Goal: Task Accomplishment & Management: Use online tool/utility

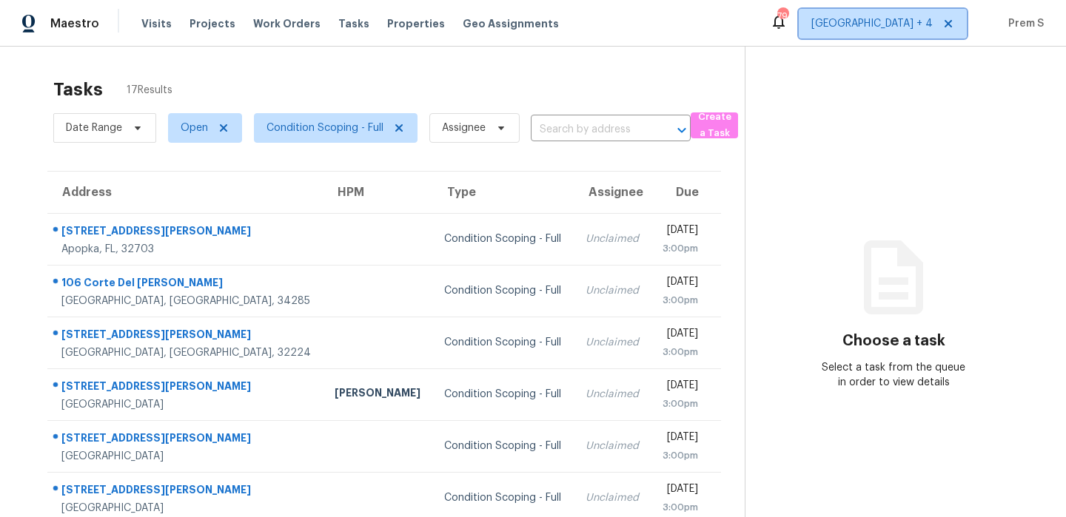
click at [912, 28] on span "[GEOGRAPHIC_DATA] + 4" at bounding box center [871, 23] width 121 height 15
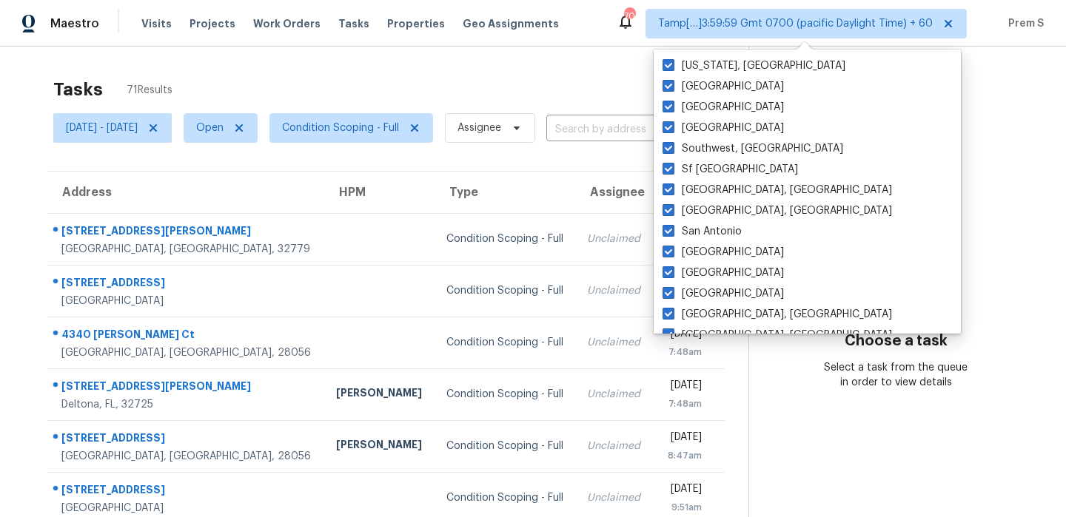
click at [481, 76] on div "Tasks 71 Results" at bounding box center [400, 89] width 695 height 38
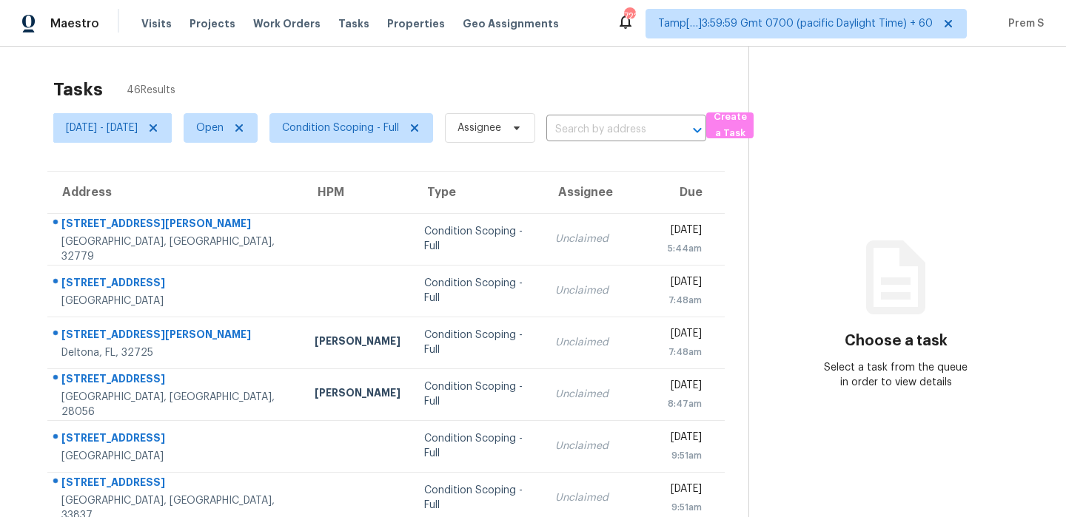
scroll to position [253, 0]
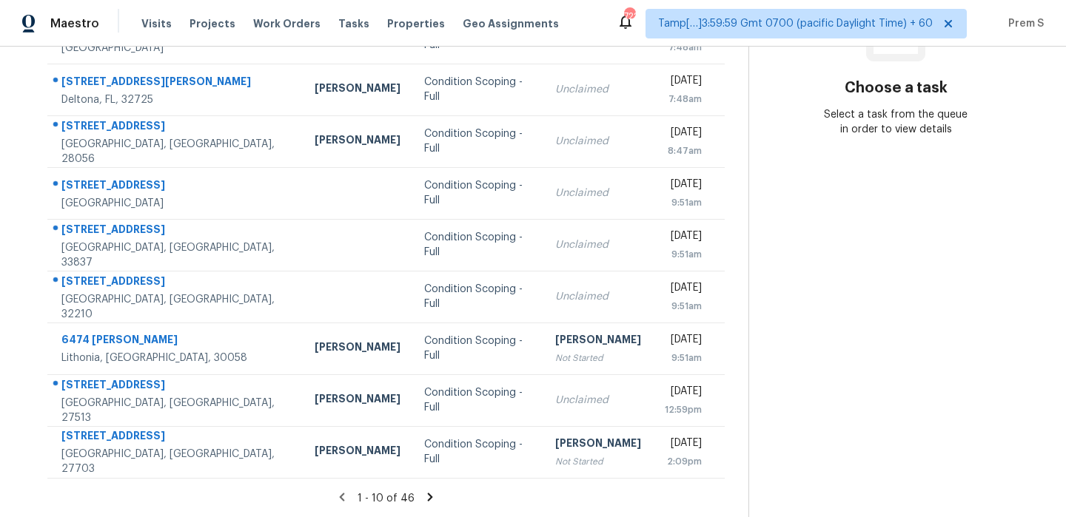
click at [433, 494] on icon at bounding box center [430, 497] width 5 height 8
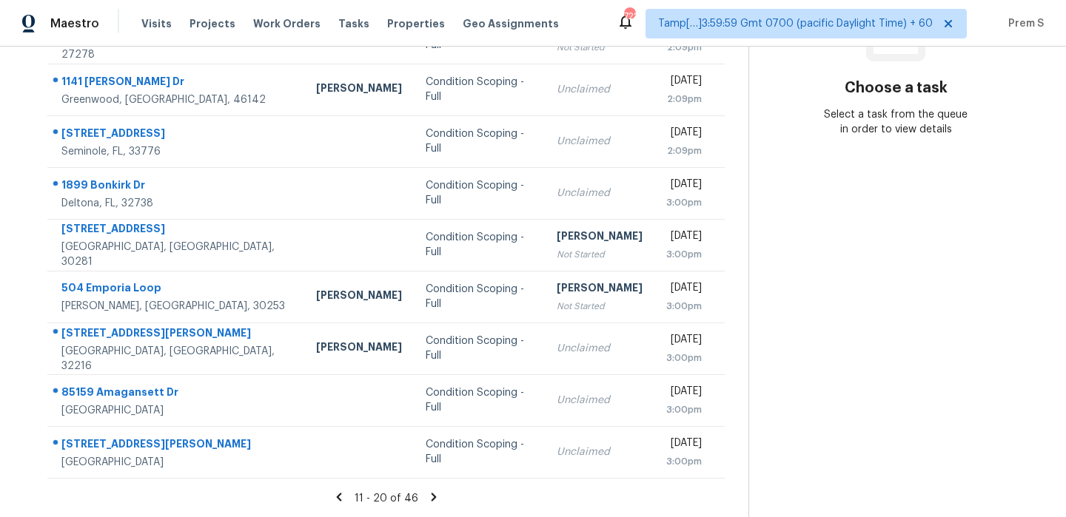
click at [436, 497] on icon at bounding box center [433, 497] width 13 height 13
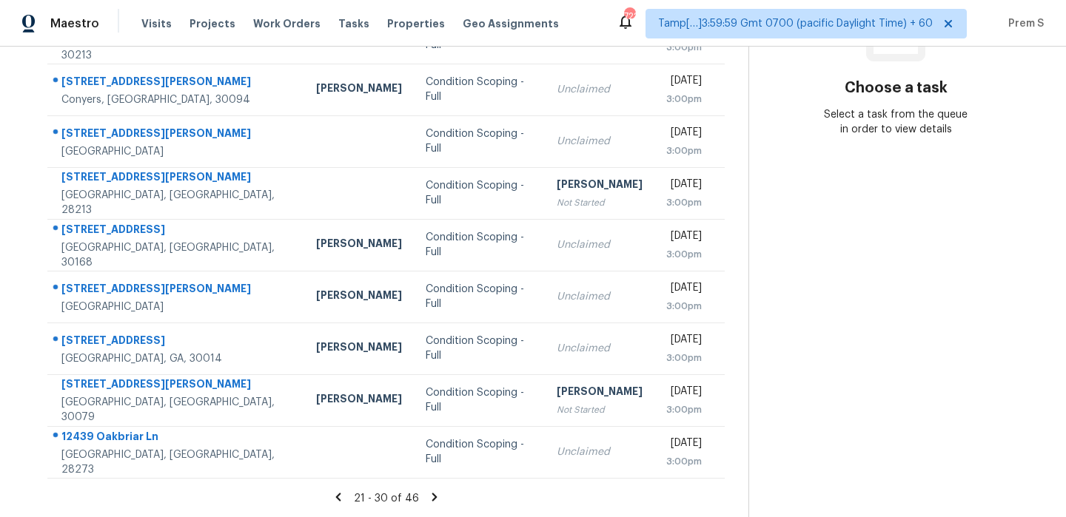
click at [436, 497] on icon at bounding box center [434, 497] width 13 height 13
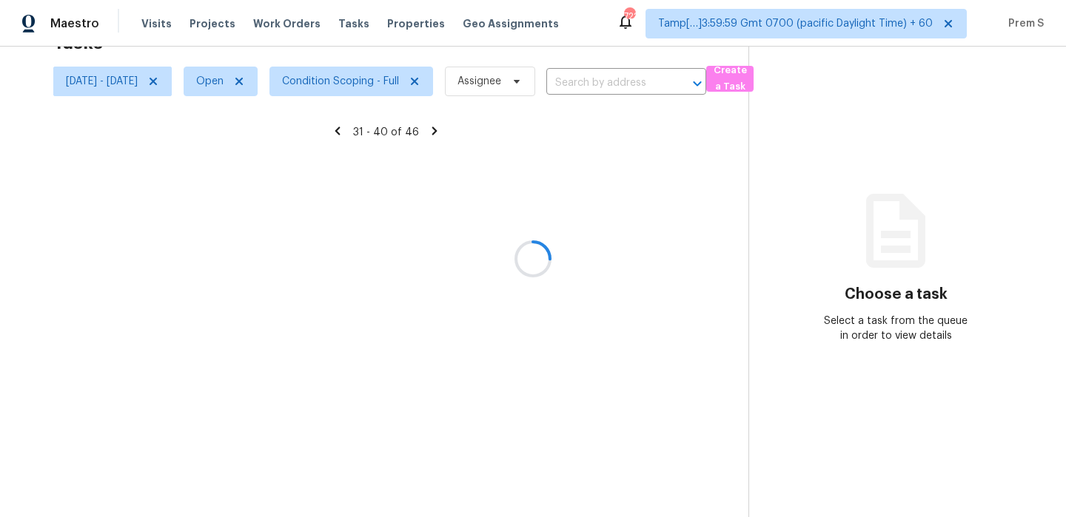
scroll to position [253, 0]
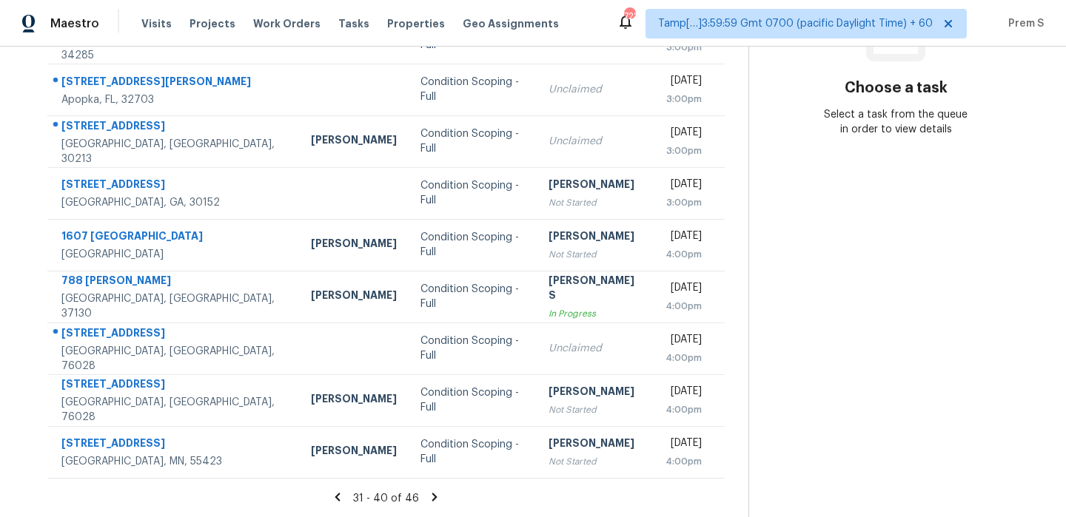
click at [436, 497] on icon at bounding box center [434, 497] width 13 height 13
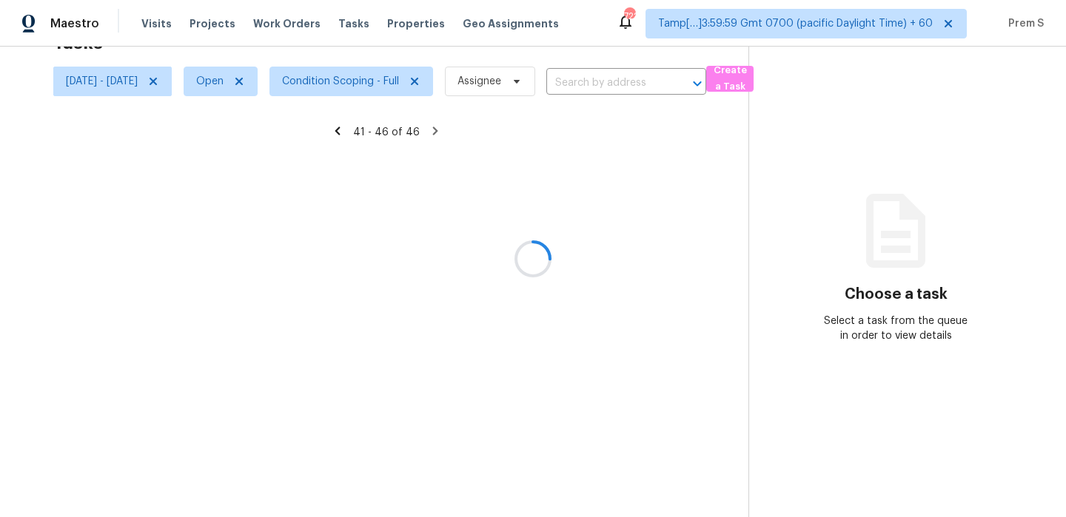
scroll to position [47, 0]
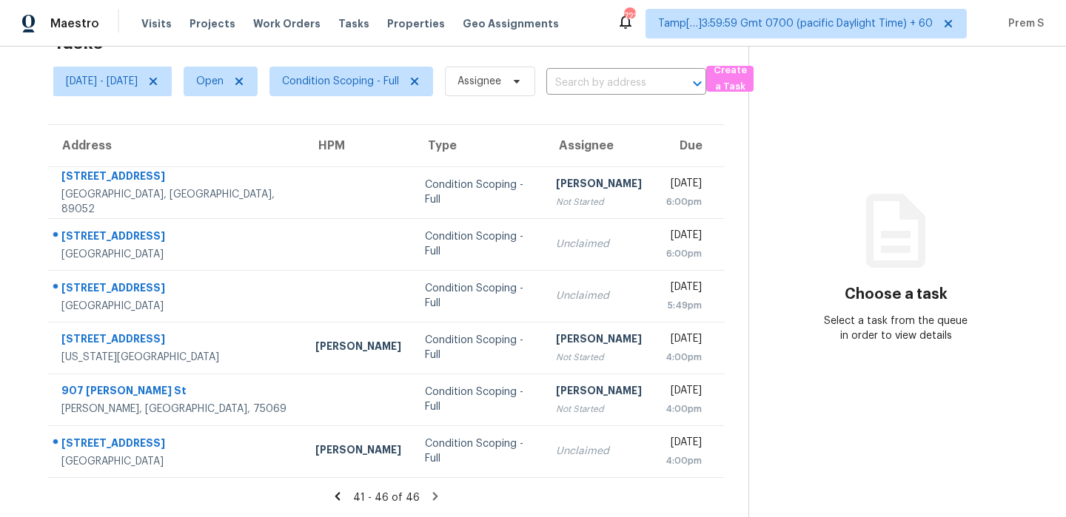
click at [436, 497] on icon at bounding box center [435, 496] width 13 height 13
click at [392, 87] on span "Condition Scoping - Full" at bounding box center [340, 81] width 117 height 15
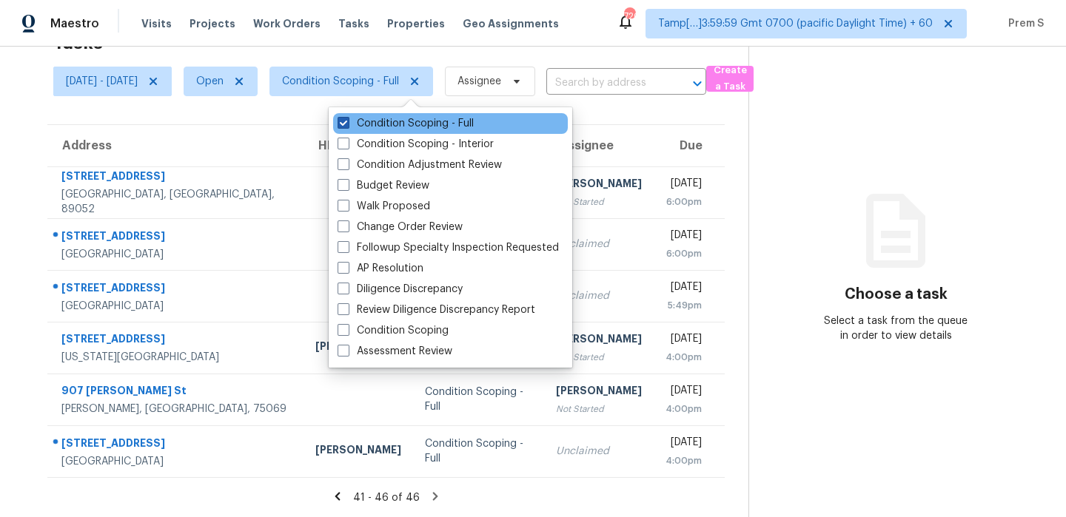
click at [378, 119] on label "Condition Scoping - Full" at bounding box center [406, 123] width 136 height 15
click at [347, 119] on input "Condition Scoping - Full" at bounding box center [343, 121] width 10 height 10
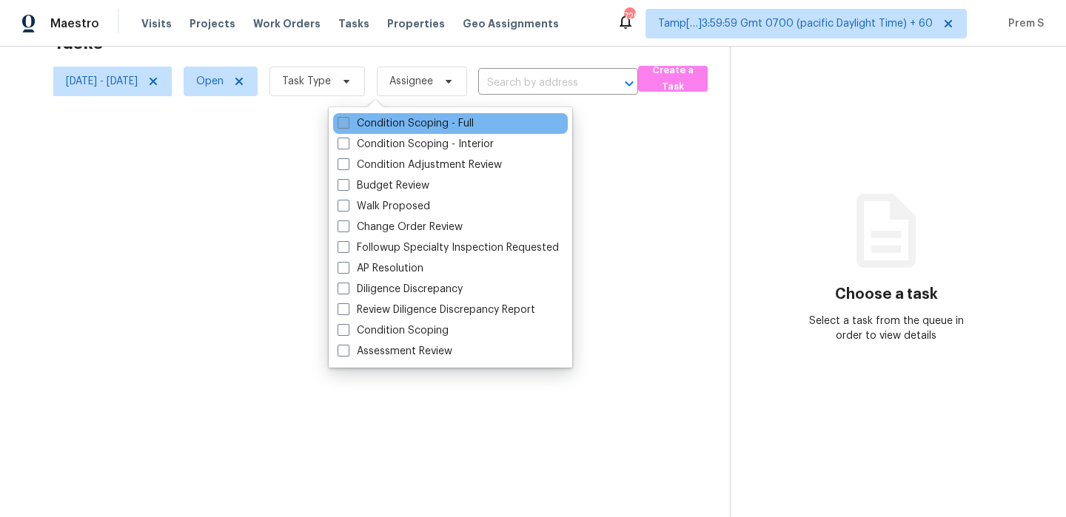
click at [378, 119] on label "Condition Scoping - Full" at bounding box center [406, 123] width 136 height 15
click at [347, 119] on input "Condition Scoping - Full" at bounding box center [343, 121] width 10 height 10
checkbox input "true"
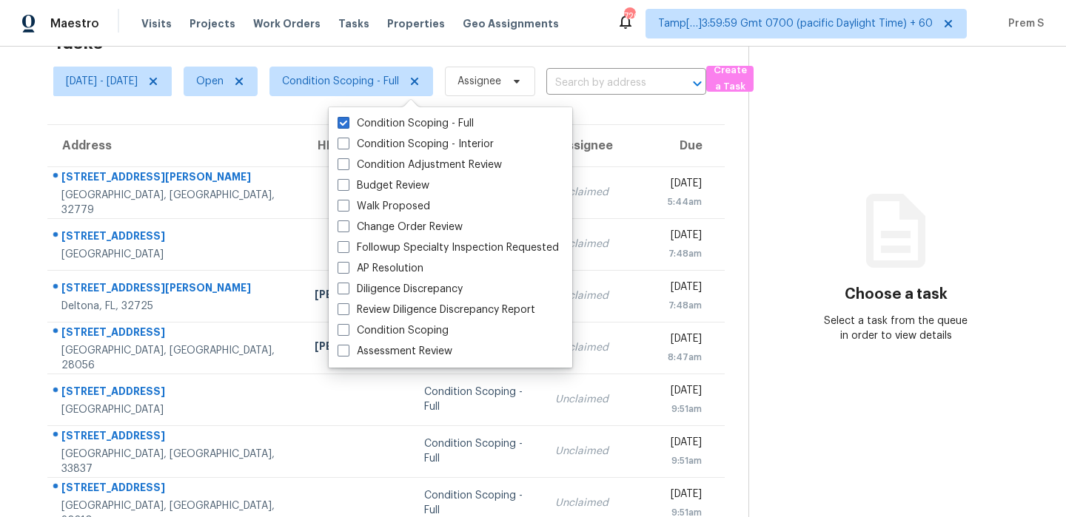
click at [653, 154] on th "Due" at bounding box center [689, 145] width 72 height 41
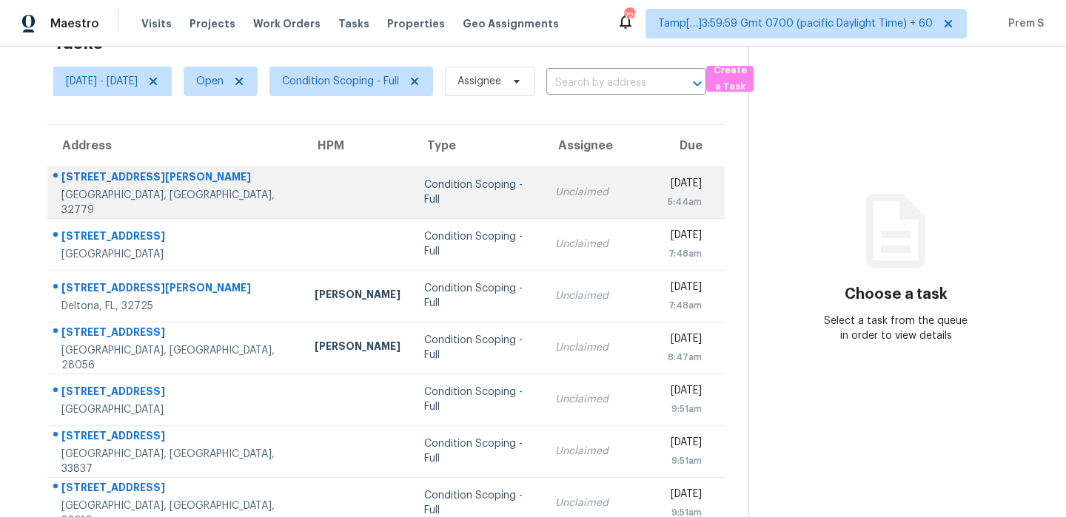
click at [653, 189] on td "Mon, Oct 6th 2025 5:44am" at bounding box center [689, 193] width 72 height 52
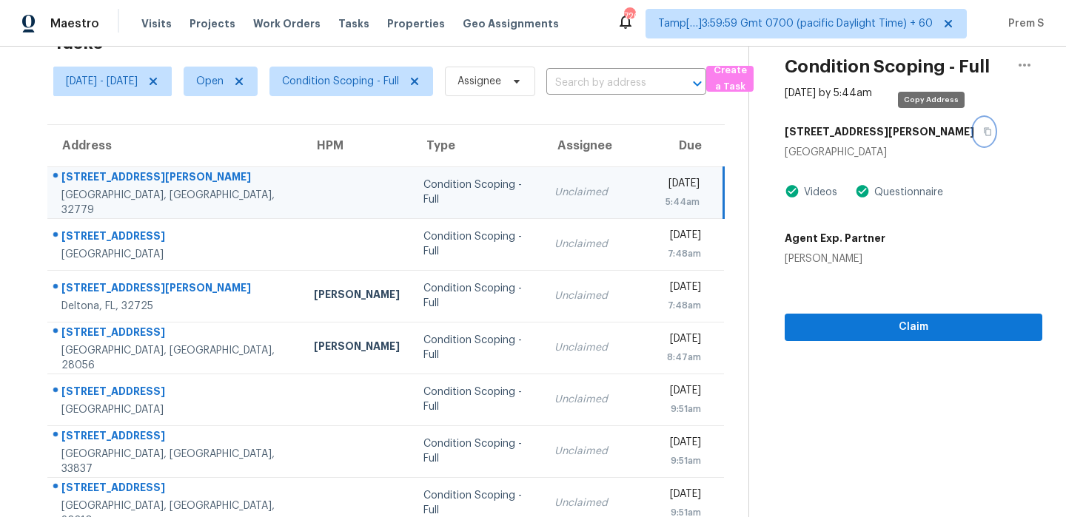
click at [983, 132] on icon "button" at bounding box center [987, 131] width 9 height 9
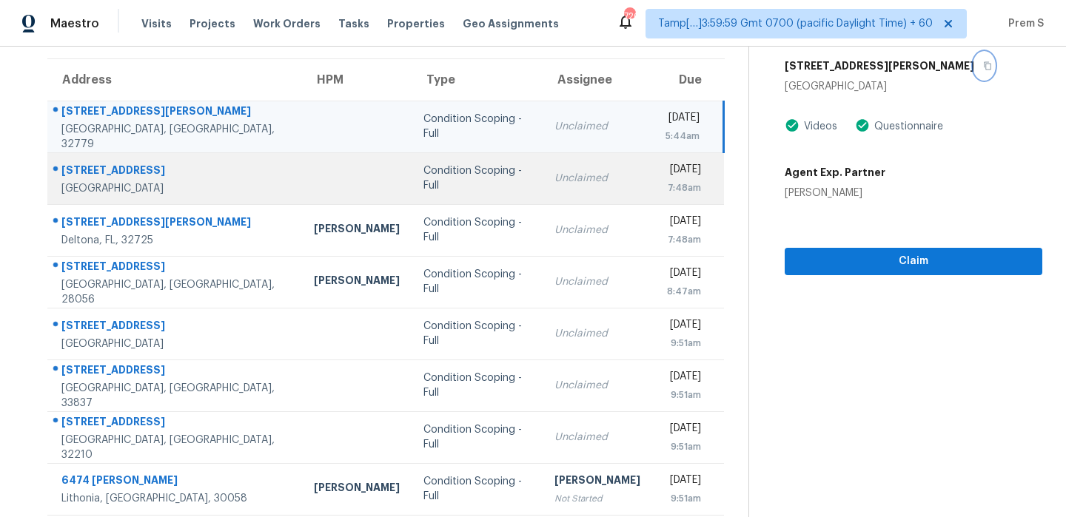
scroll to position [116, 0]
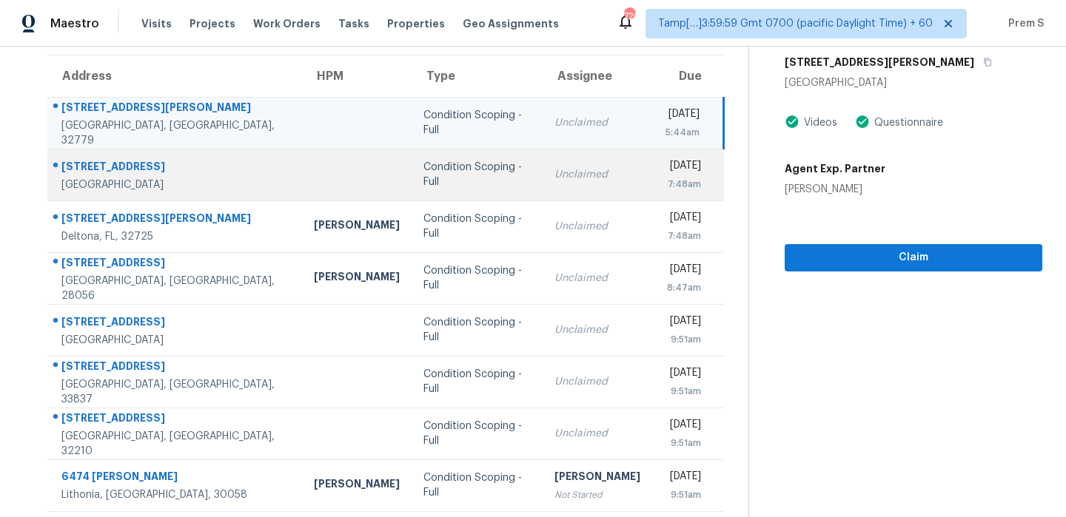
click at [567, 286] on td "Unclaimed" at bounding box center [598, 278] width 110 height 52
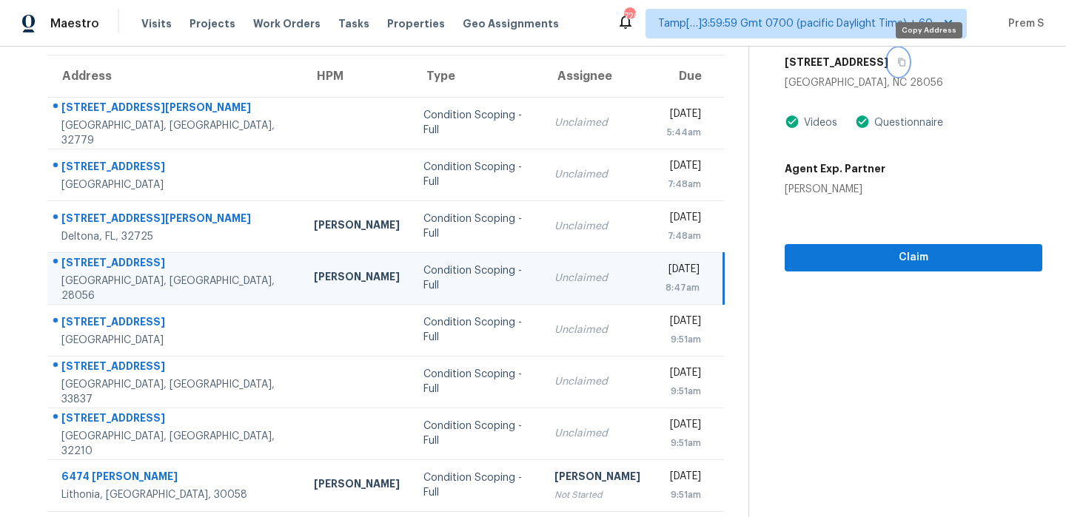
click at [906, 60] on icon "button" at bounding box center [901, 62] width 9 height 9
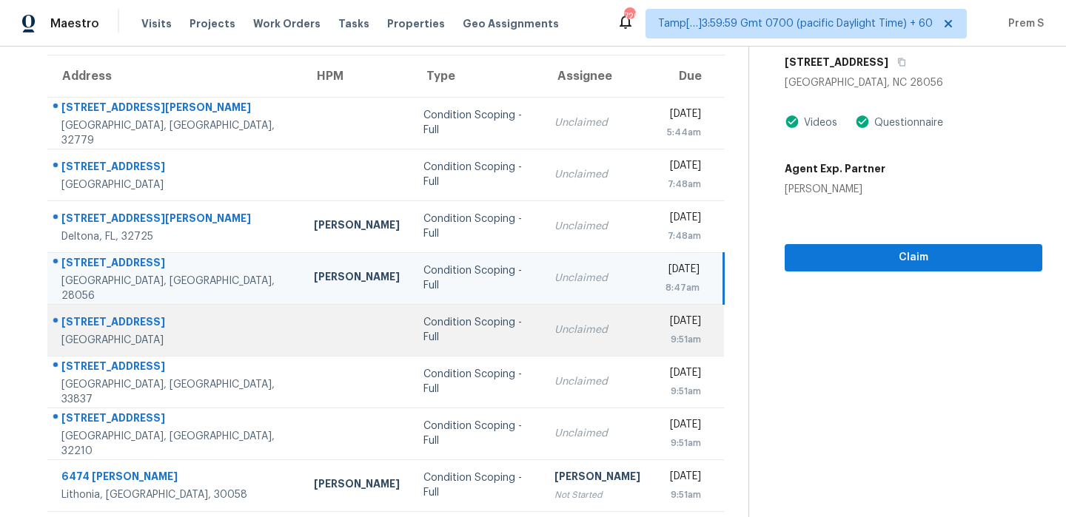
click at [543, 320] on td "Unclaimed" at bounding box center [598, 330] width 110 height 52
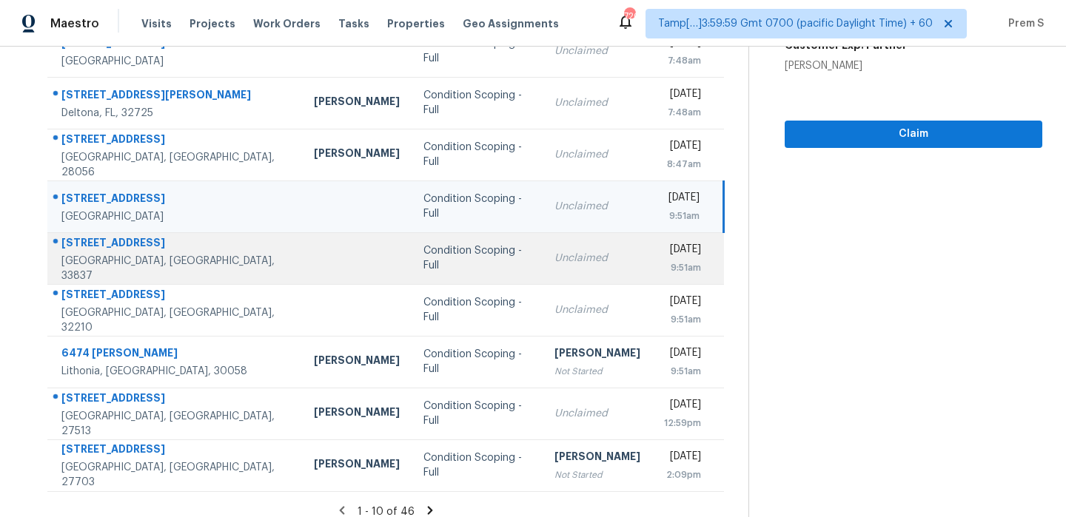
scroll to position [253, 0]
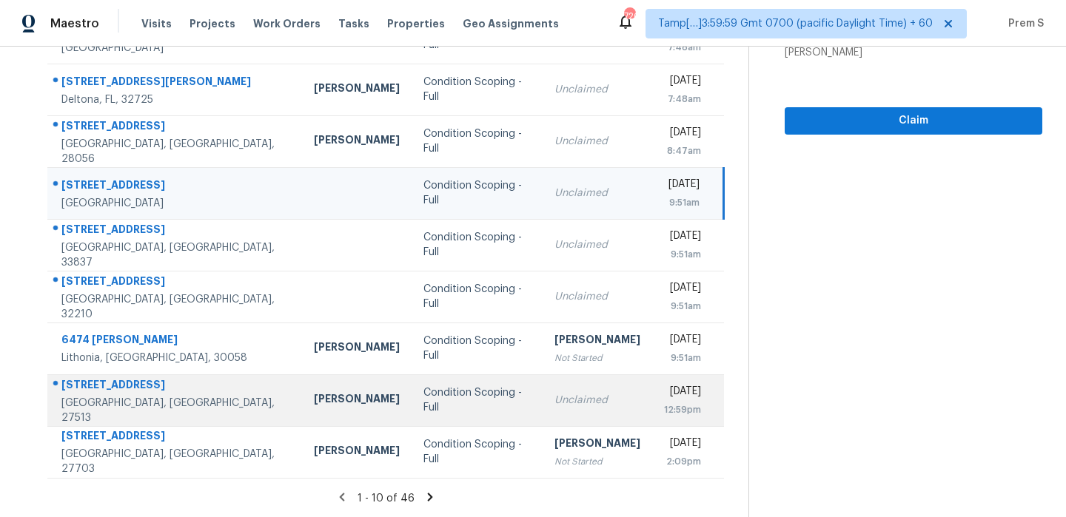
click at [566, 394] on div "Unclaimed" at bounding box center [597, 400] width 86 height 15
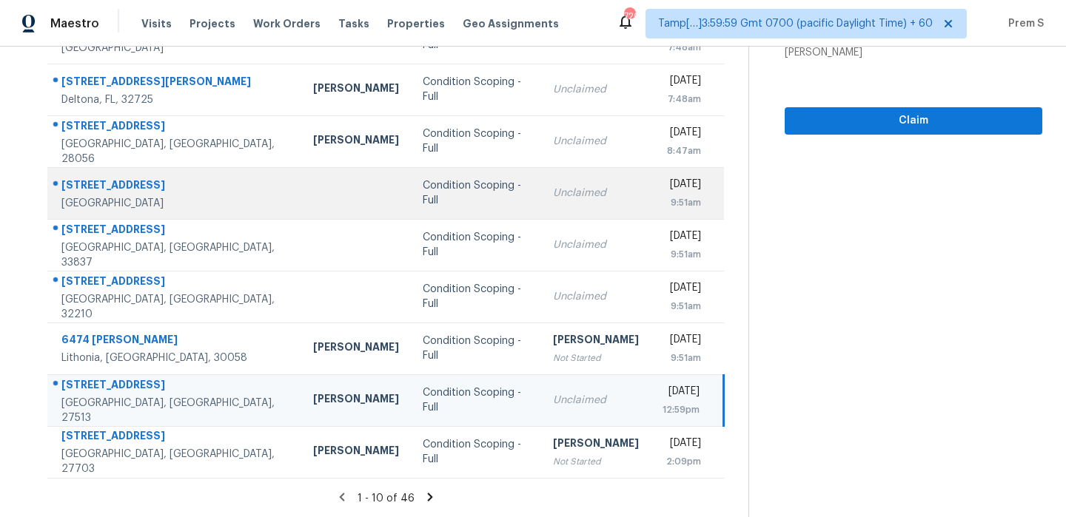
click at [651, 398] on td "Mon, Oct 6th 2025 12:59pm" at bounding box center [687, 401] width 73 height 52
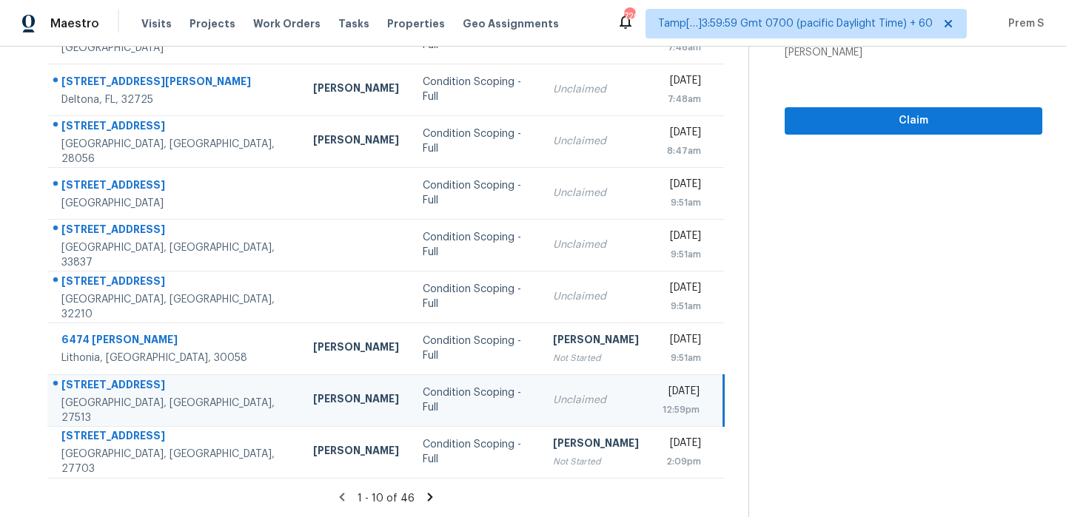
click at [663, 399] on div "[DATE]" at bounding box center [681, 393] width 37 height 19
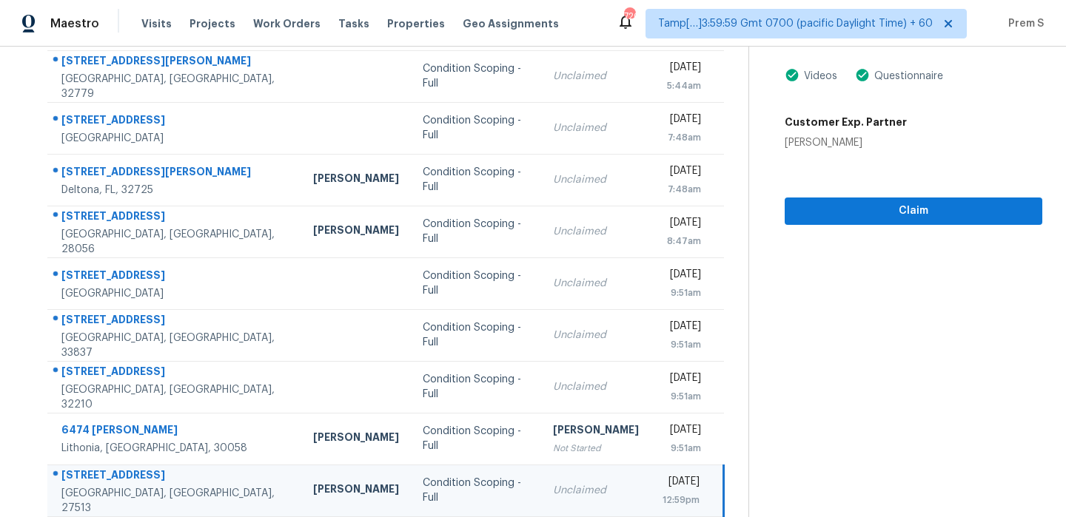
scroll to position [0, 0]
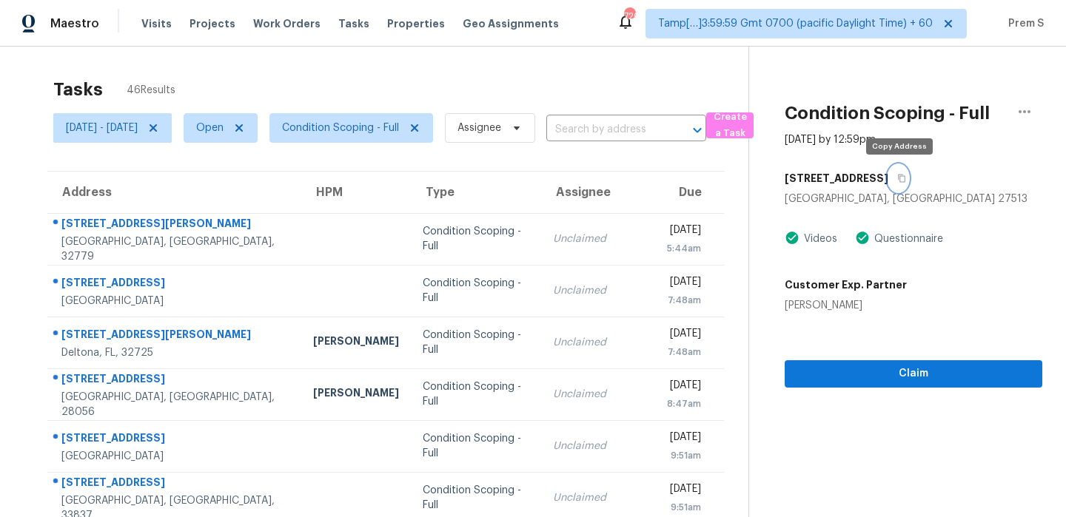
click at [898, 173] on button "button" at bounding box center [898, 178] width 20 height 27
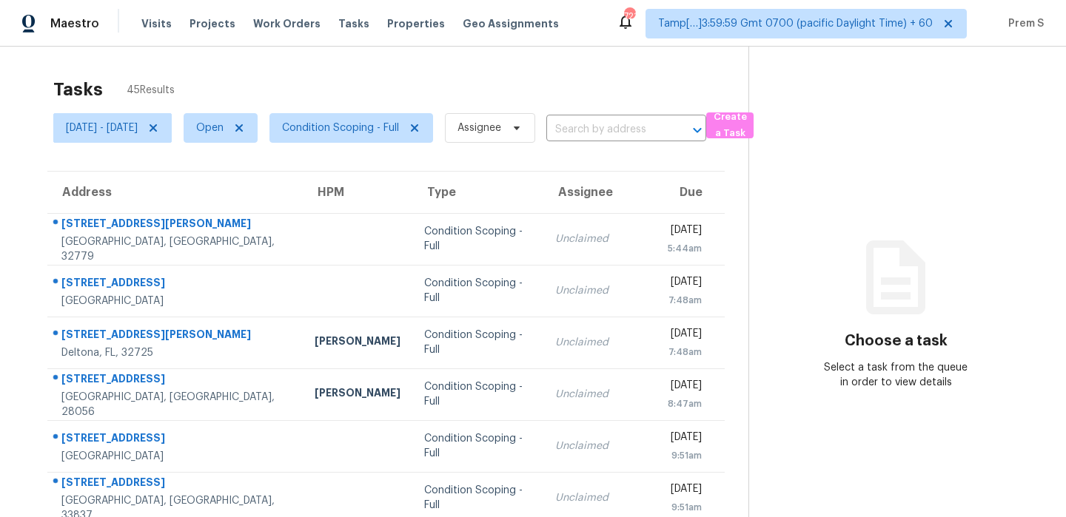
scroll to position [253, 0]
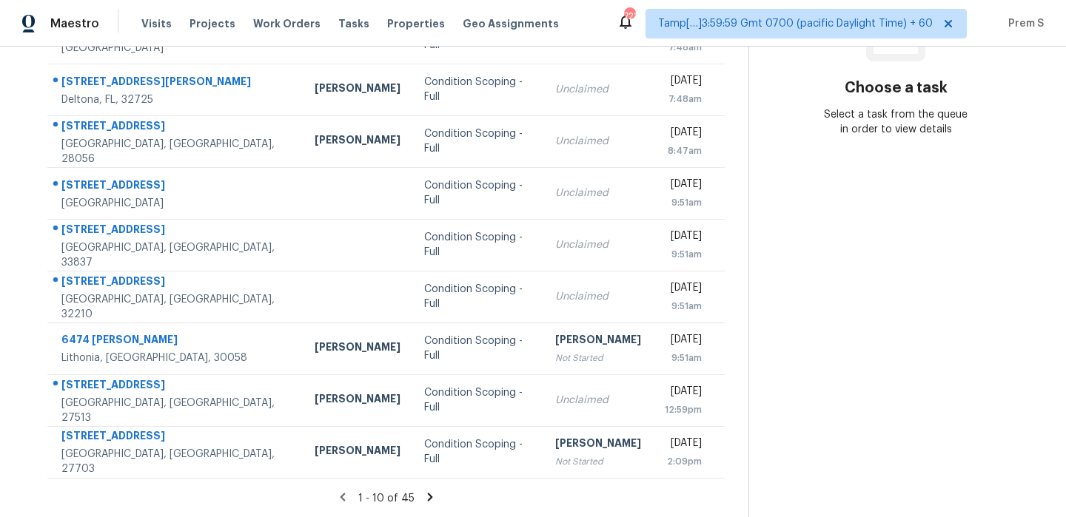
click at [432, 495] on icon at bounding box center [429, 497] width 5 height 8
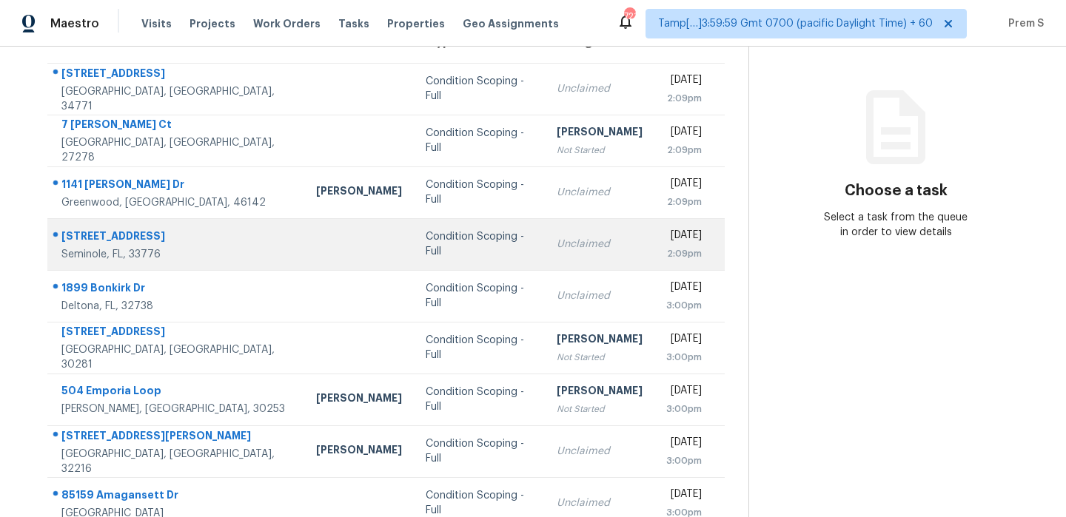
scroll to position [134, 0]
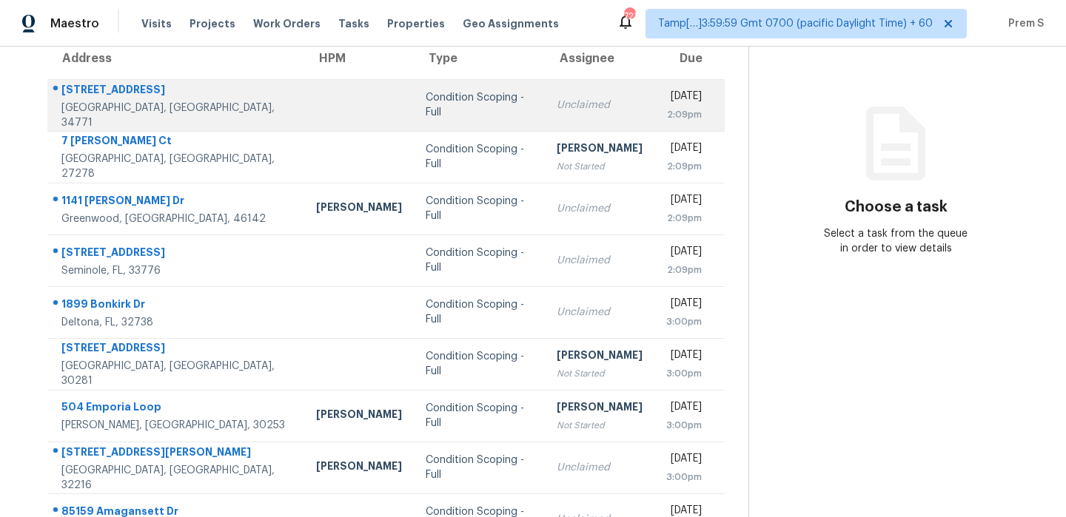
click at [557, 108] on div "Unclaimed" at bounding box center [600, 105] width 86 height 15
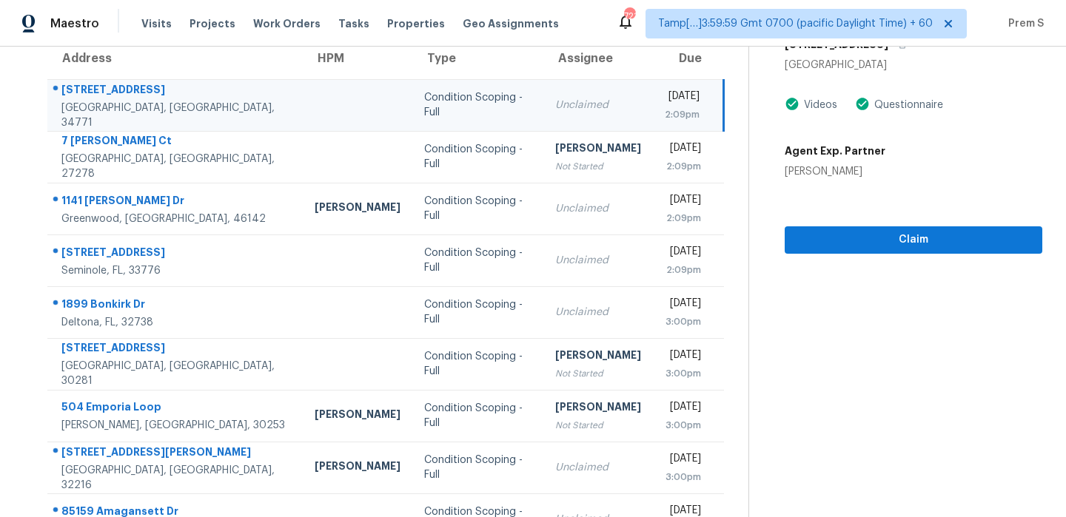
scroll to position [87, 0]
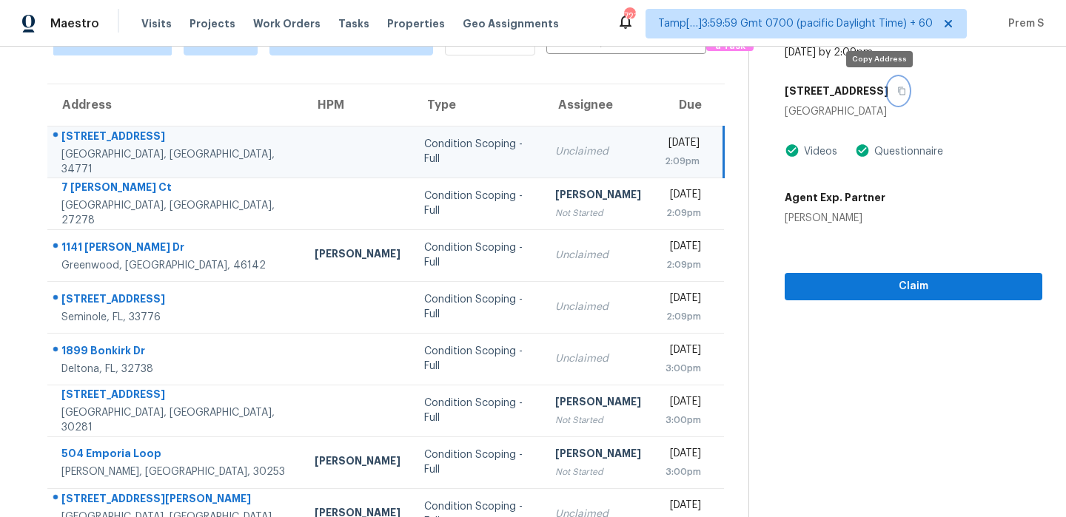
click at [888, 90] on button "button" at bounding box center [898, 91] width 20 height 27
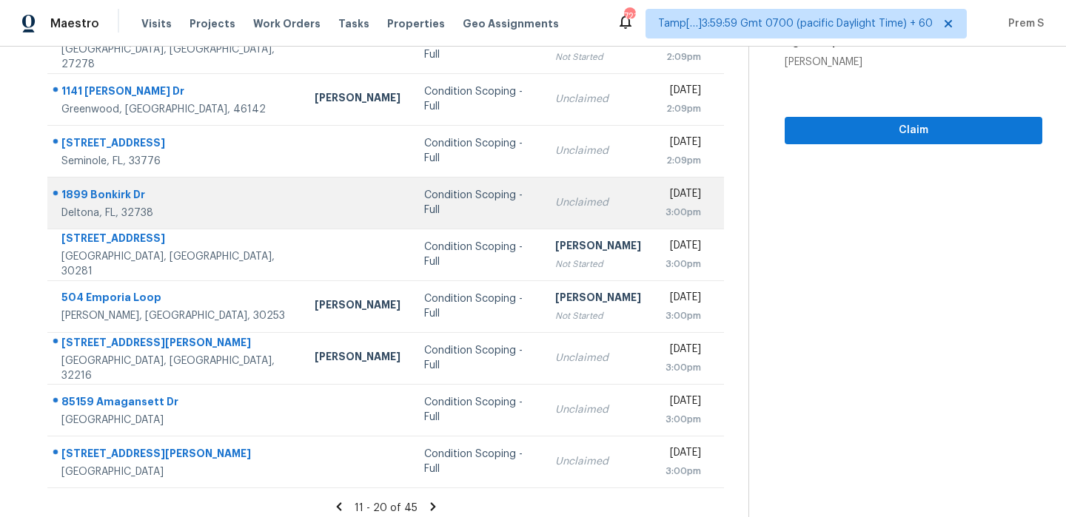
scroll to position [253, 0]
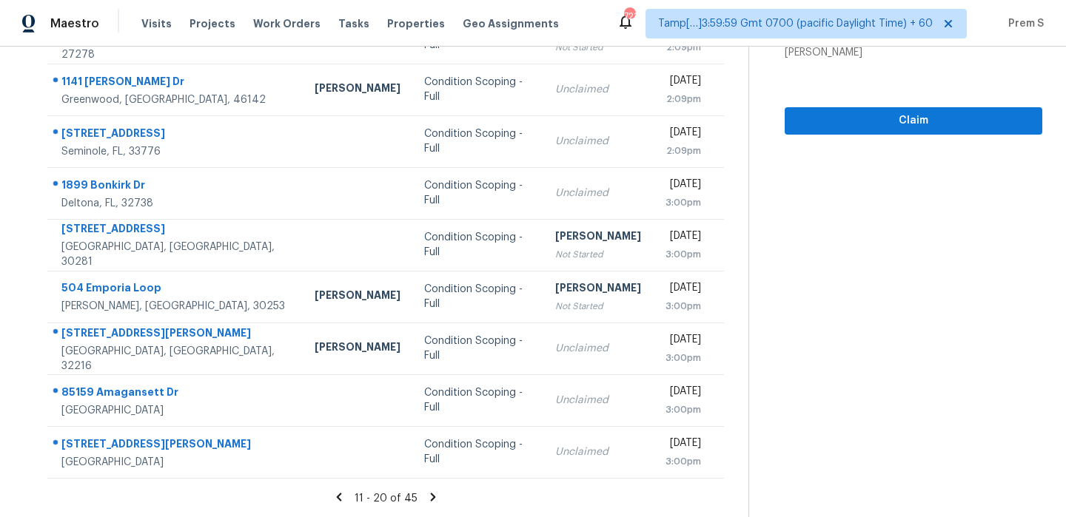
click at [436, 498] on icon at bounding box center [433, 497] width 5 height 8
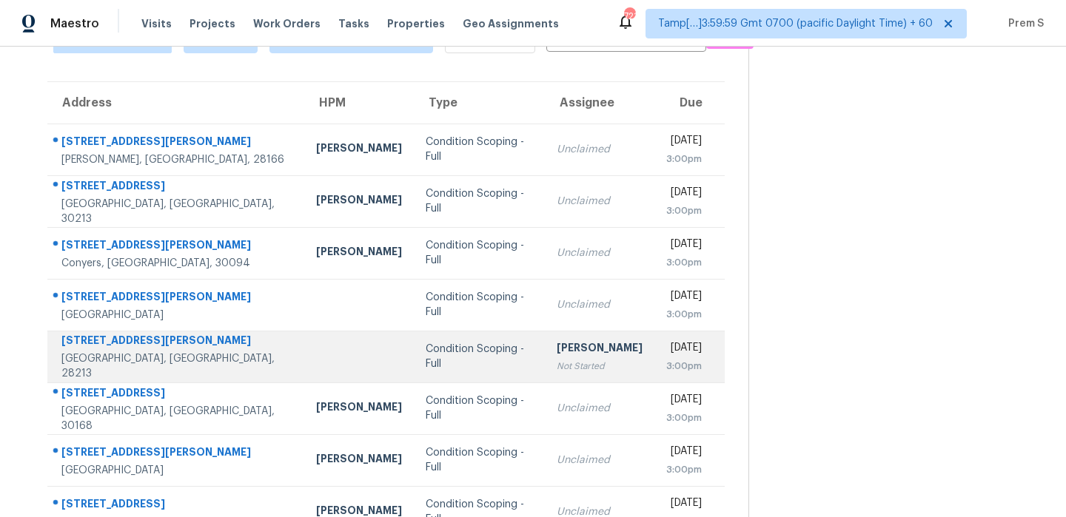
scroll to position [82, 0]
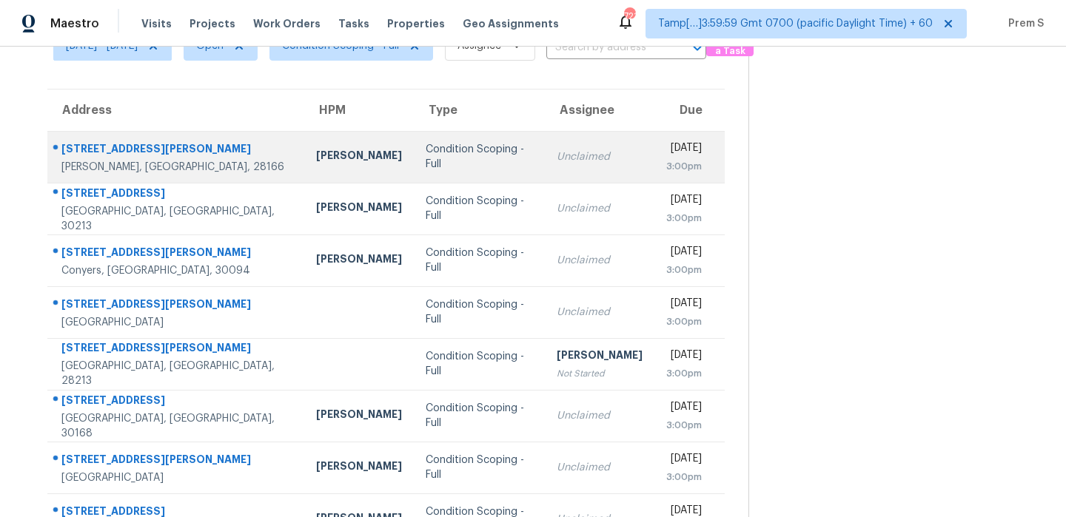
click at [545, 170] on td "Unclaimed" at bounding box center [600, 157] width 110 height 52
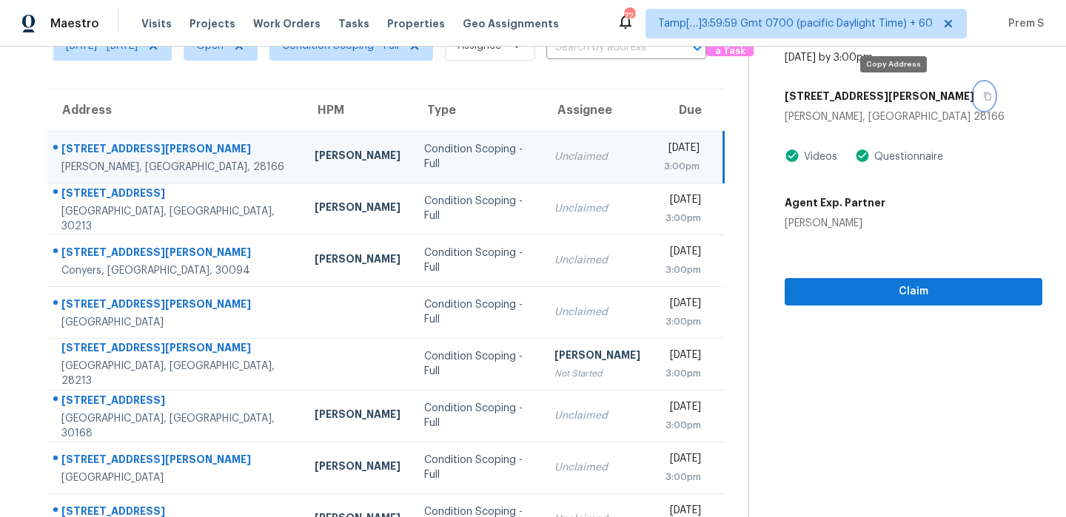
click at [983, 98] on icon "button" at bounding box center [987, 96] width 9 height 9
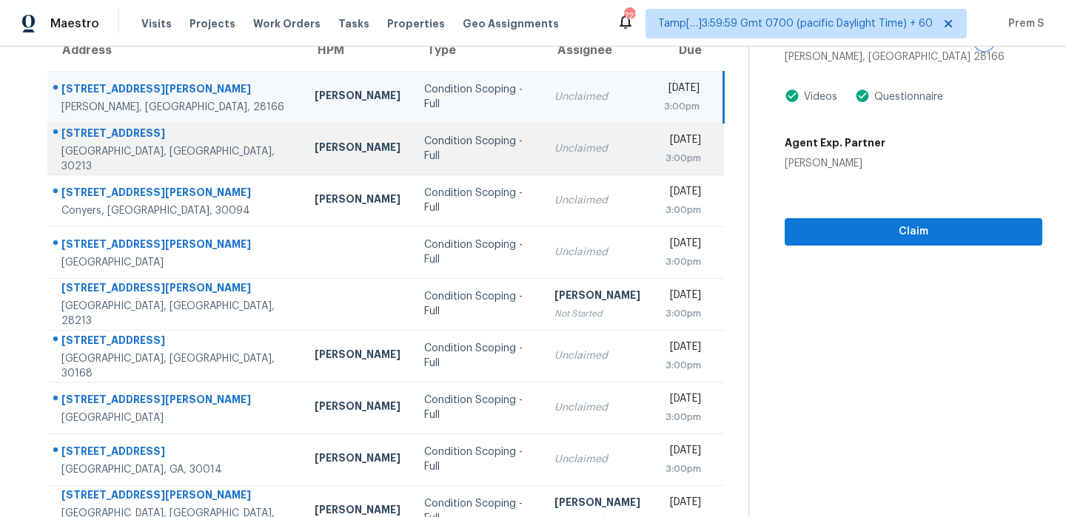
scroll to position [143, 0]
click at [652, 143] on td "Mon, Oct 6th 2025 3:00pm" at bounding box center [688, 148] width 72 height 52
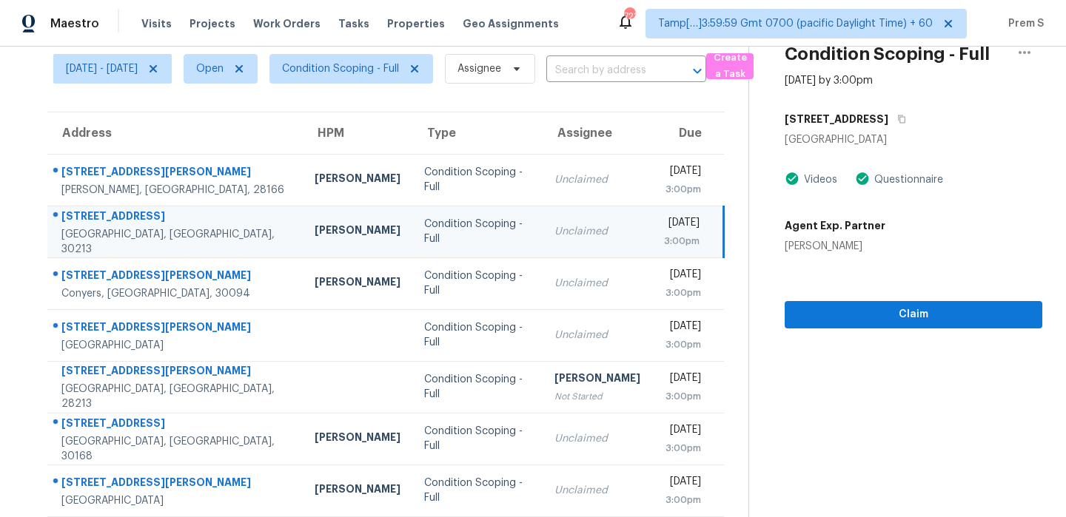
scroll to position [62, 0]
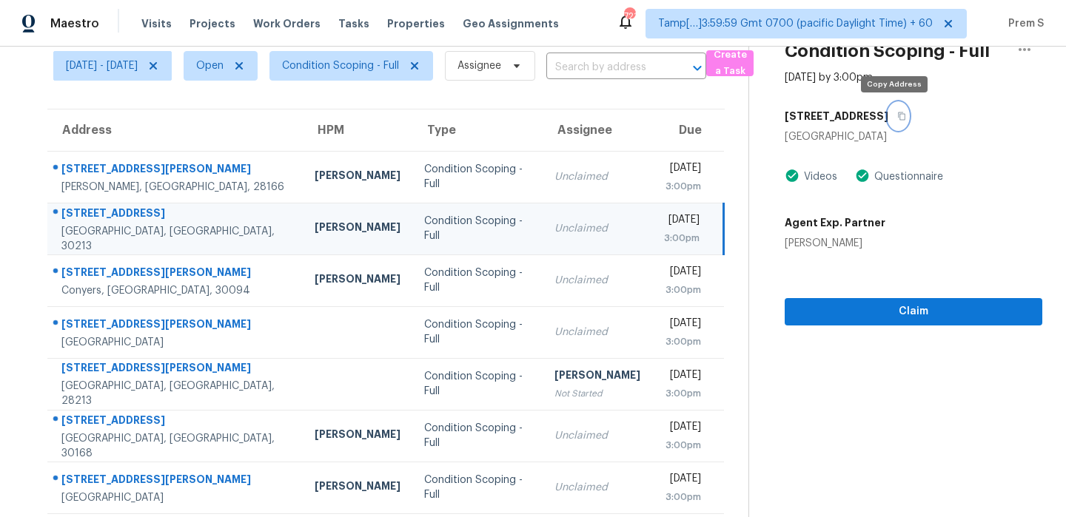
click at [899, 113] on icon "button" at bounding box center [902, 117] width 7 height 8
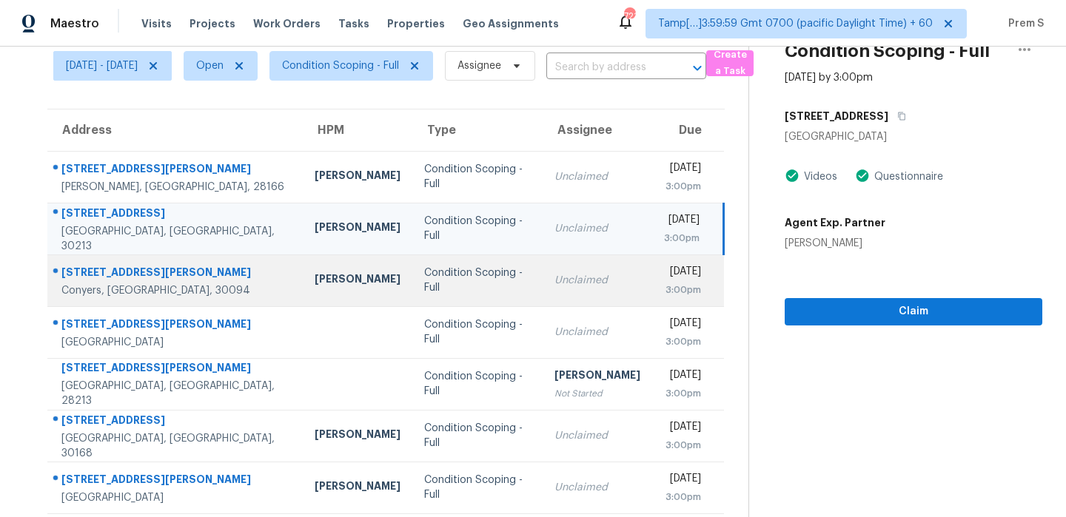
click at [554, 280] on div "Unclaimed" at bounding box center [597, 280] width 86 height 15
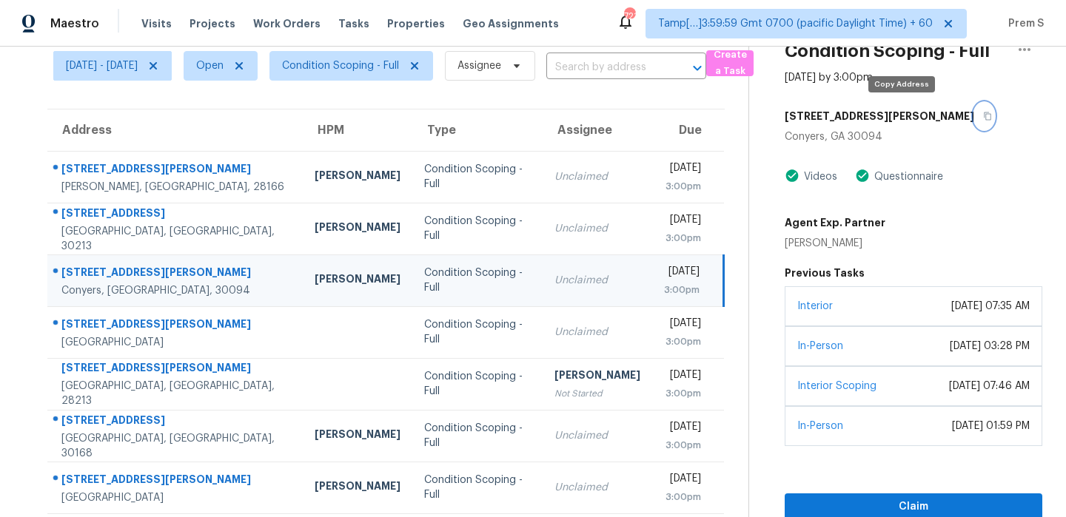
click at [983, 118] on icon "button" at bounding box center [987, 116] width 9 height 9
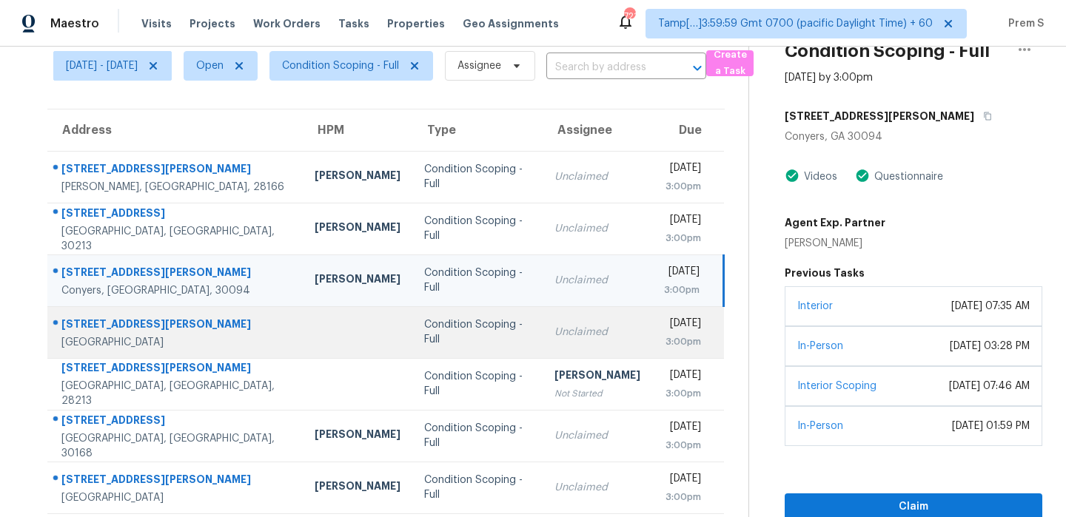
click at [588, 327] on div "Unclaimed" at bounding box center [597, 332] width 86 height 15
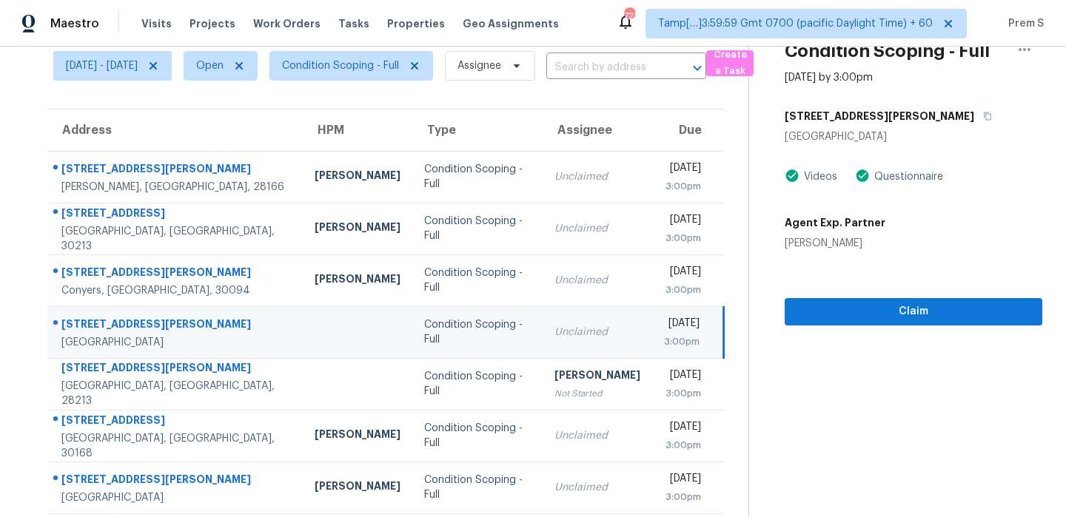
scroll to position [195, 0]
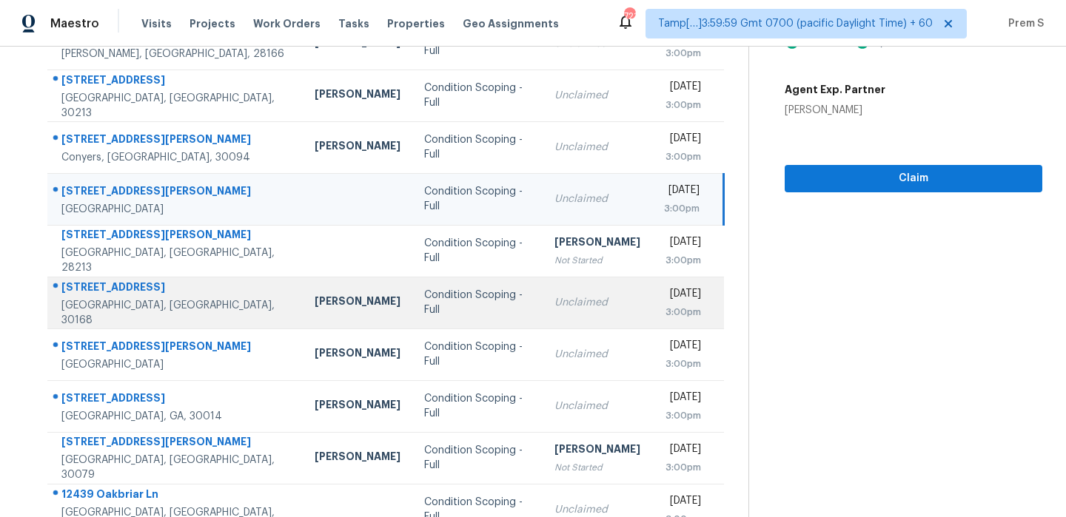
click at [603, 312] on td "Unclaimed" at bounding box center [598, 303] width 110 height 52
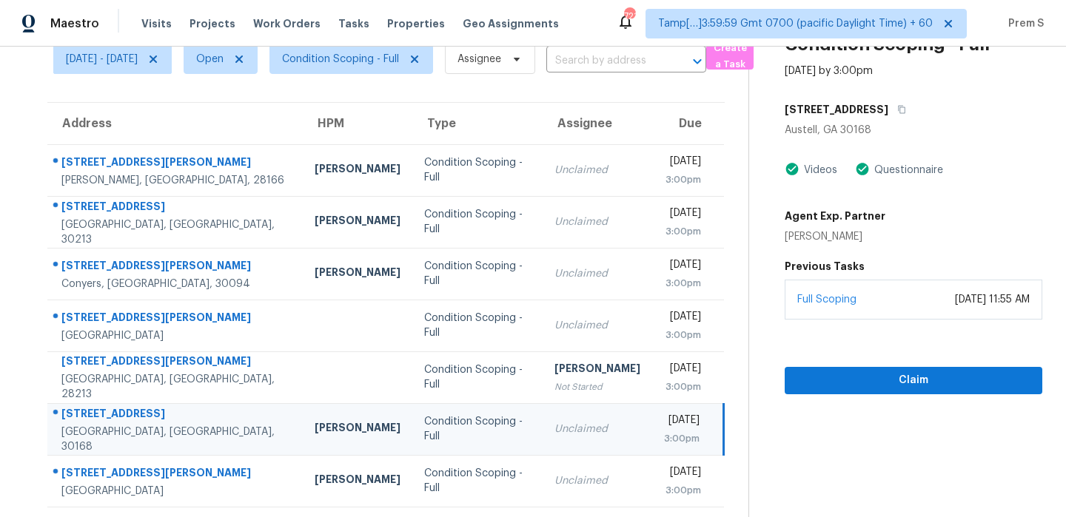
scroll to position [45, 0]
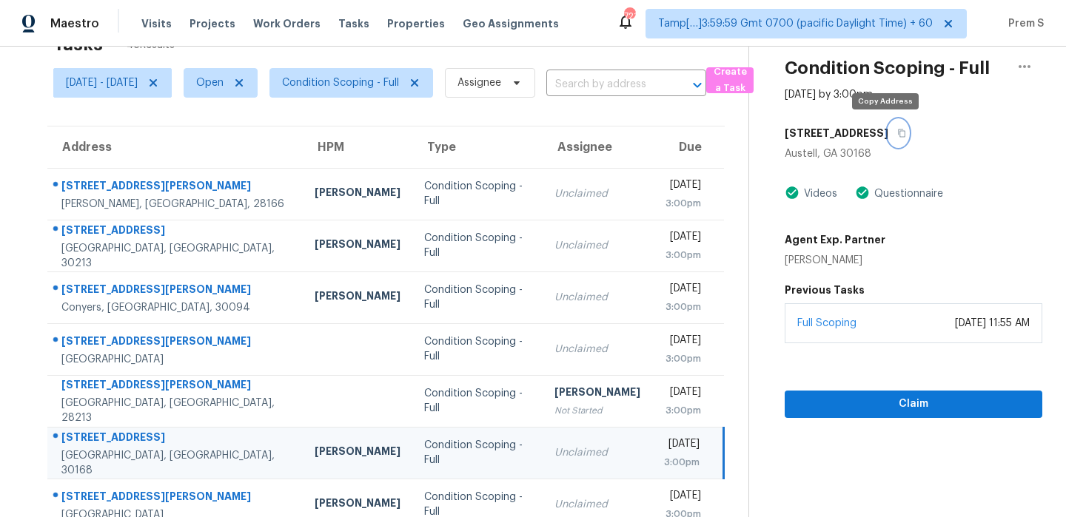
click at [899, 133] on icon "button" at bounding box center [902, 134] width 7 height 8
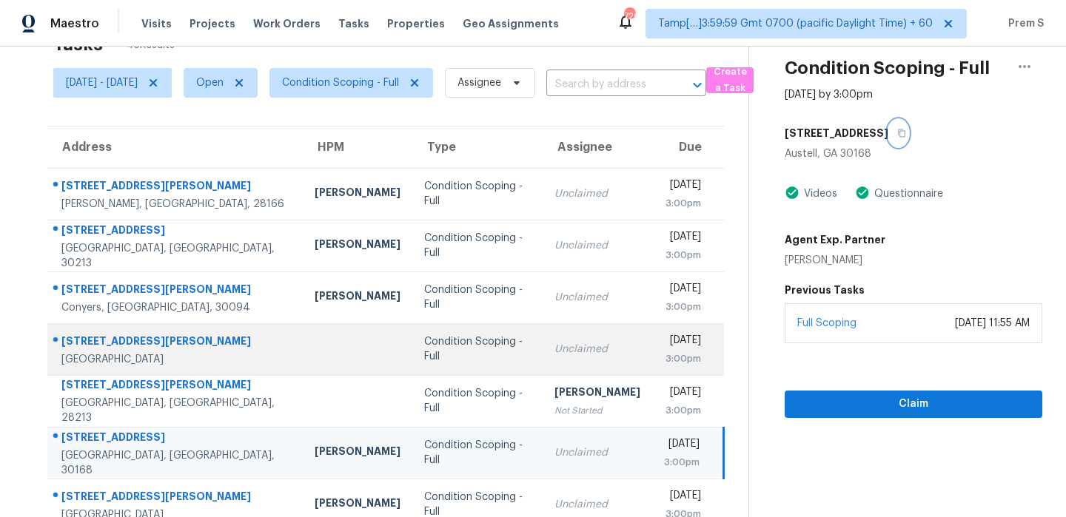
scroll to position [253, 0]
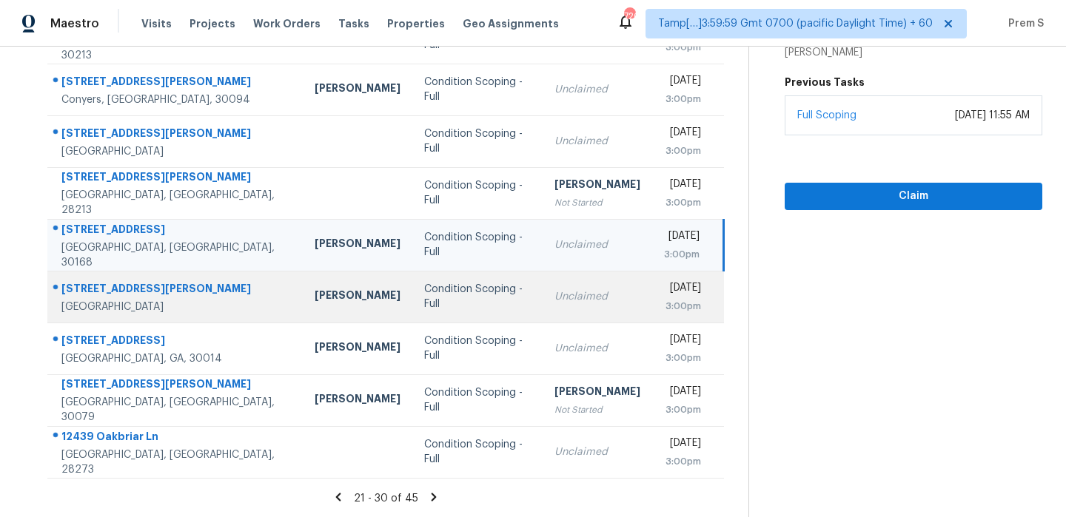
click at [591, 292] on div "Unclaimed" at bounding box center [597, 296] width 86 height 15
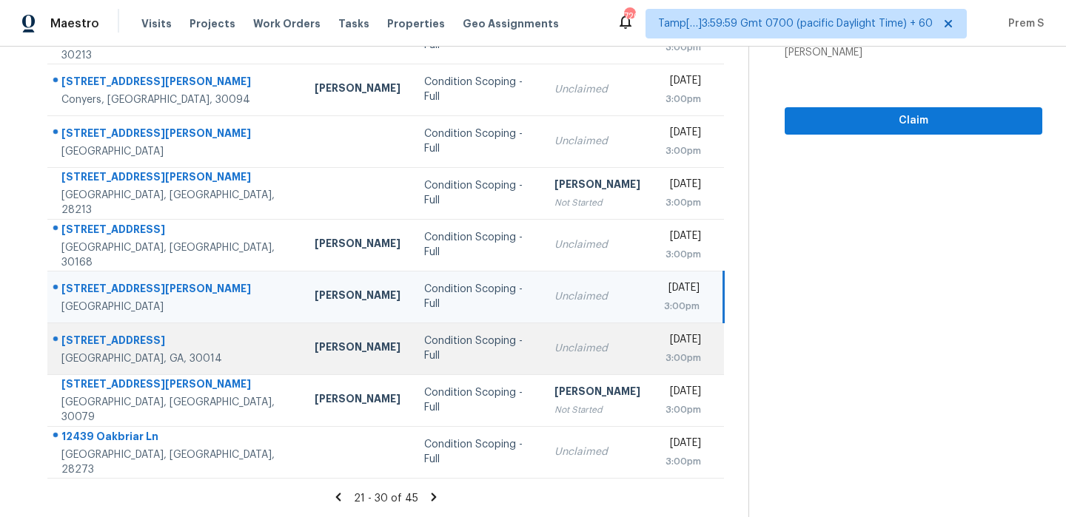
click at [664, 348] on div "[DATE]" at bounding box center [682, 341] width 37 height 19
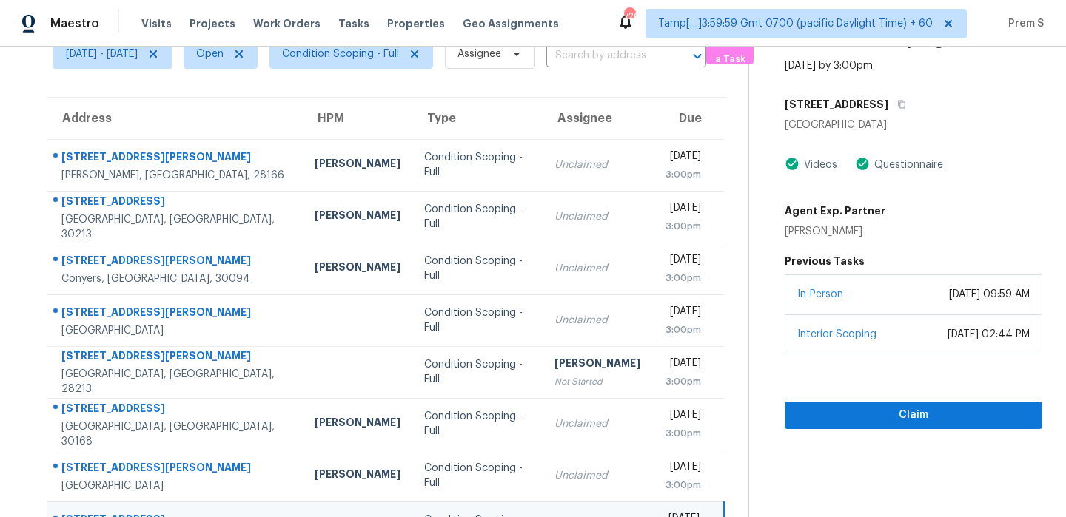
scroll to position [55, 0]
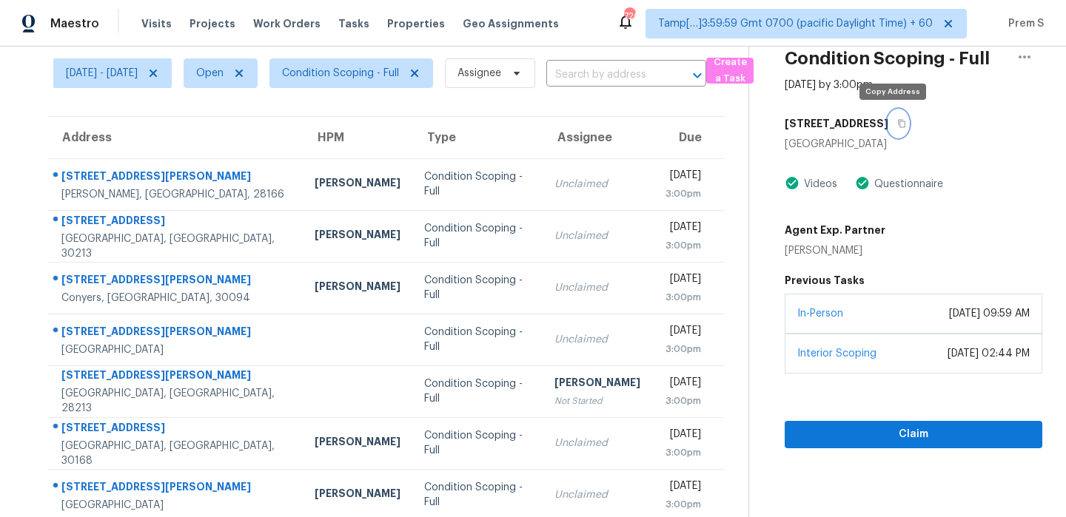
click at [899, 124] on button "button" at bounding box center [898, 123] width 20 height 27
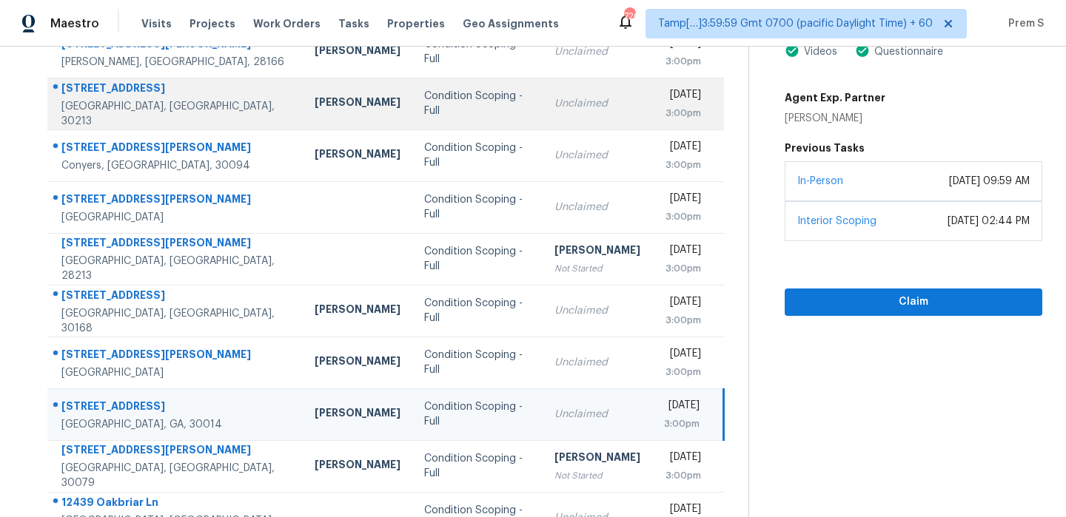
scroll to position [253, 0]
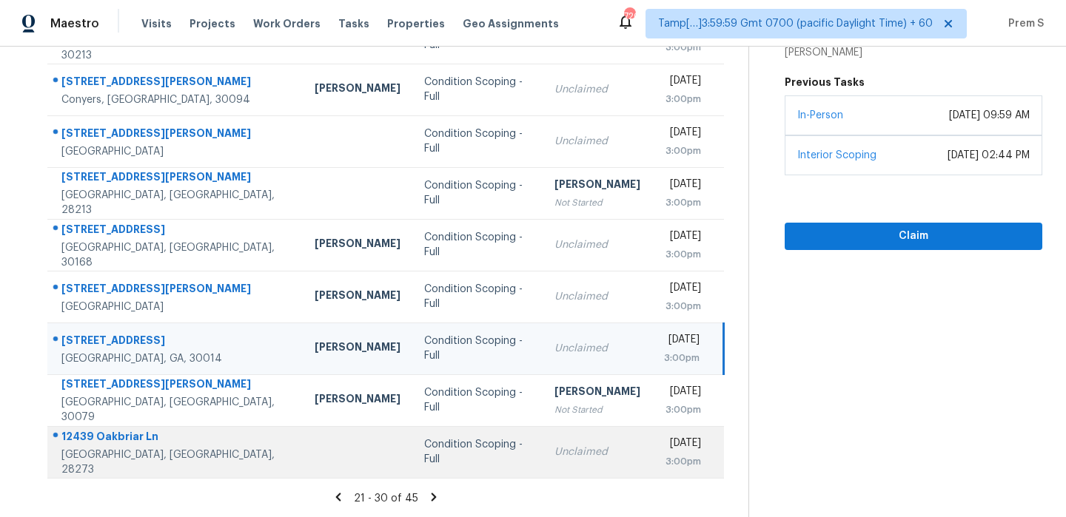
click at [543, 467] on td "Unclaimed" at bounding box center [598, 452] width 110 height 52
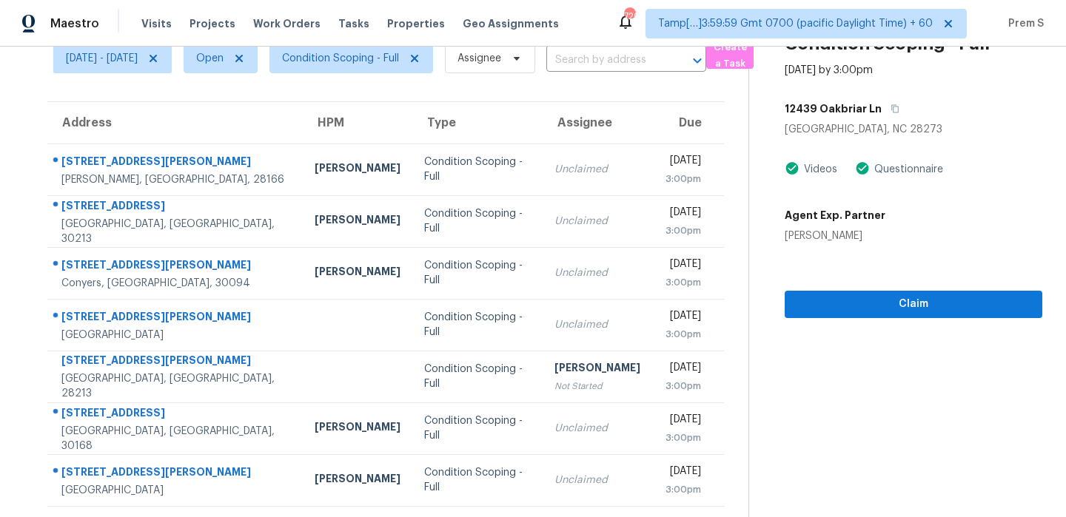
scroll to position [12, 0]
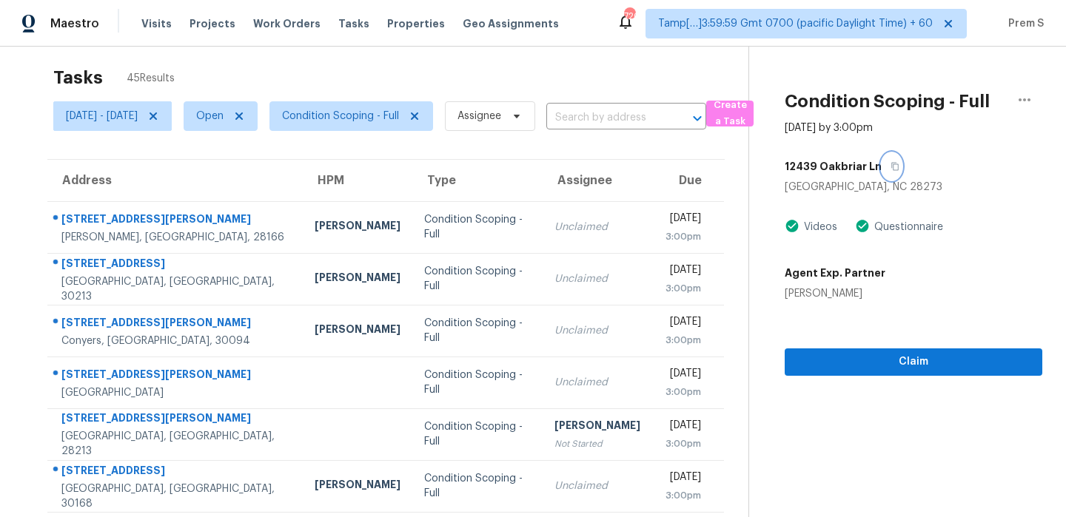
click at [899, 167] on icon "button" at bounding box center [895, 167] width 7 height 8
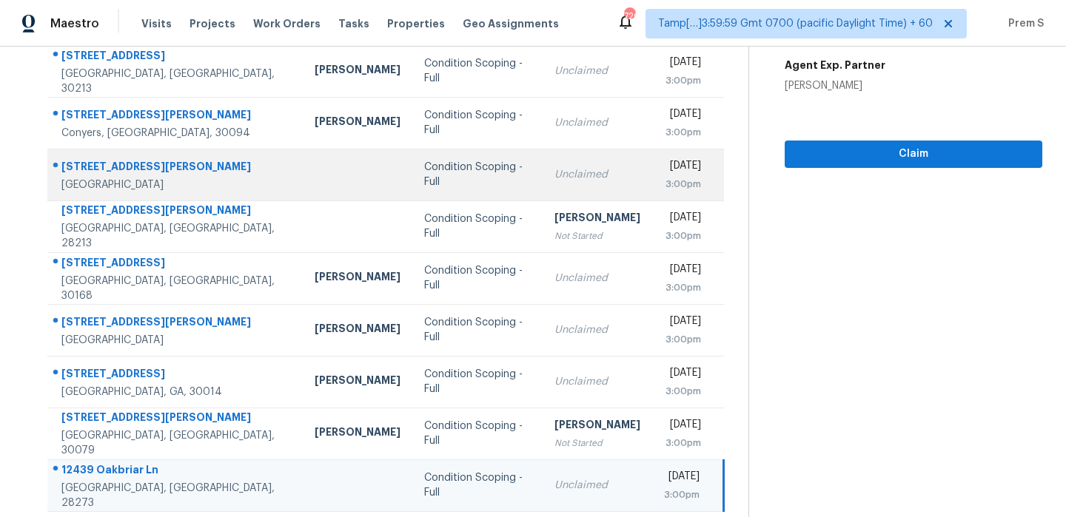
scroll to position [253, 0]
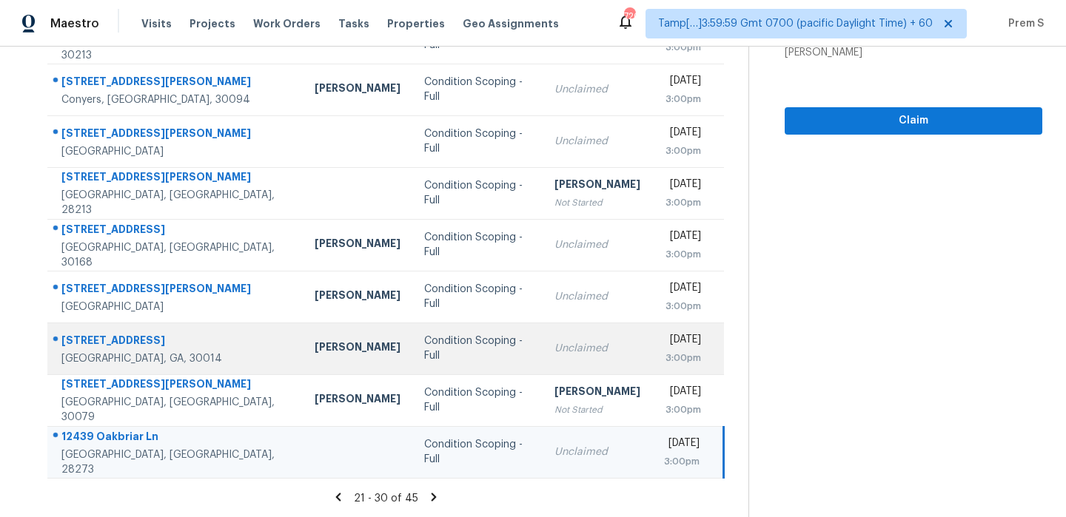
click at [652, 352] on td "Mon, Oct 6th 2025 3:00pm" at bounding box center [688, 349] width 72 height 52
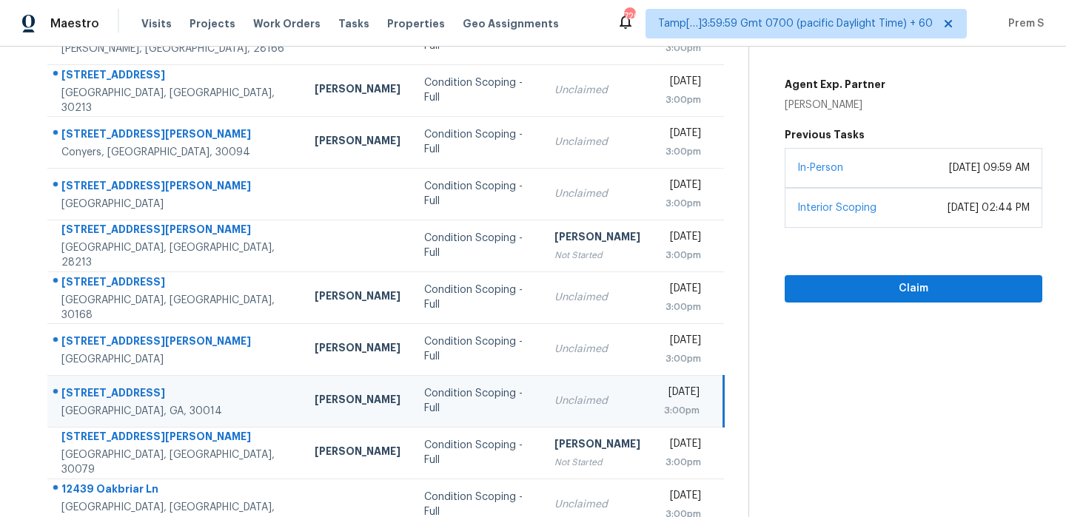
scroll to position [125, 0]
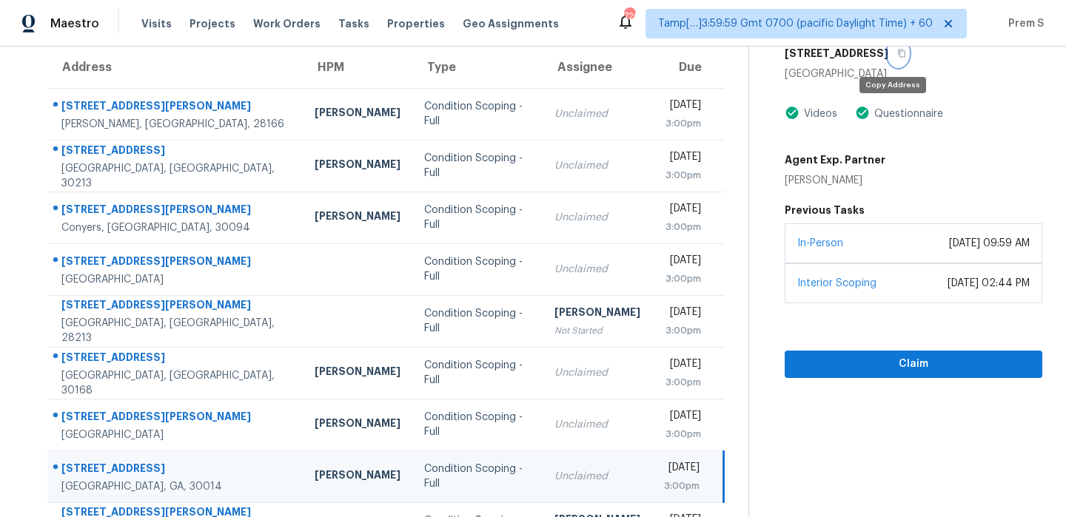
click at [898, 56] on icon "button" at bounding box center [901, 53] width 9 height 9
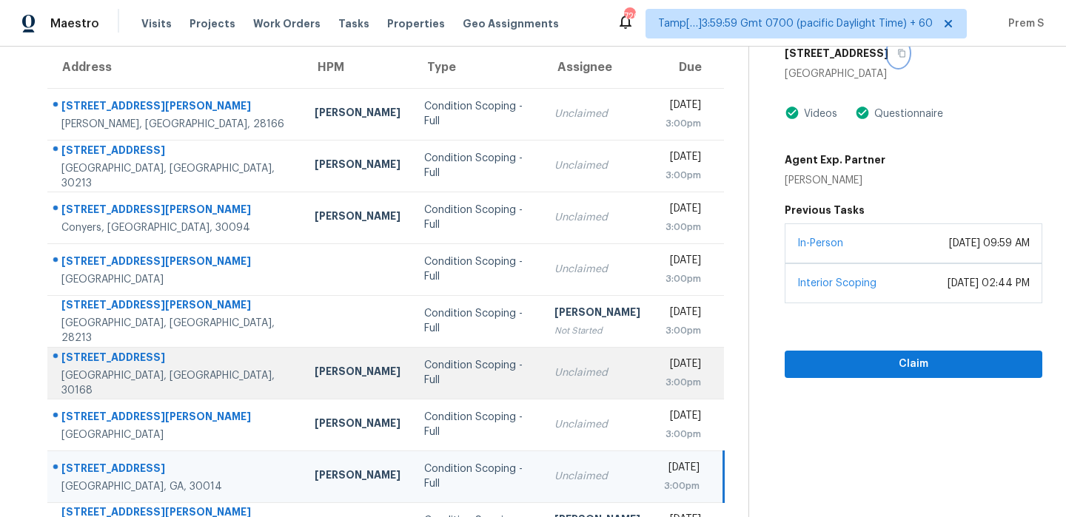
scroll to position [253, 0]
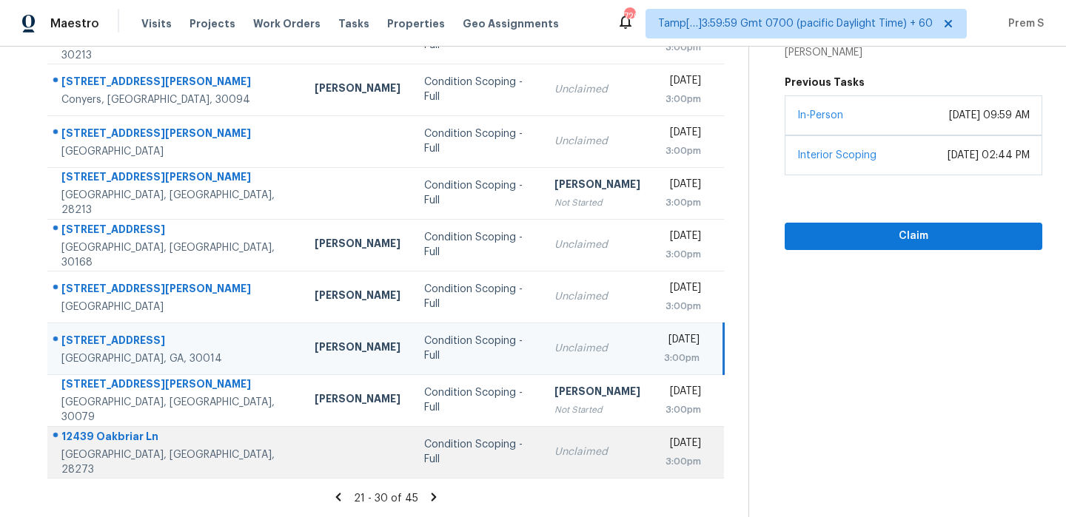
click at [469, 462] on td "Condition Scoping - Full" at bounding box center [477, 452] width 131 height 52
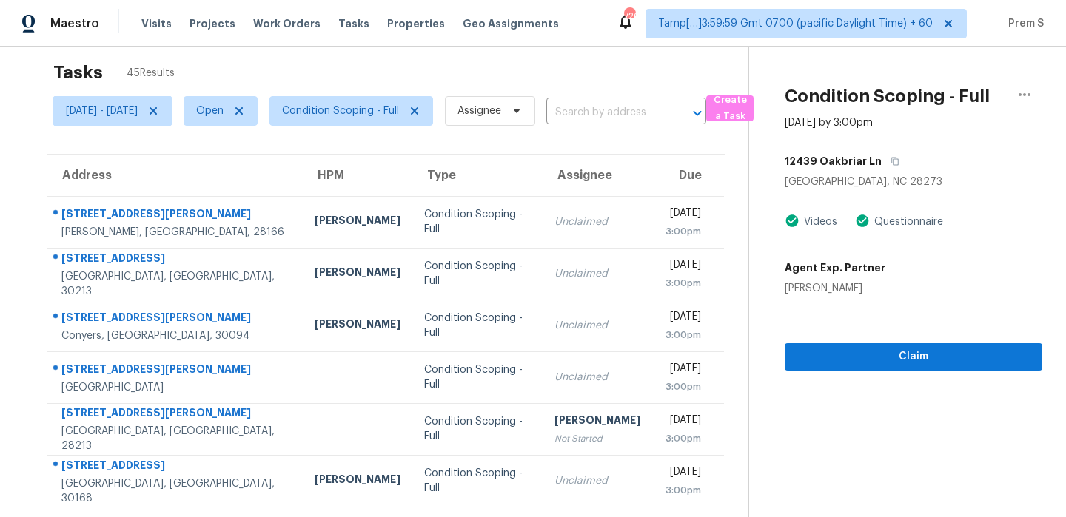
scroll to position [0, 0]
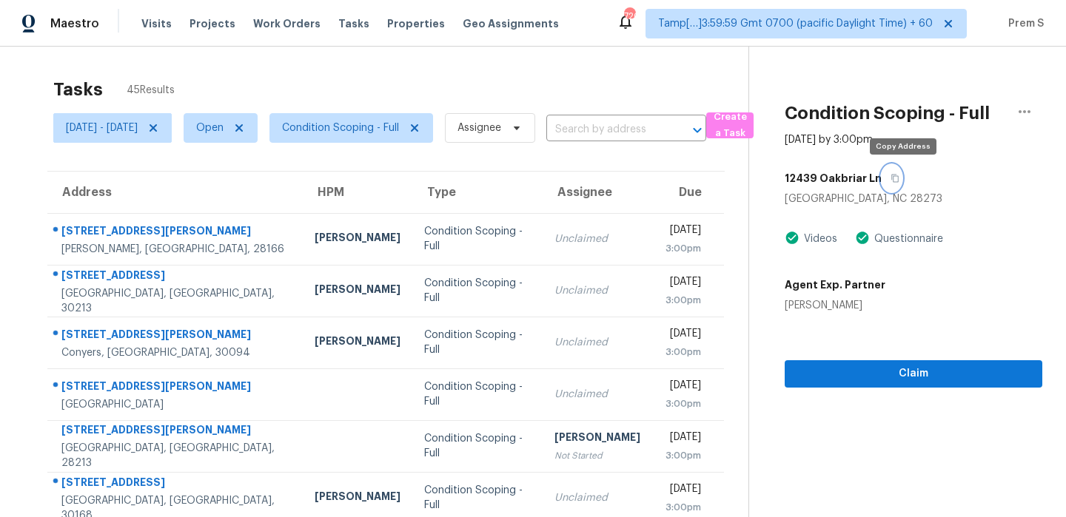
click at [902, 184] on button "button" at bounding box center [892, 178] width 20 height 27
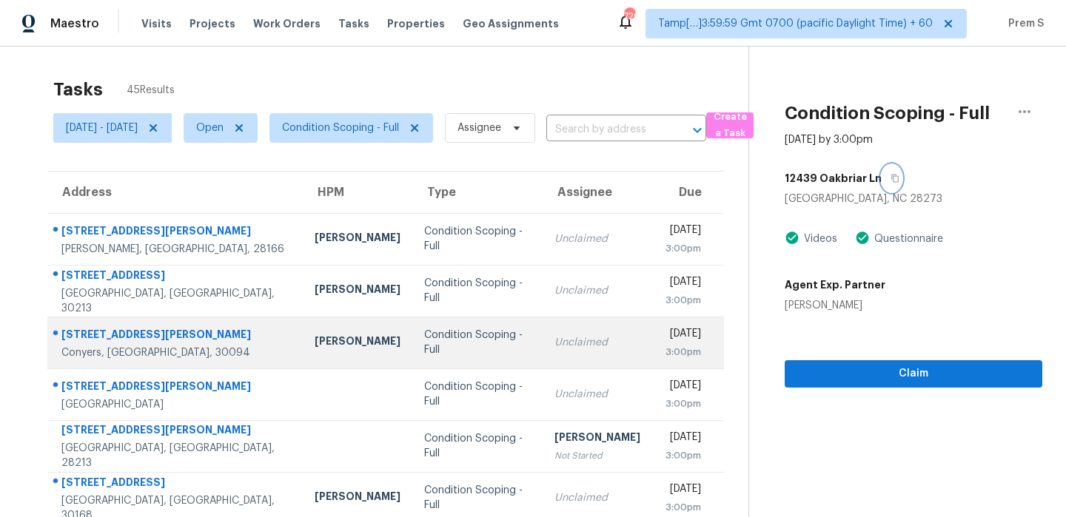
scroll to position [253, 0]
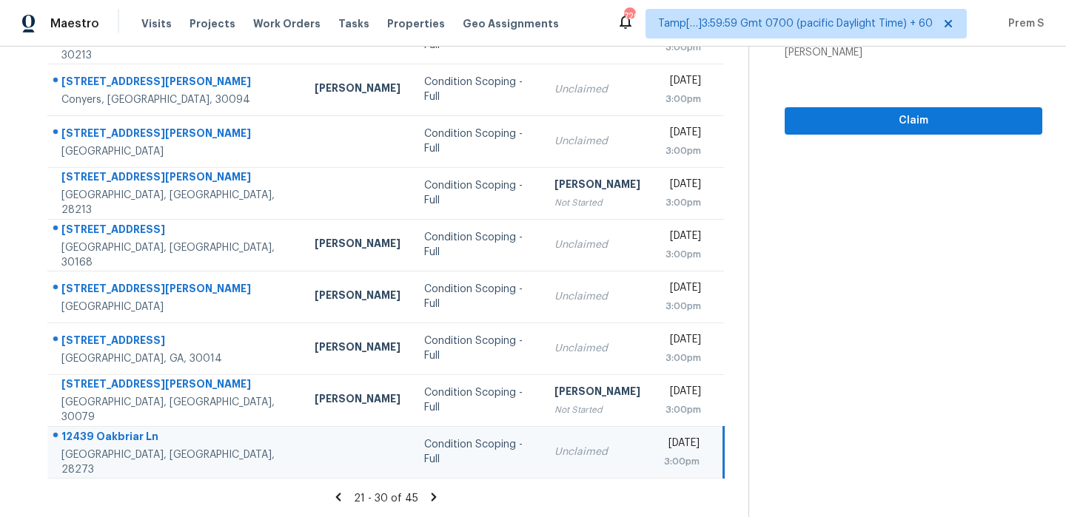
click at [437, 497] on icon at bounding box center [434, 497] width 5 height 8
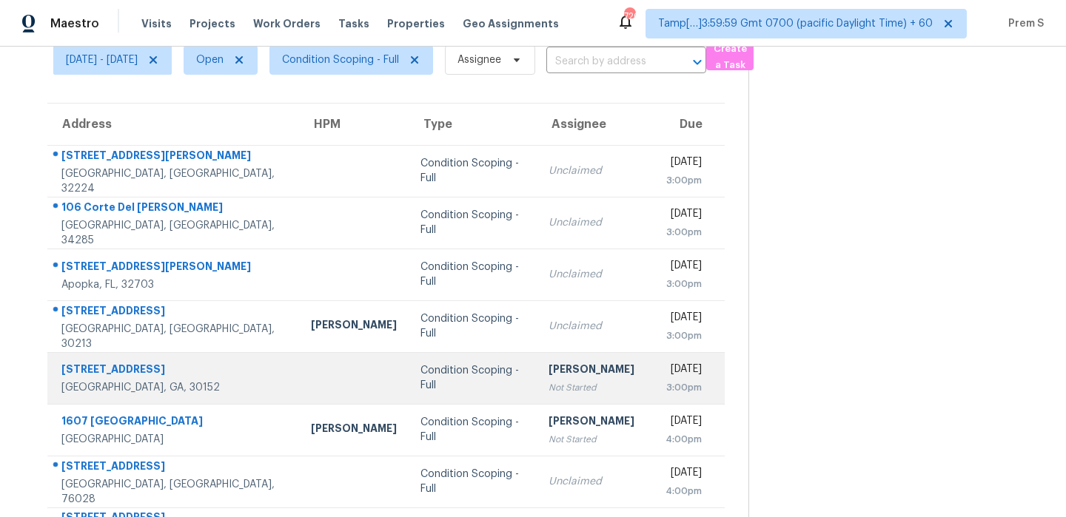
scroll to position [67, 0]
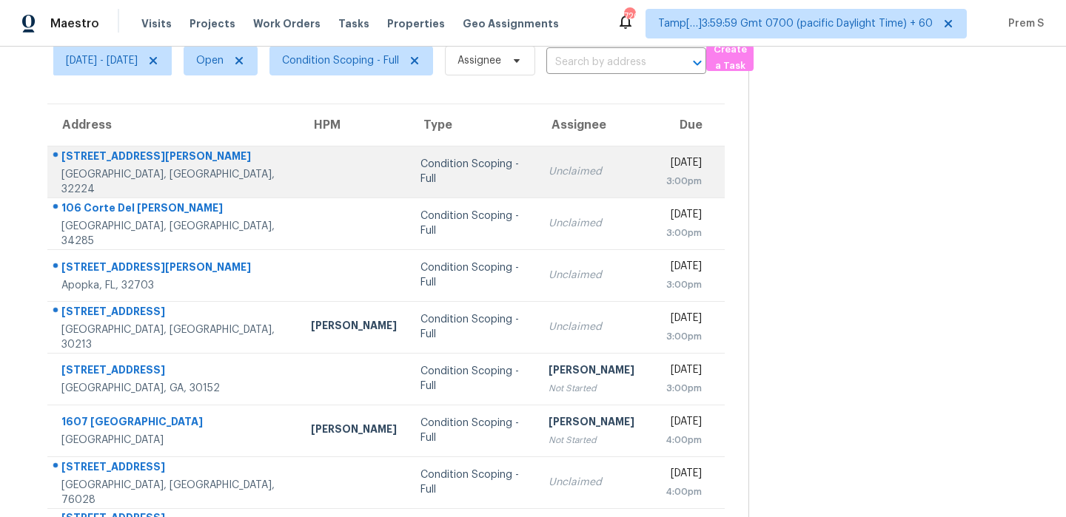
click at [549, 175] on div "Unclaimed" at bounding box center [596, 171] width 94 height 15
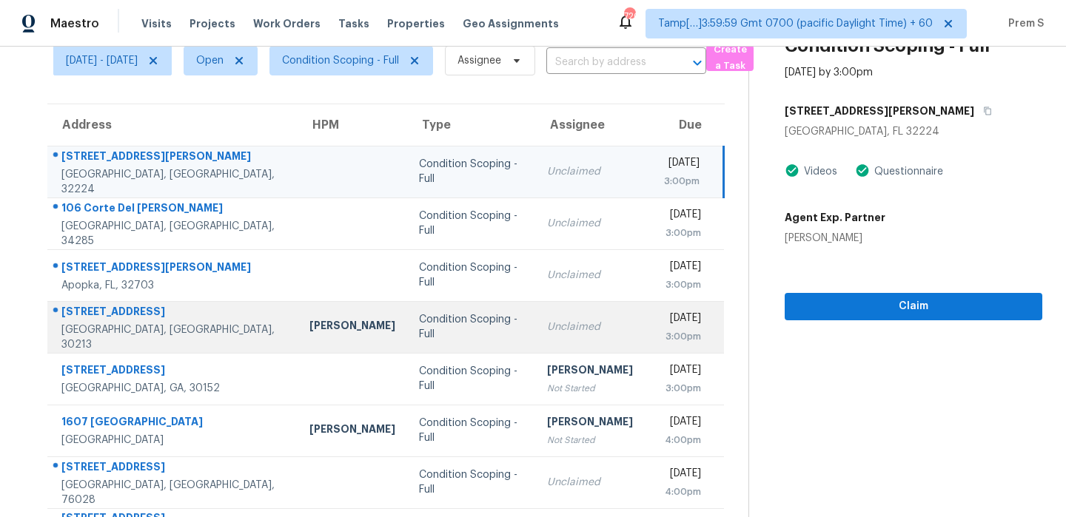
click at [535, 338] on td "Unclaimed" at bounding box center [594, 327] width 118 height 52
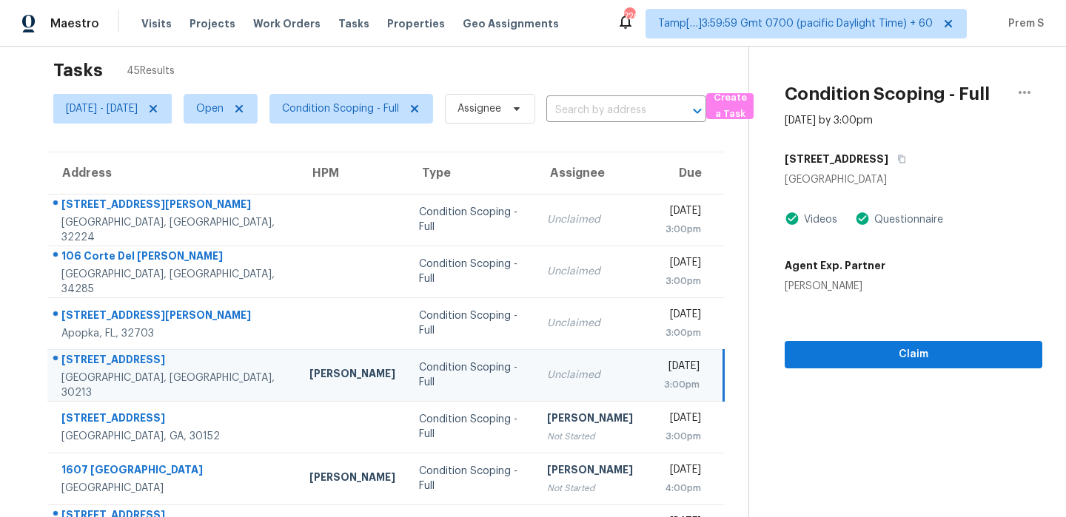
scroll to position [10, 0]
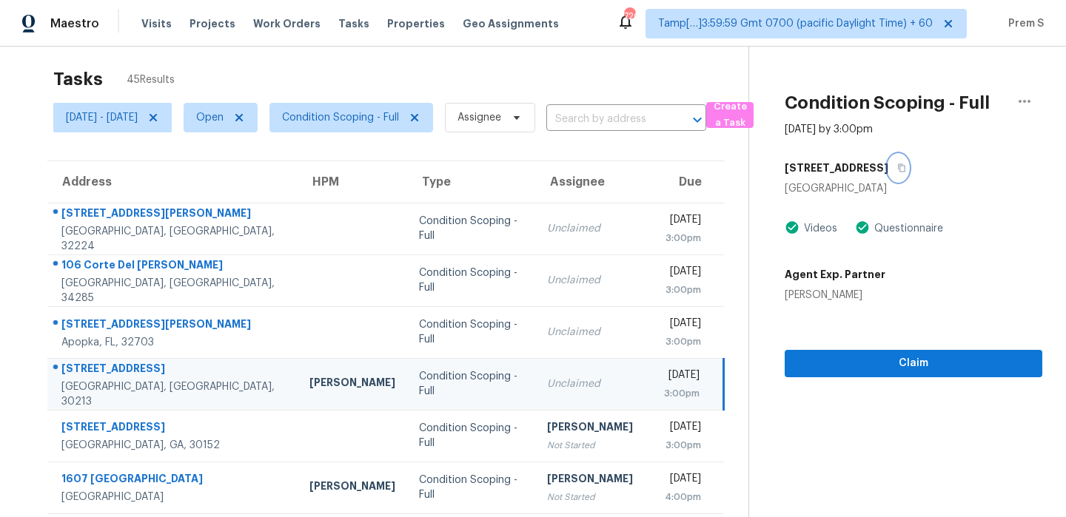
click at [894, 176] on button "button" at bounding box center [898, 168] width 20 height 27
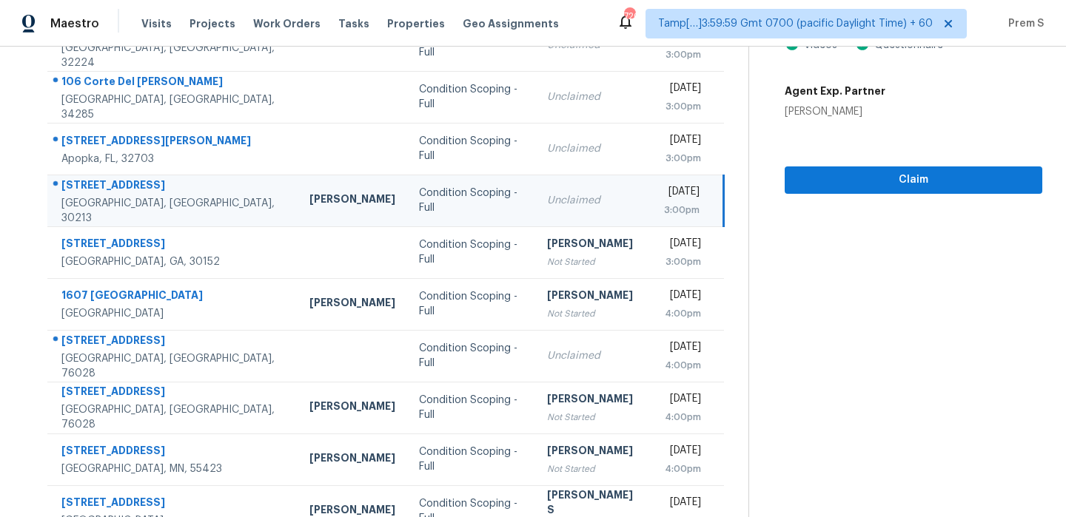
scroll to position [195, 0]
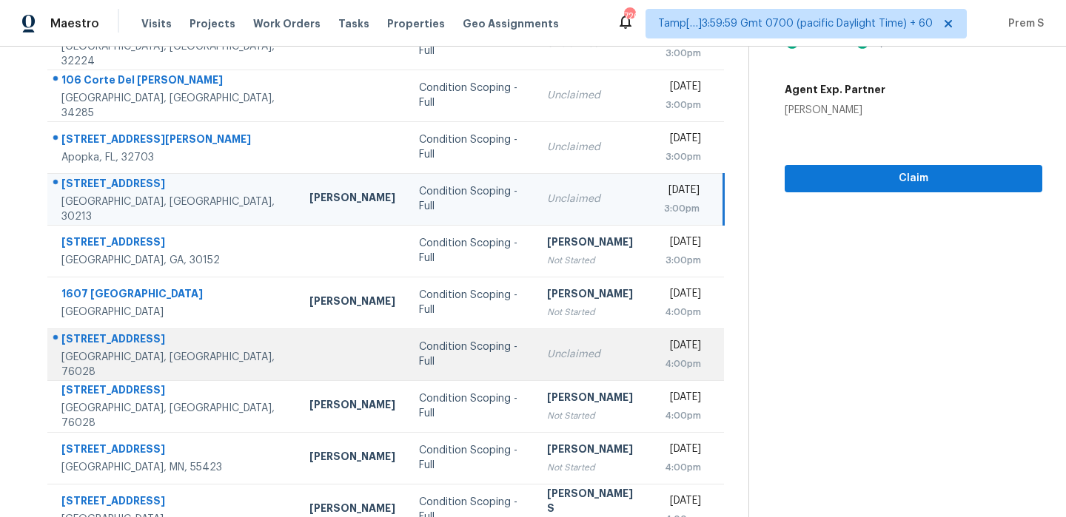
click at [591, 355] on td "Unclaimed" at bounding box center [594, 355] width 118 height 52
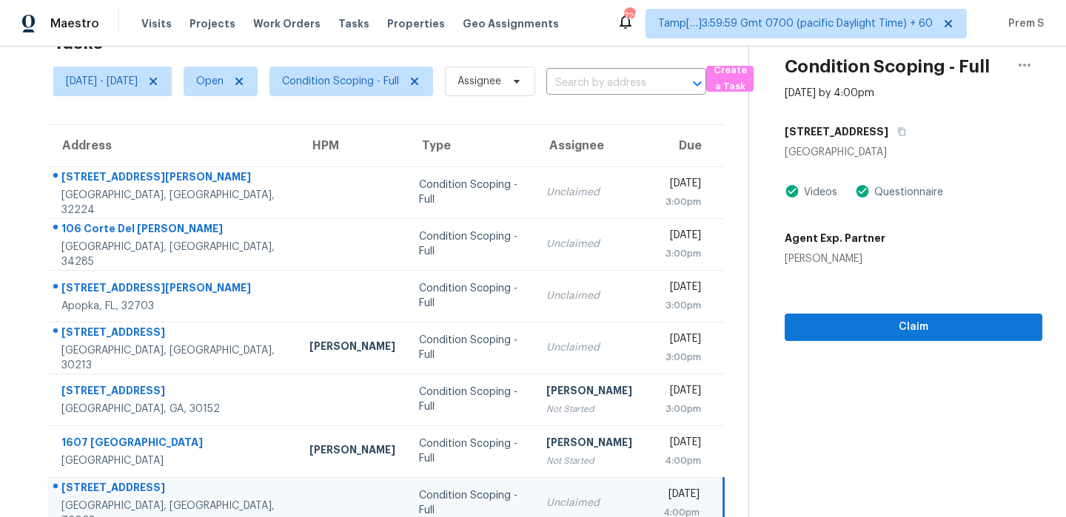
scroll to position [17, 0]
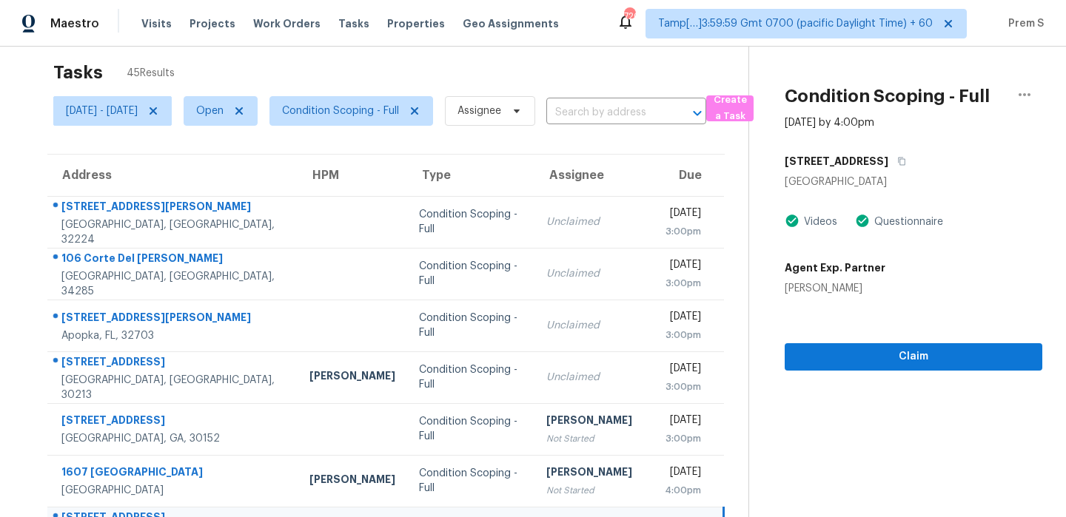
click at [902, 169] on div "2821 Lakeside Dr" at bounding box center [914, 161] width 258 height 27
click at [896, 152] on button "button" at bounding box center [898, 161] width 20 height 27
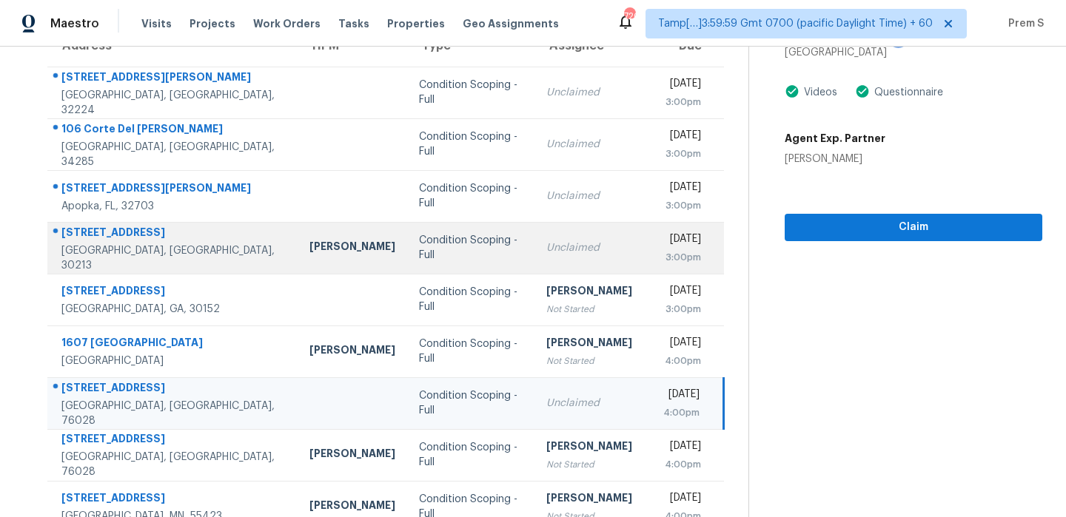
scroll to position [253, 0]
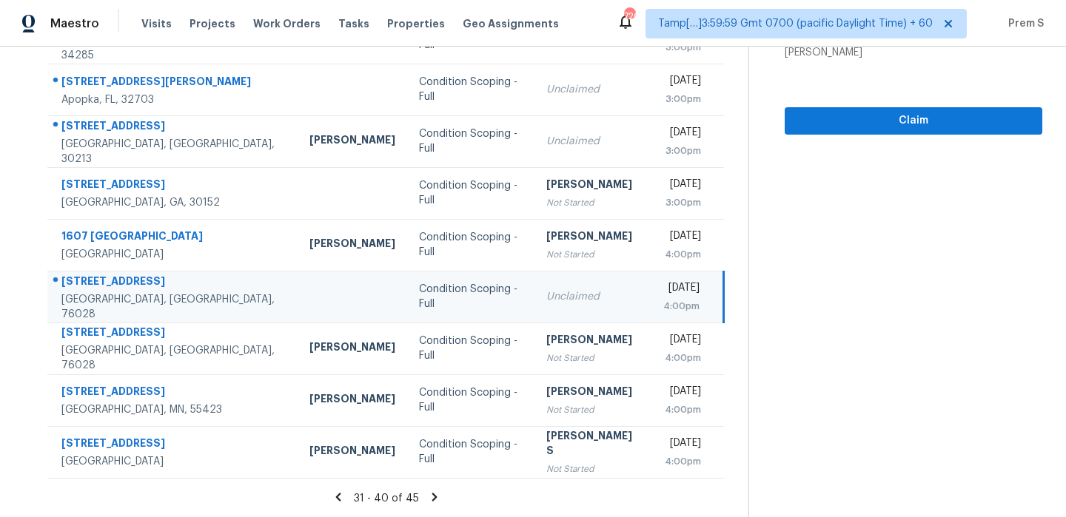
click at [437, 498] on icon at bounding box center [434, 497] width 5 height 8
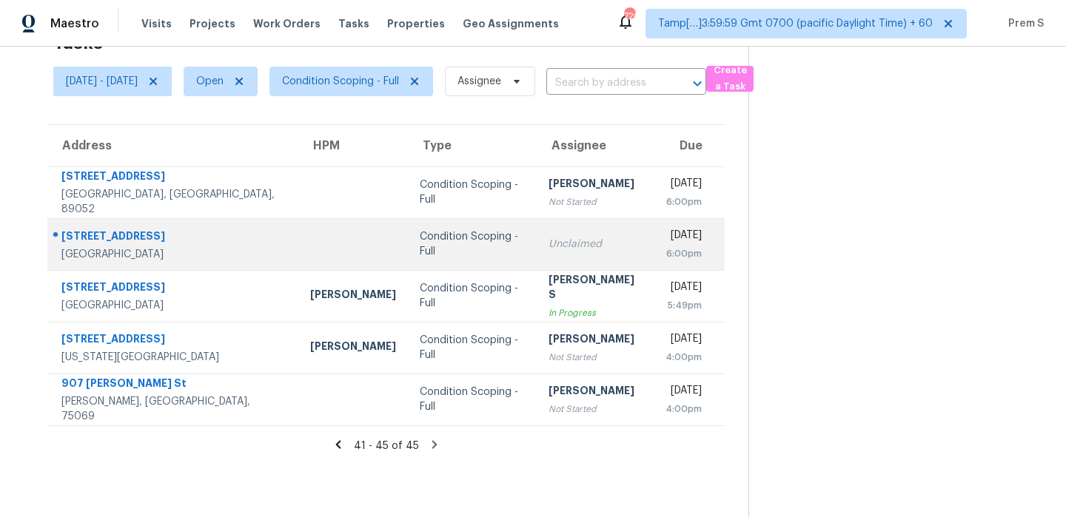
click at [665, 256] on div "6:00pm" at bounding box center [683, 253] width 36 height 15
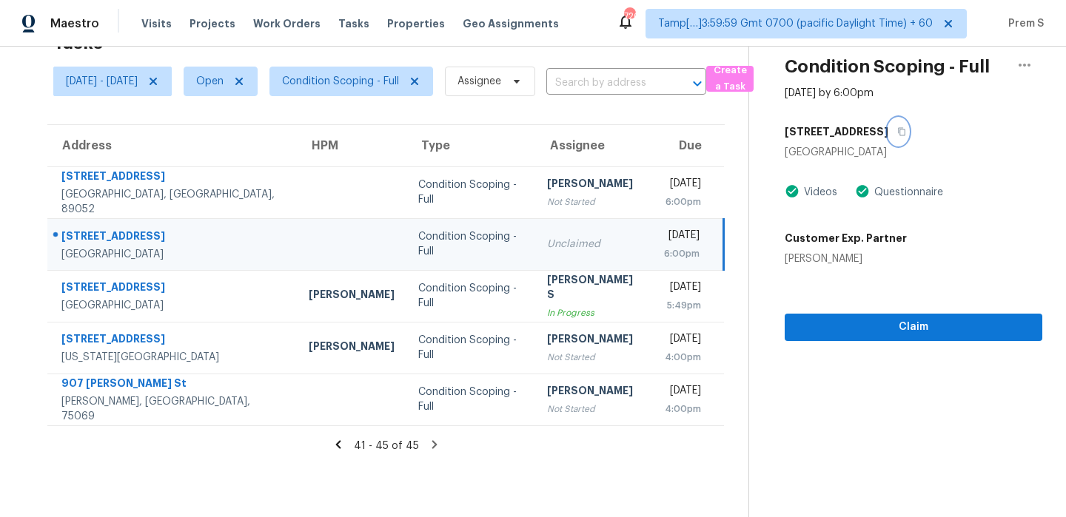
click at [906, 135] on icon "button" at bounding box center [901, 131] width 9 height 9
click at [392, 83] on span "Condition Scoping - Full" at bounding box center [340, 81] width 117 height 15
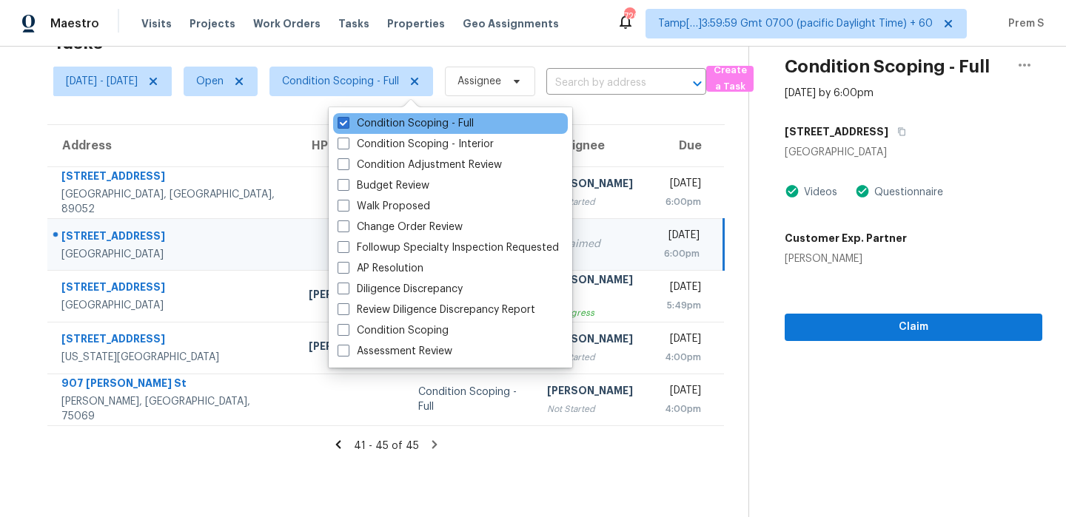
click at [415, 133] on div "Condition Scoping - Full" at bounding box center [450, 123] width 235 height 21
click at [450, 121] on label "Condition Scoping - Full" at bounding box center [406, 123] width 136 height 15
click at [347, 121] on input "Condition Scoping - Full" at bounding box center [343, 121] width 10 height 10
checkbox input "false"
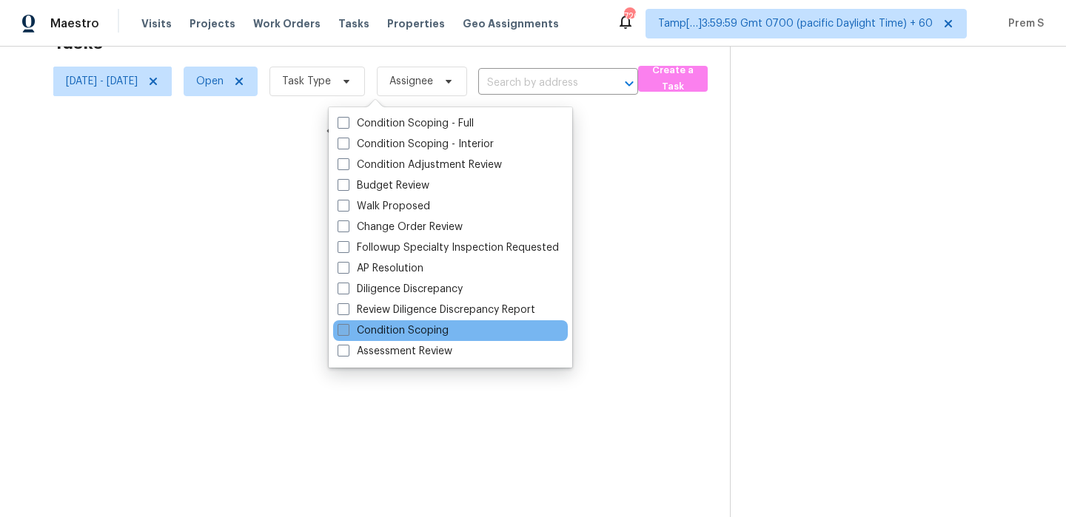
click at [380, 332] on label "Condition Scoping" at bounding box center [393, 330] width 111 height 15
click at [347, 332] on input "Condition Scoping" at bounding box center [343, 328] width 10 height 10
checkbox input "true"
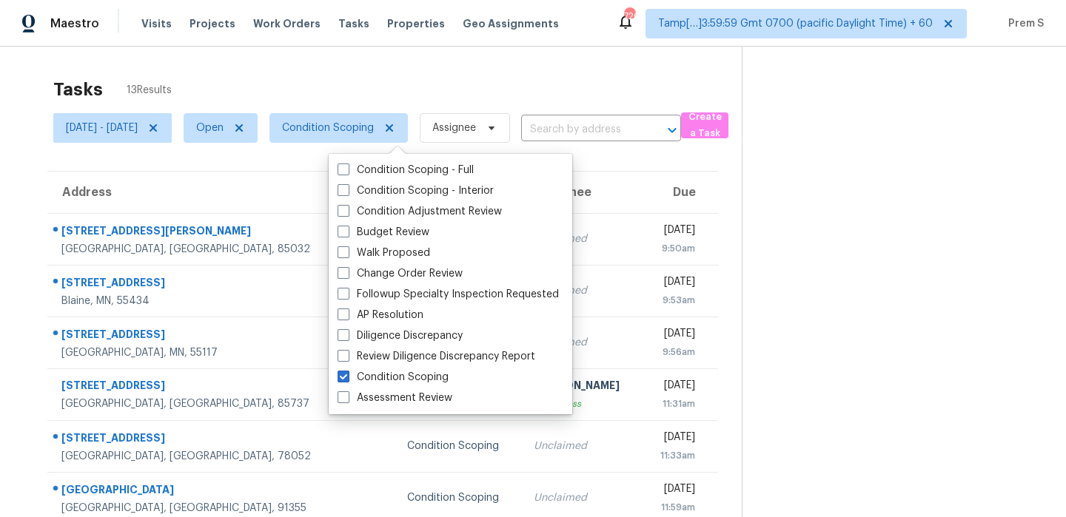
click at [374, 89] on div "Tasks 13 Results" at bounding box center [397, 89] width 688 height 38
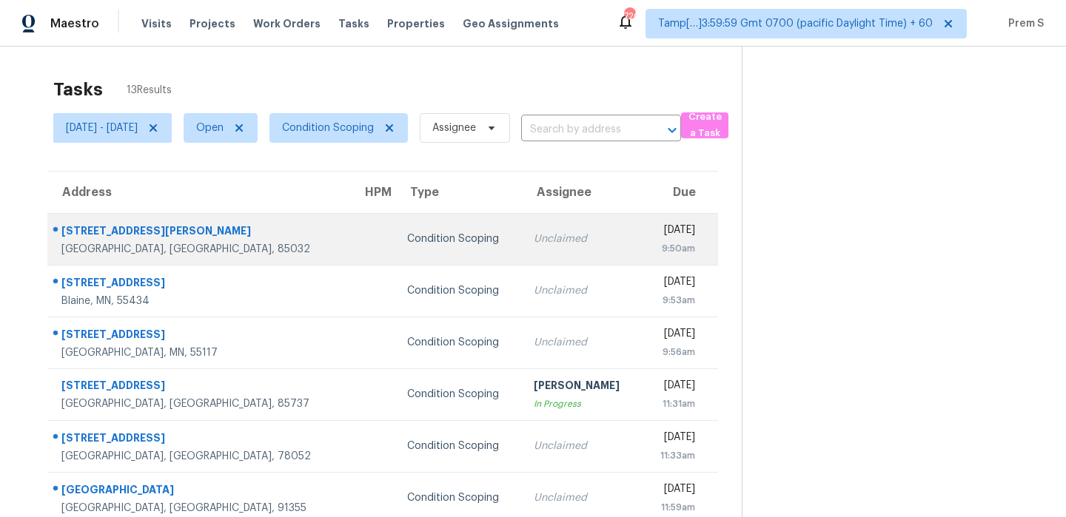
scroll to position [253, 0]
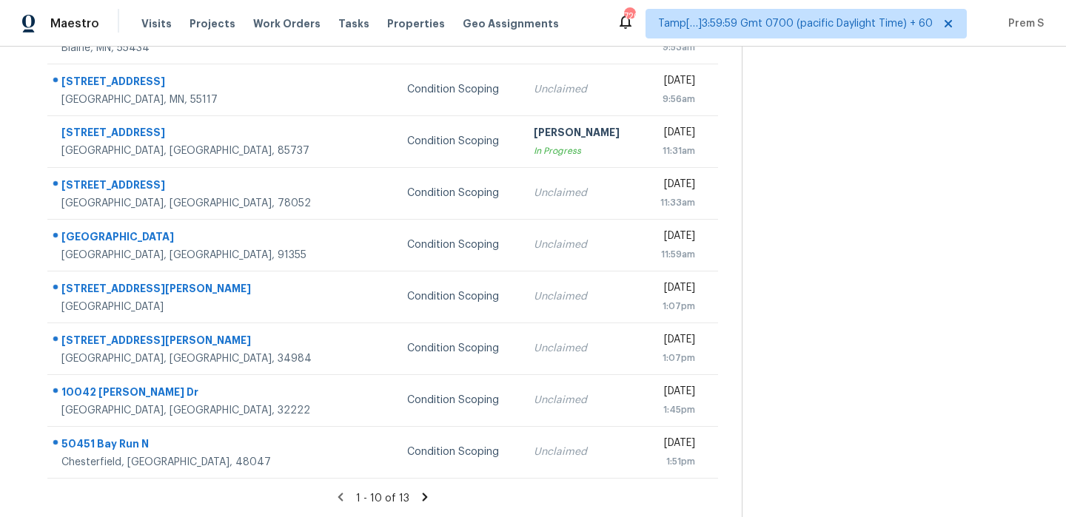
click at [429, 495] on icon at bounding box center [424, 497] width 13 height 13
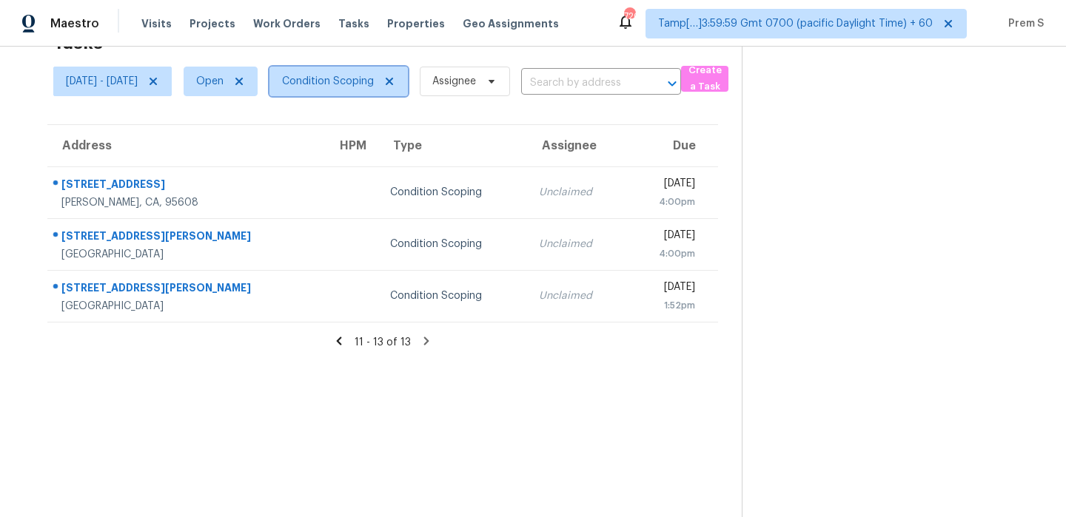
click at [374, 79] on span "Condition Scoping" at bounding box center [328, 81] width 92 height 15
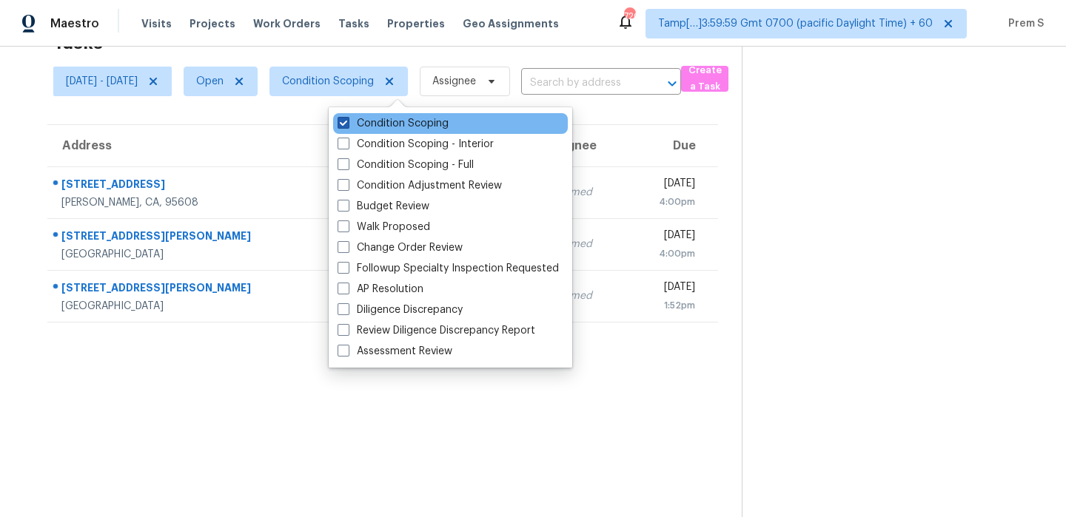
click at [388, 121] on label "Condition Scoping" at bounding box center [393, 123] width 111 height 15
click at [347, 121] on input "Condition Scoping" at bounding box center [343, 121] width 10 height 10
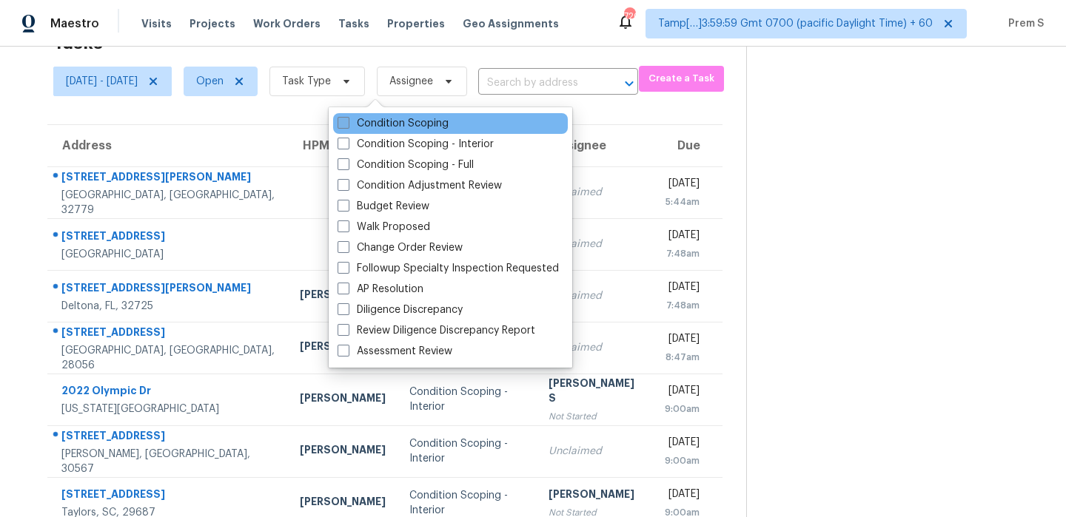
click at [388, 121] on label "Condition Scoping" at bounding box center [393, 123] width 111 height 15
click at [347, 121] on input "Condition Scoping" at bounding box center [343, 121] width 10 height 10
checkbox input "true"
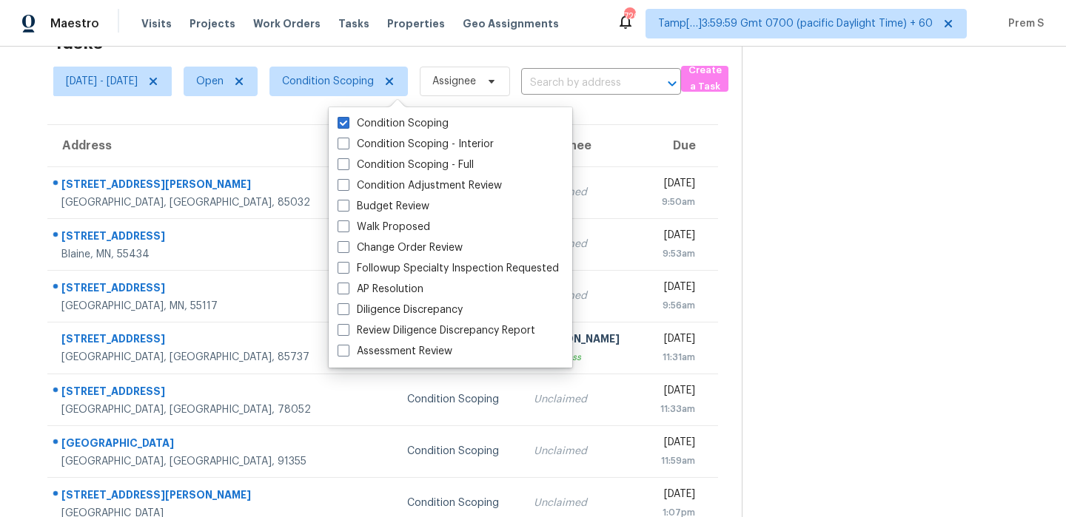
click at [645, 150] on th "Due" at bounding box center [680, 145] width 76 height 41
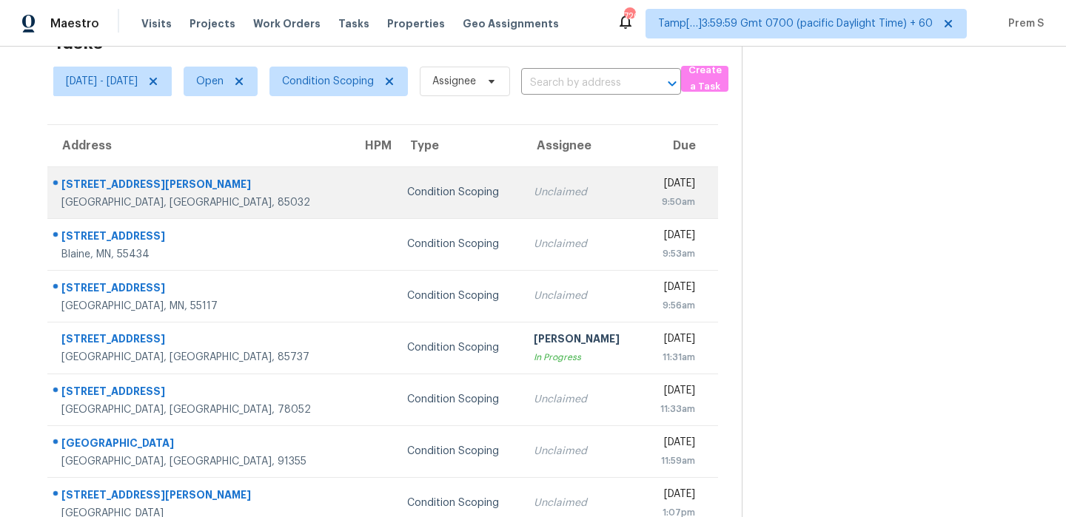
click at [551, 190] on div "Unclaimed" at bounding box center [582, 192] width 96 height 15
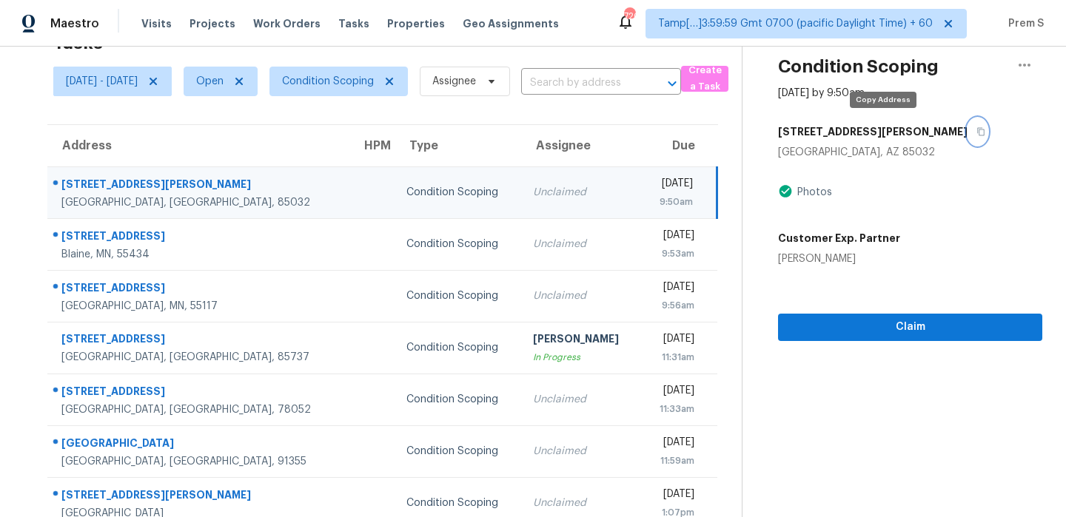
click at [976, 127] on icon "button" at bounding box center [980, 131] width 9 height 9
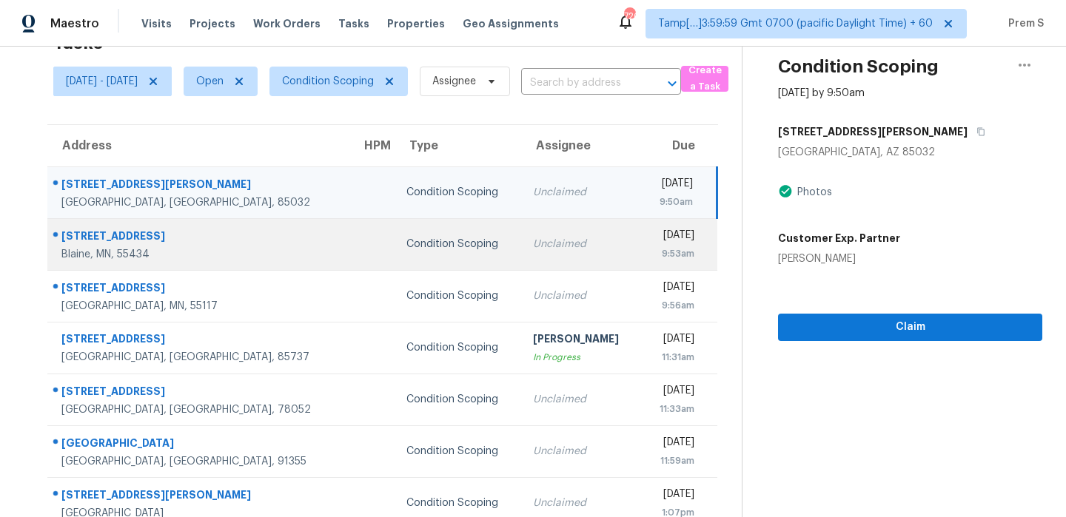
click at [521, 260] on td "Unclaimed" at bounding box center [581, 244] width 120 height 52
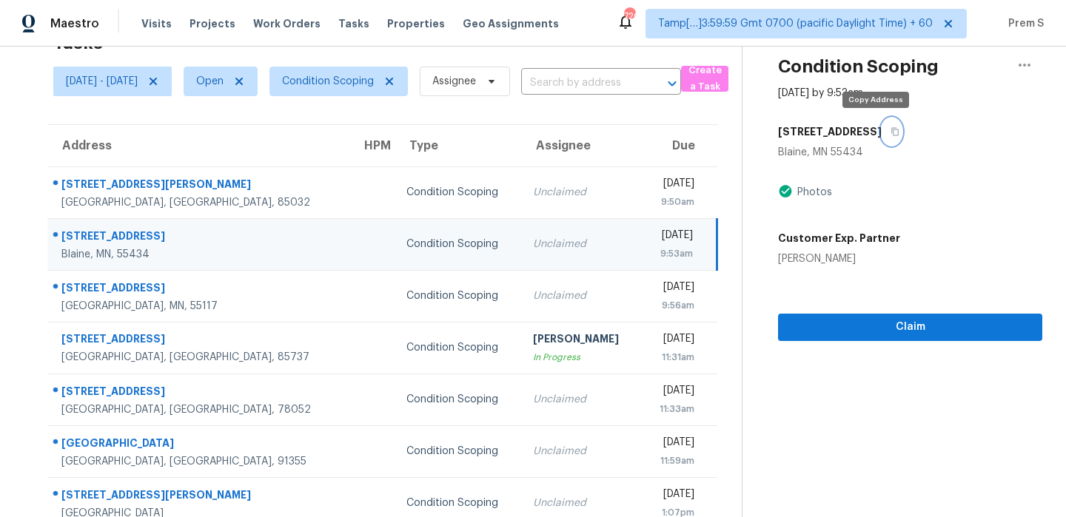
click at [882, 136] on button "button" at bounding box center [892, 131] width 20 height 27
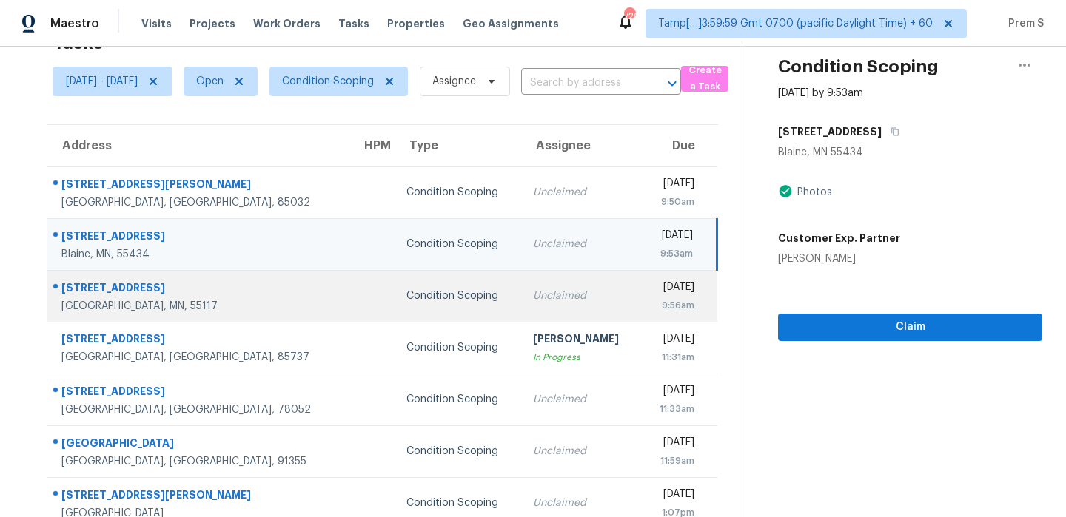
click at [534, 297] on div "Unclaimed" at bounding box center [581, 296] width 96 height 15
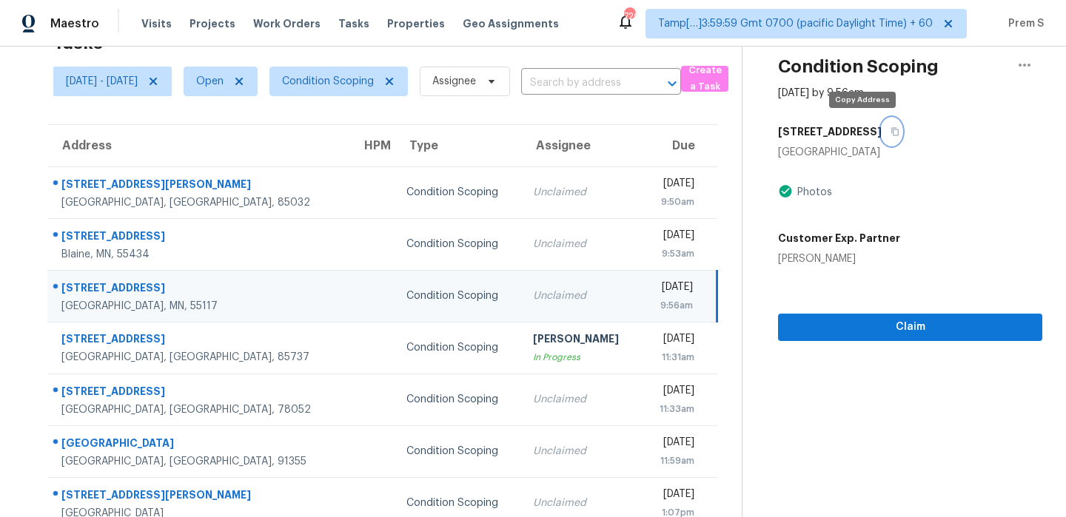
click at [890, 135] on icon "button" at bounding box center [894, 131] width 9 height 9
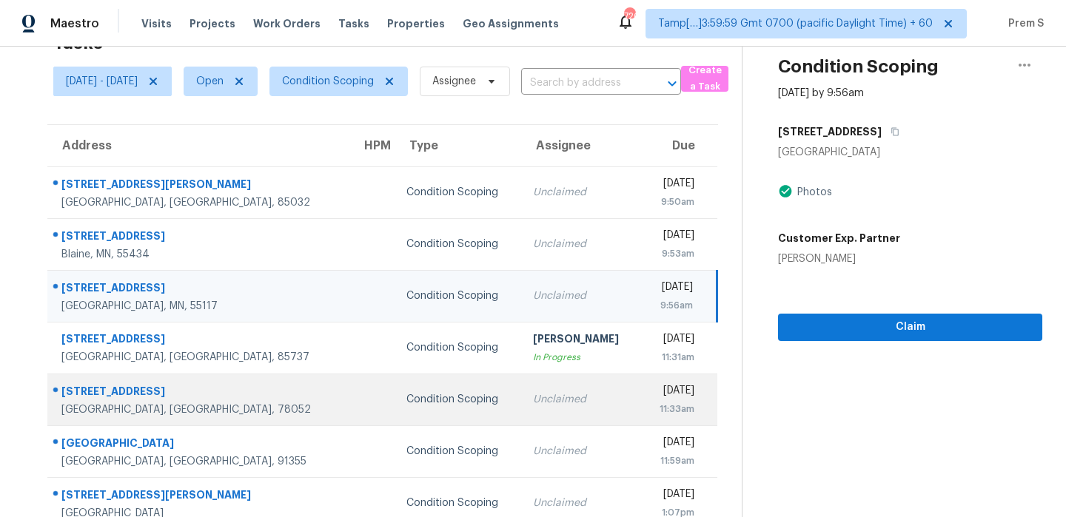
click at [554, 403] on div "Unclaimed" at bounding box center [581, 399] width 96 height 15
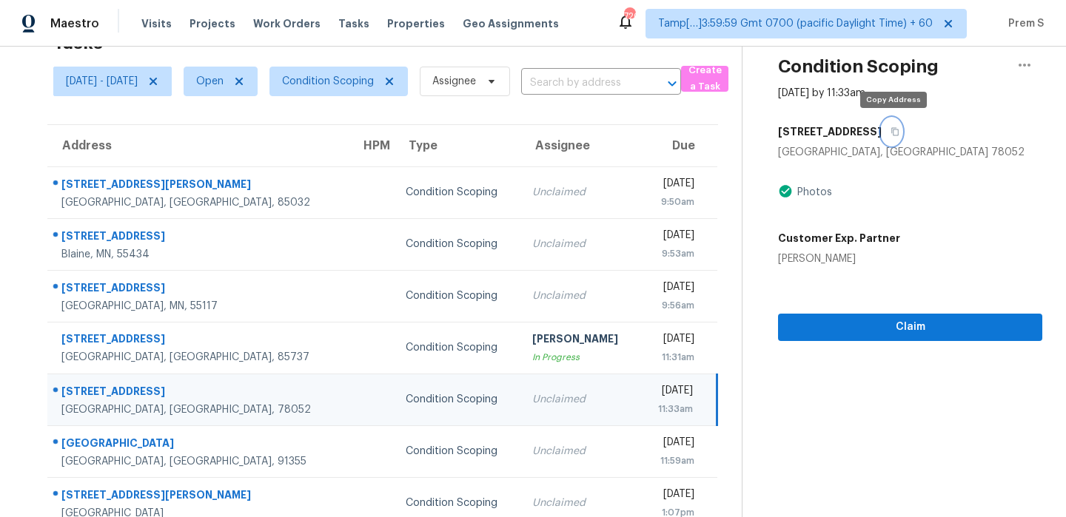
click at [899, 130] on button "button" at bounding box center [892, 131] width 20 height 27
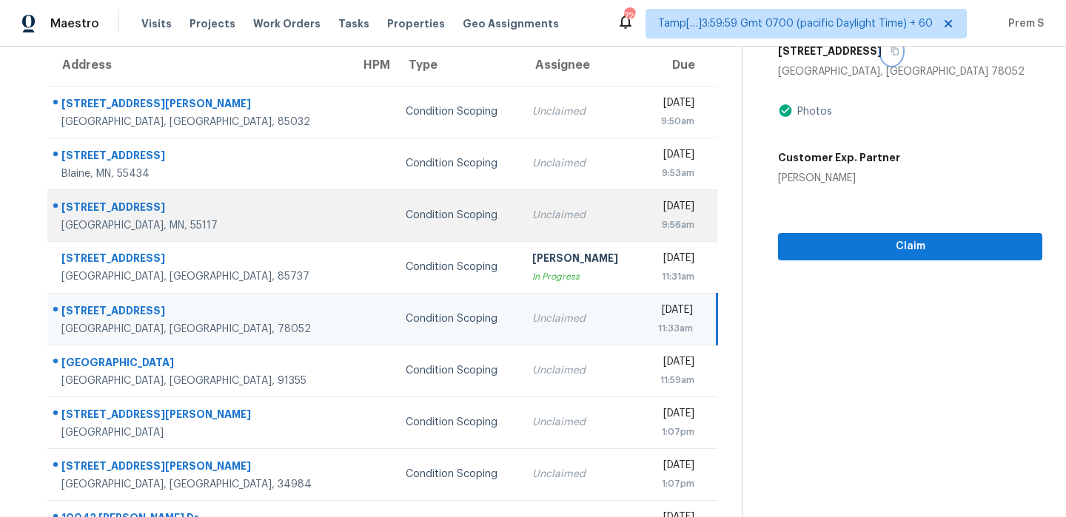
scroll to position [138, 0]
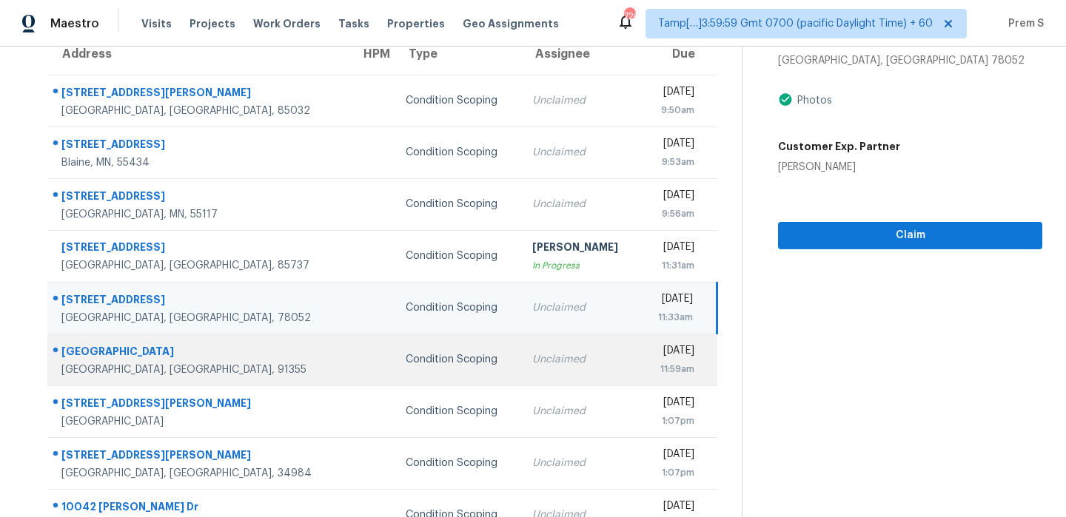
click at [532, 363] on div "Unclaimed" at bounding box center [580, 359] width 96 height 15
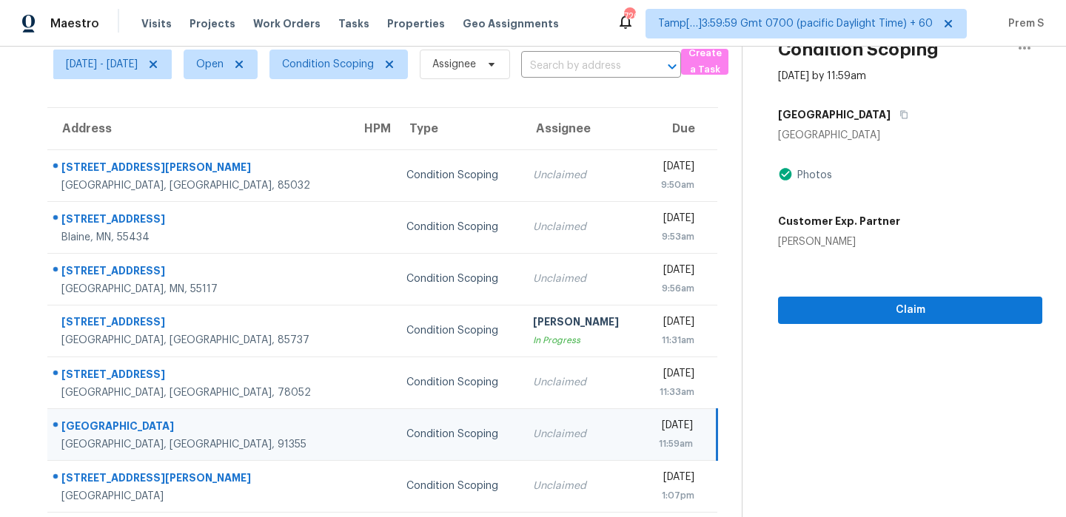
scroll to position [50, 0]
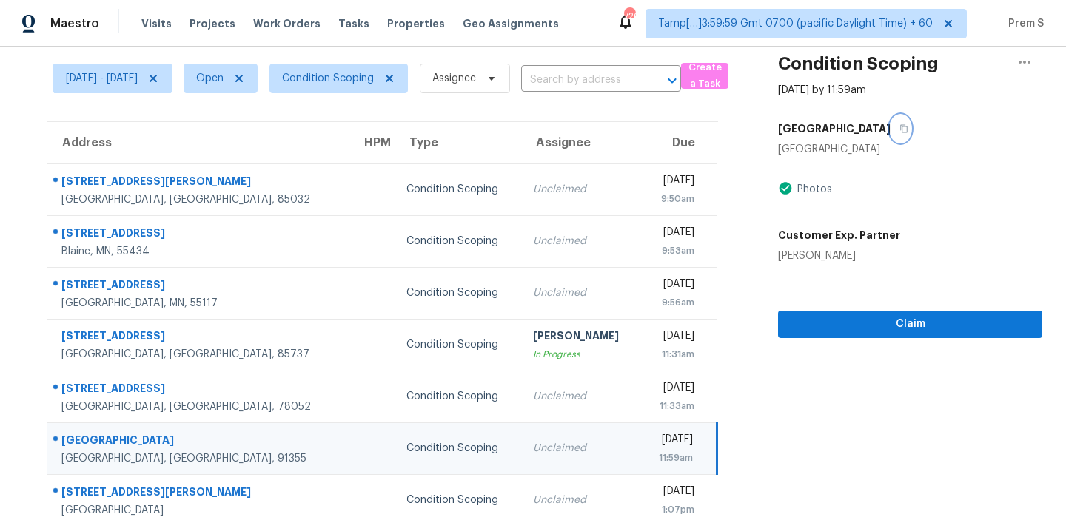
click at [902, 130] on icon "button" at bounding box center [903, 128] width 9 height 9
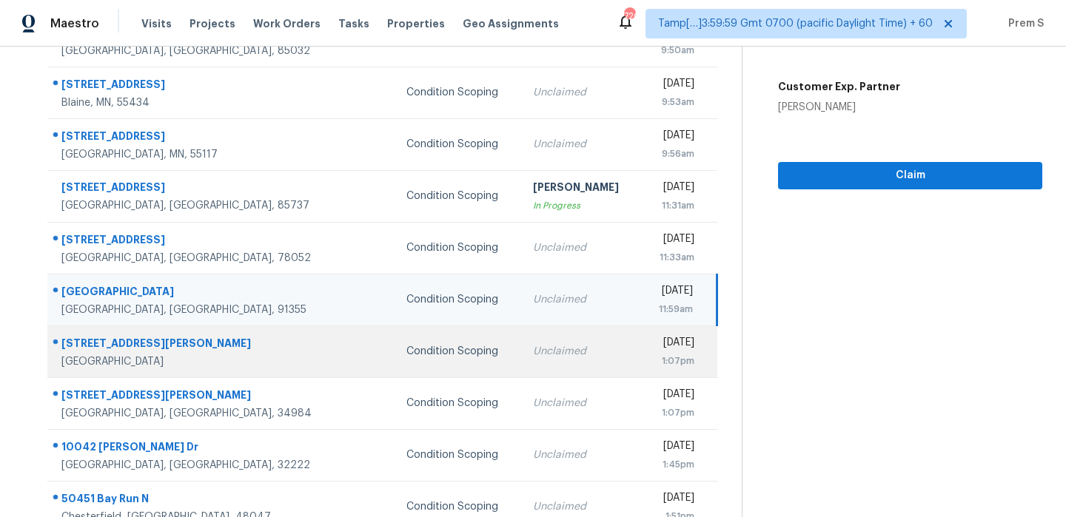
scroll to position [253, 0]
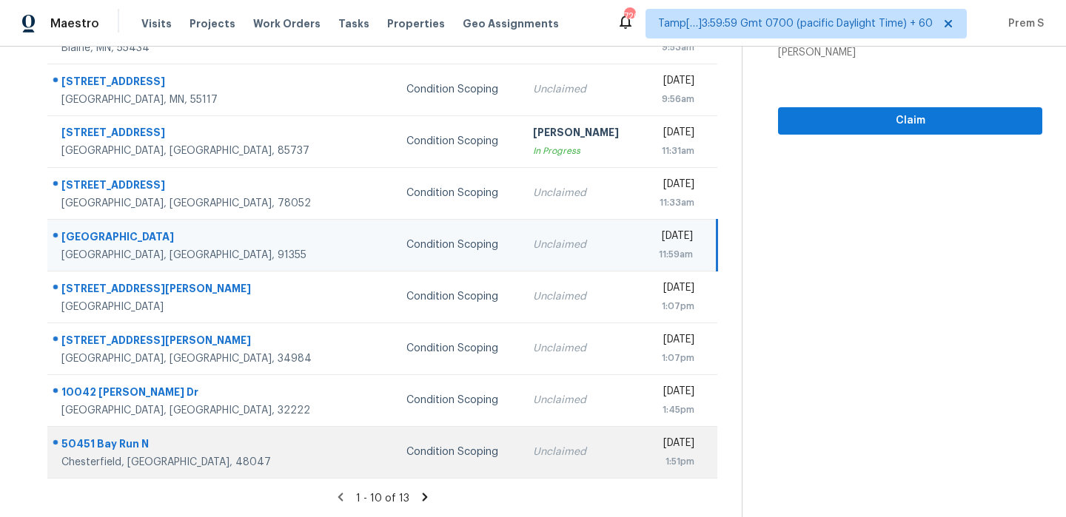
click at [521, 434] on td "Unclaimed" at bounding box center [581, 452] width 120 height 52
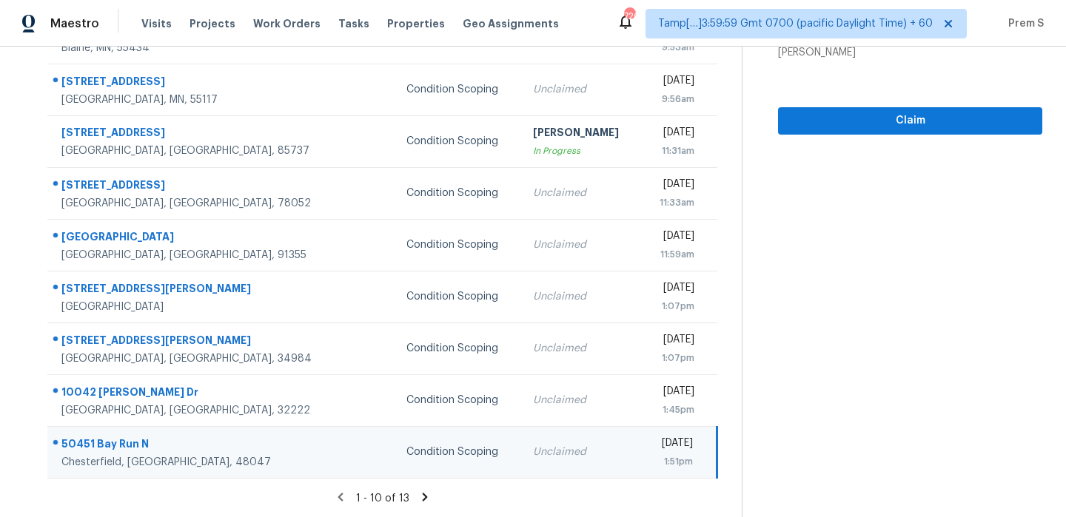
click at [427, 497] on icon at bounding box center [424, 497] width 13 height 13
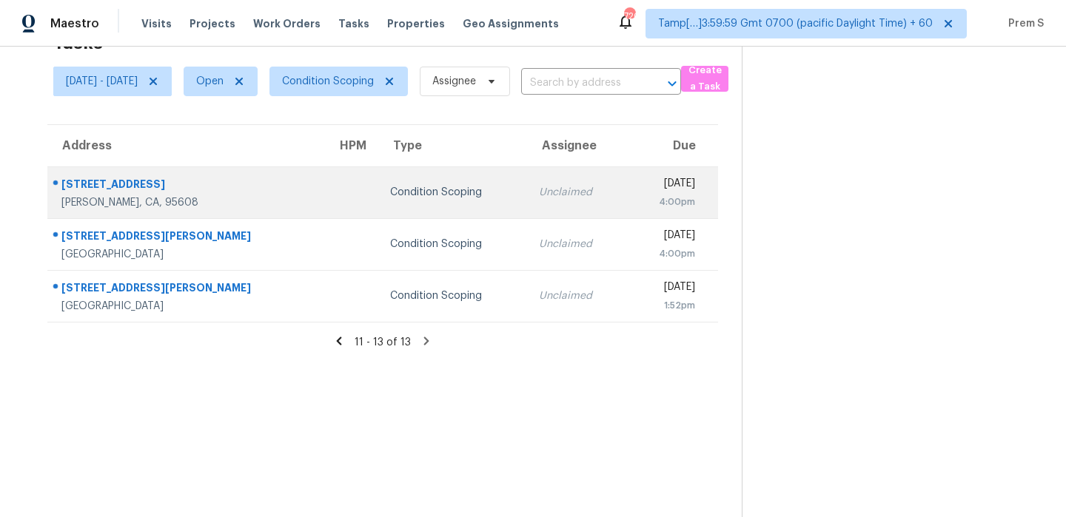
click at [528, 203] on td "Unclaimed" at bounding box center [576, 193] width 99 height 52
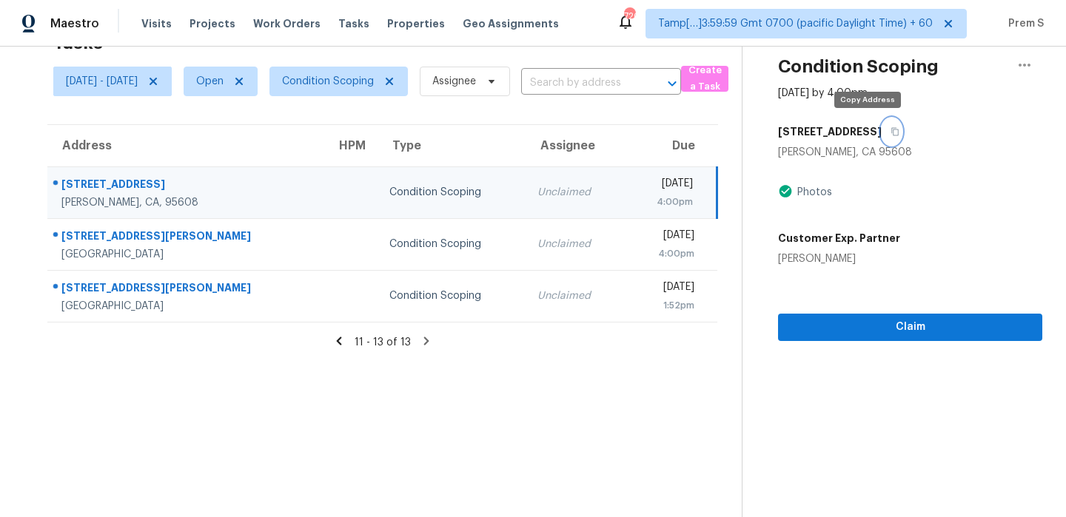
click at [890, 127] on icon "button" at bounding box center [894, 131] width 9 height 9
click at [374, 79] on span "Condition Scoping" at bounding box center [328, 81] width 92 height 15
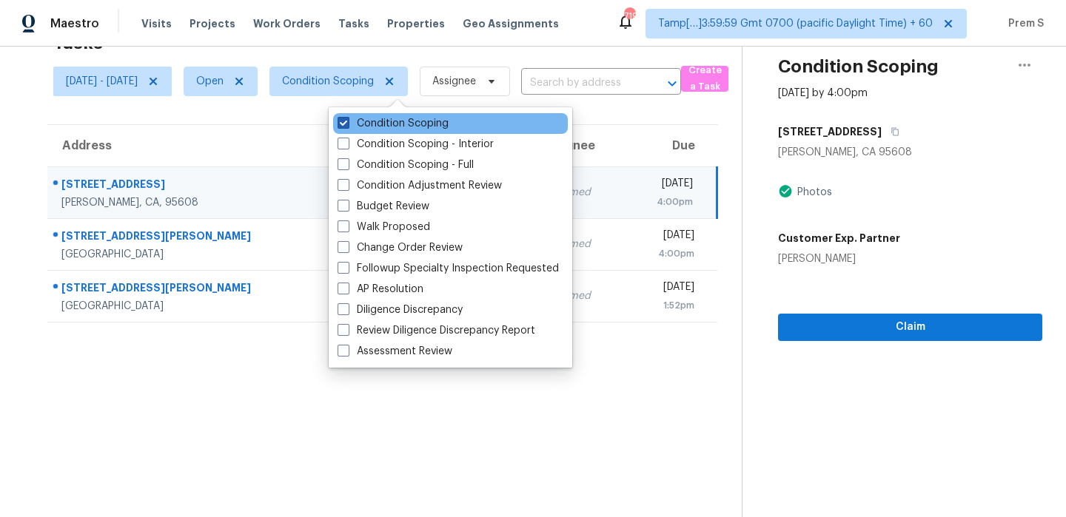
click at [386, 120] on label "Condition Scoping" at bounding box center [393, 123] width 111 height 15
click at [347, 120] on input "Condition Scoping" at bounding box center [343, 121] width 10 height 10
checkbox input "false"
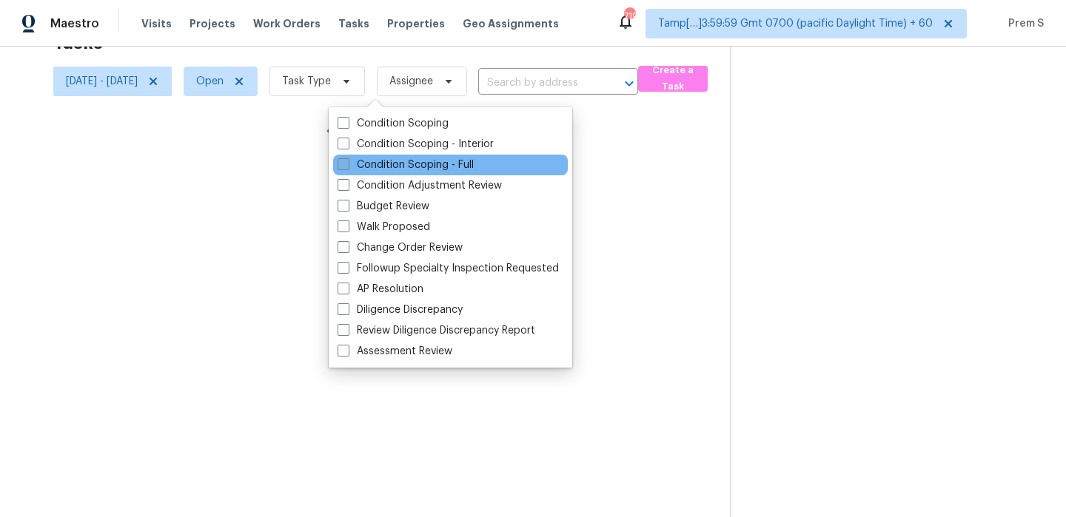
click at [373, 166] on label "Condition Scoping - Full" at bounding box center [406, 165] width 136 height 15
click at [347, 166] on input "Condition Scoping - Full" at bounding box center [343, 163] width 10 height 10
checkbox input "true"
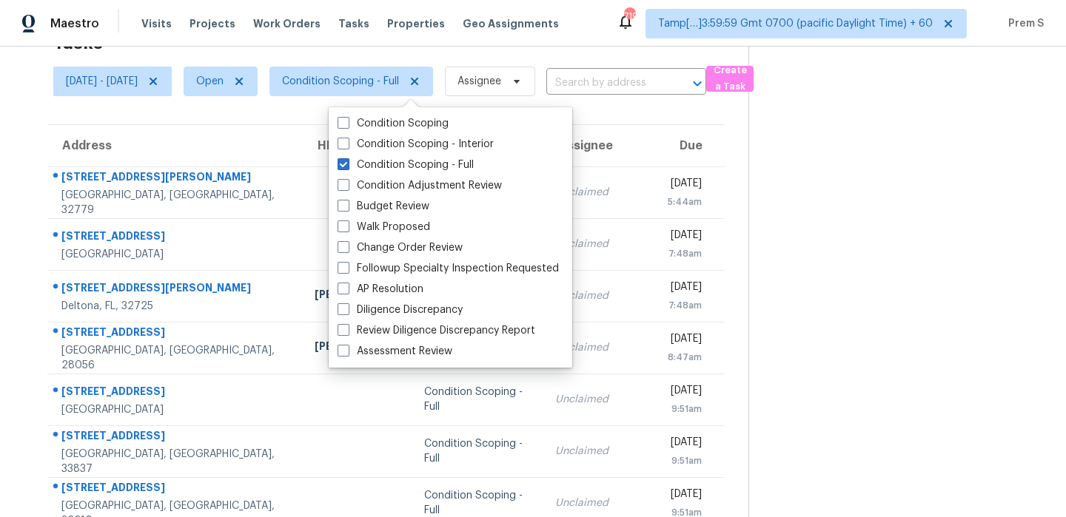
click at [653, 145] on th "Due" at bounding box center [689, 145] width 72 height 41
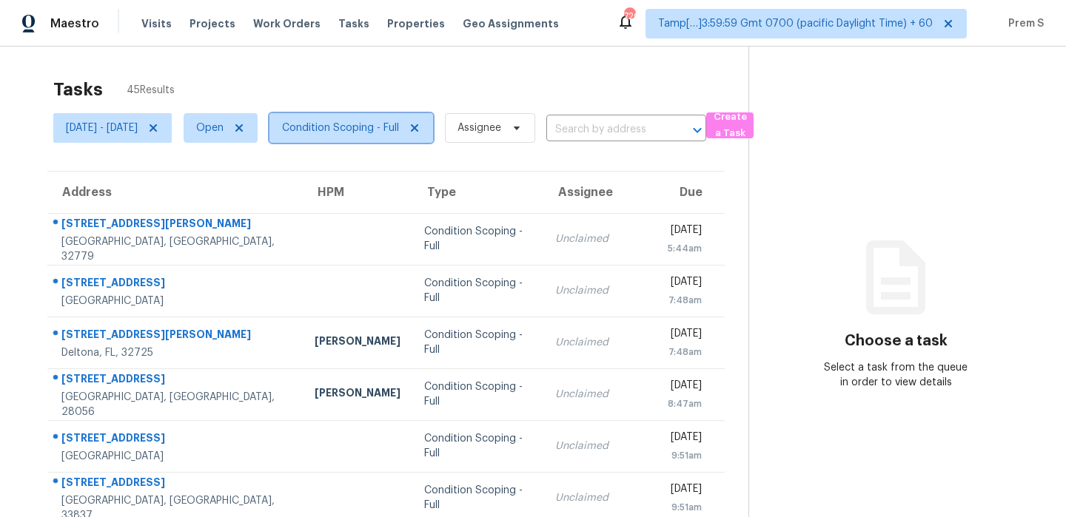
click at [399, 134] on span "Condition Scoping - Full" at bounding box center [340, 128] width 117 height 15
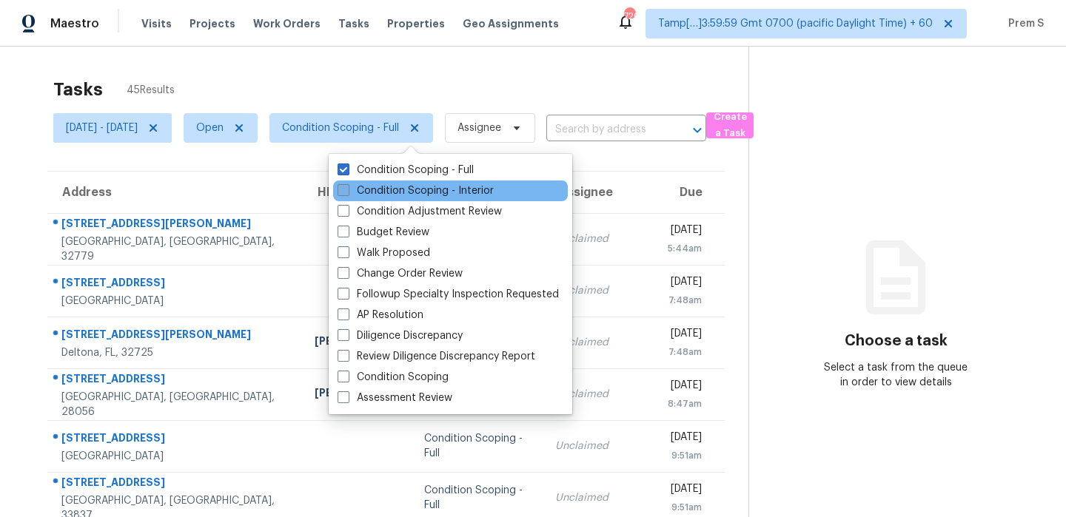
click at [406, 190] on label "Condition Scoping - Interior" at bounding box center [416, 191] width 156 height 15
click at [347, 190] on input "Condition Scoping - Interior" at bounding box center [343, 189] width 10 height 10
checkbox input "true"
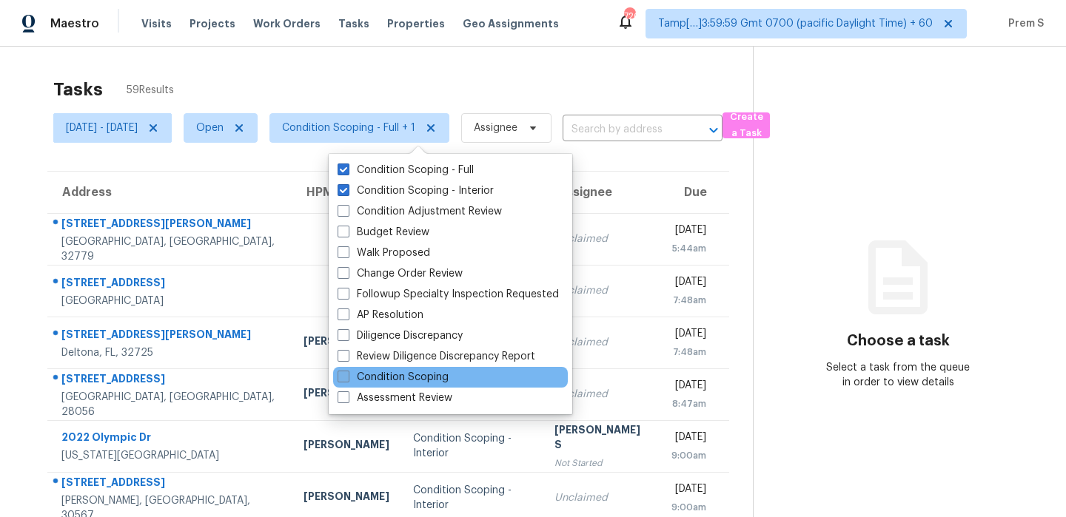
click at [423, 373] on label "Condition Scoping" at bounding box center [393, 377] width 111 height 15
click at [347, 373] on input "Condition Scoping" at bounding box center [343, 375] width 10 height 10
checkbox input "true"
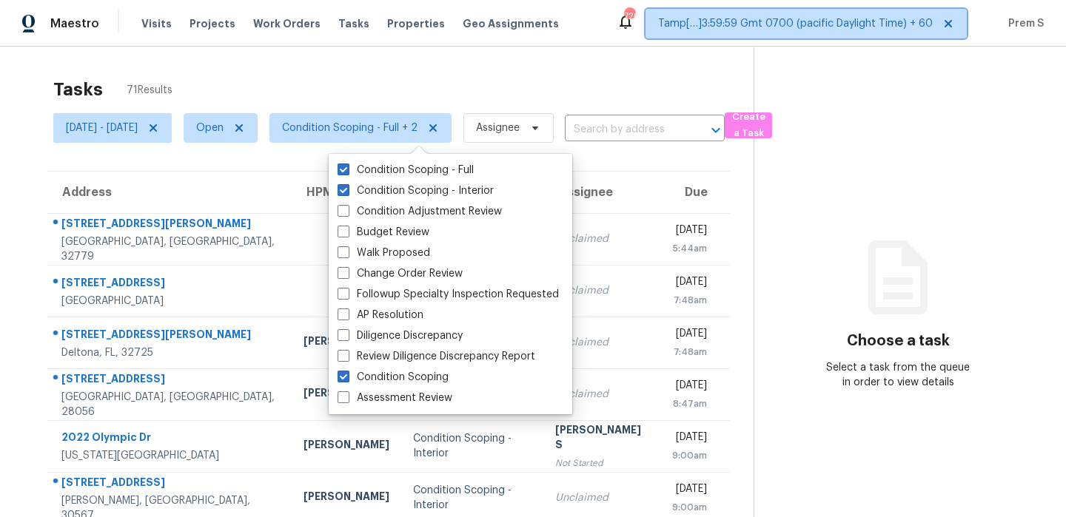
click at [796, 28] on span "Tamp[…]3:59:59 Gmt 0700 (pacific Daylight Time) + 60" at bounding box center [795, 23] width 275 height 15
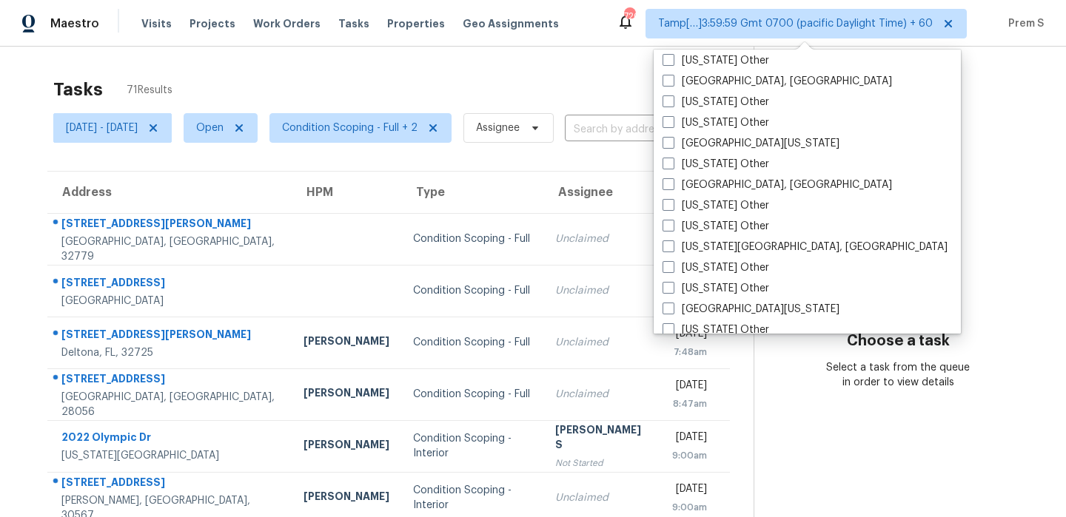
scroll to position [2235, 0]
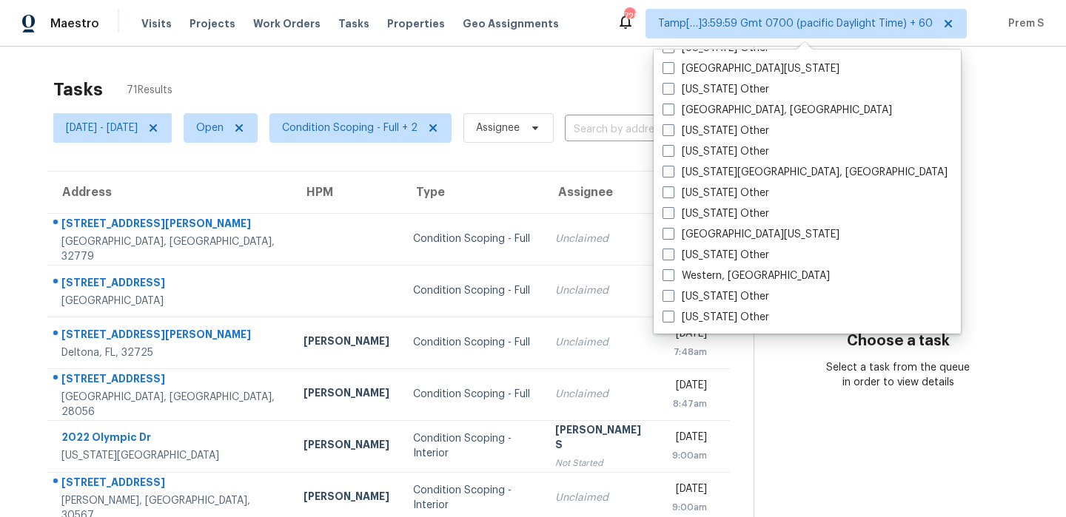
click at [868, 206] on section "Choose a task Select a task from the queue in order to view details" at bounding box center [898, 409] width 289 height 725
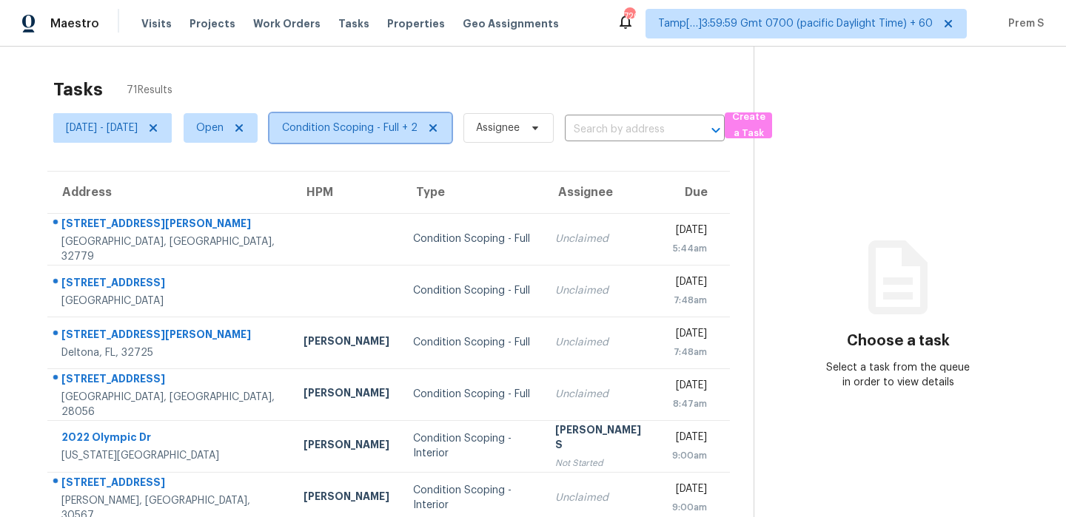
click at [417, 127] on span "Condition Scoping - Full + 2" at bounding box center [349, 128] width 135 height 15
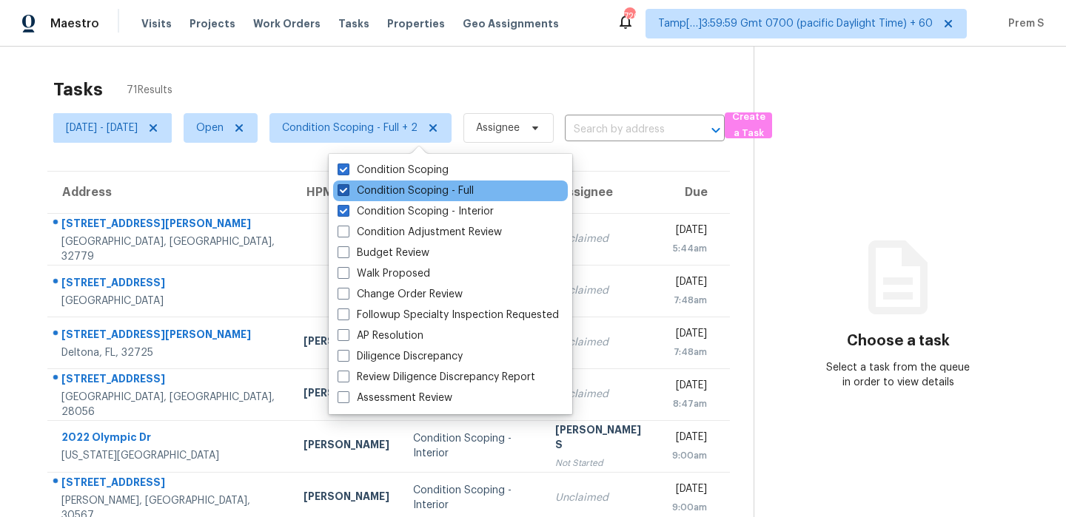
click at [466, 195] on label "Condition Scoping - Full" at bounding box center [406, 191] width 136 height 15
click at [347, 193] on input "Condition Scoping - Full" at bounding box center [343, 189] width 10 height 10
checkbox input "false"
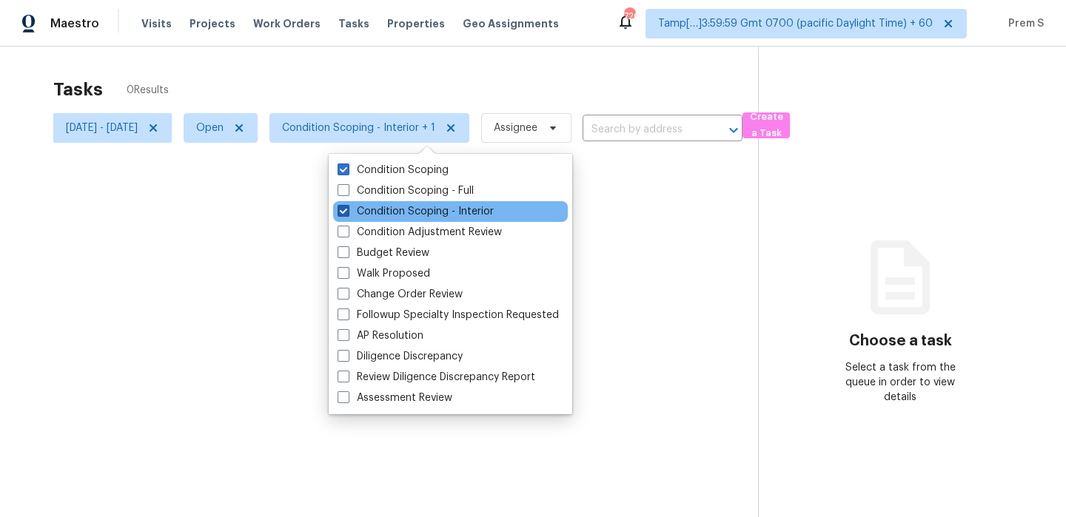
click at [464, 213] on label "Condition Scoping - Interior" at bounding box center [416, 211] width 156 height 15
click at [347, 213] on input "Condition Scoping - Interior" at bounding box center [343, 209] width 10 height 10
checkbox input "false"
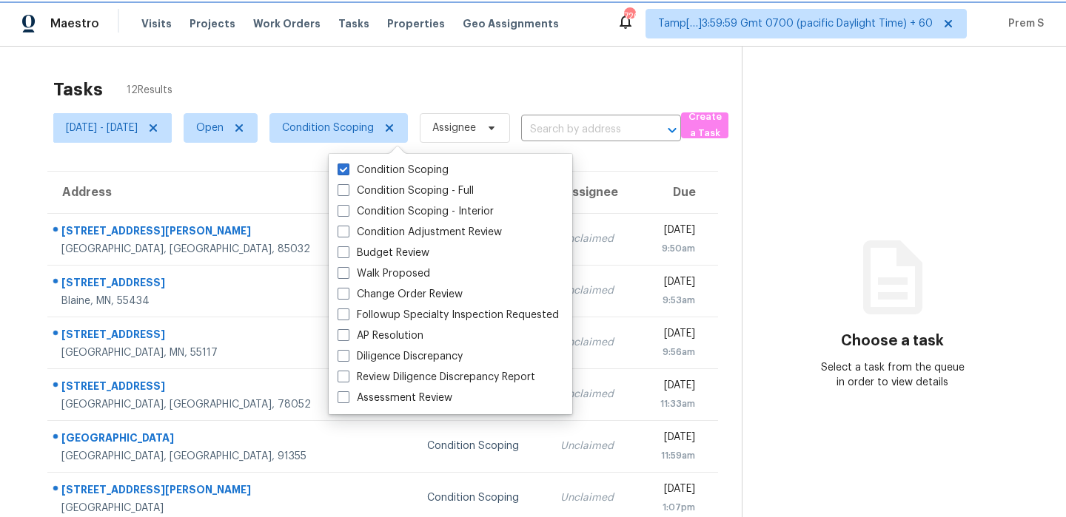
click at [374, 127] on span "Condition Scoping" at bounding box center [328, 128] width 92 height 15
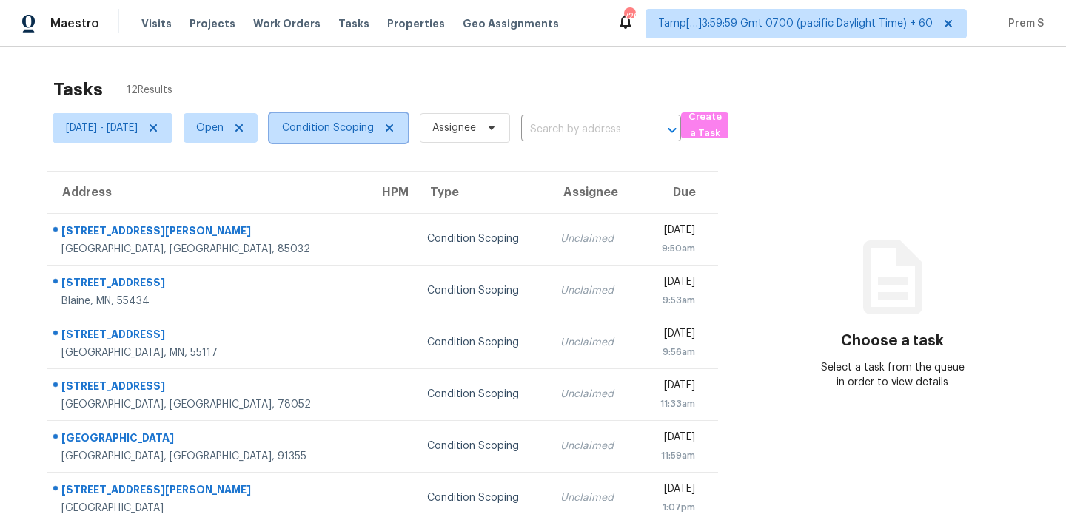
click at [374, 133] on span "Condition Scoping" at bounding box center [328, 128] width 92 height 15
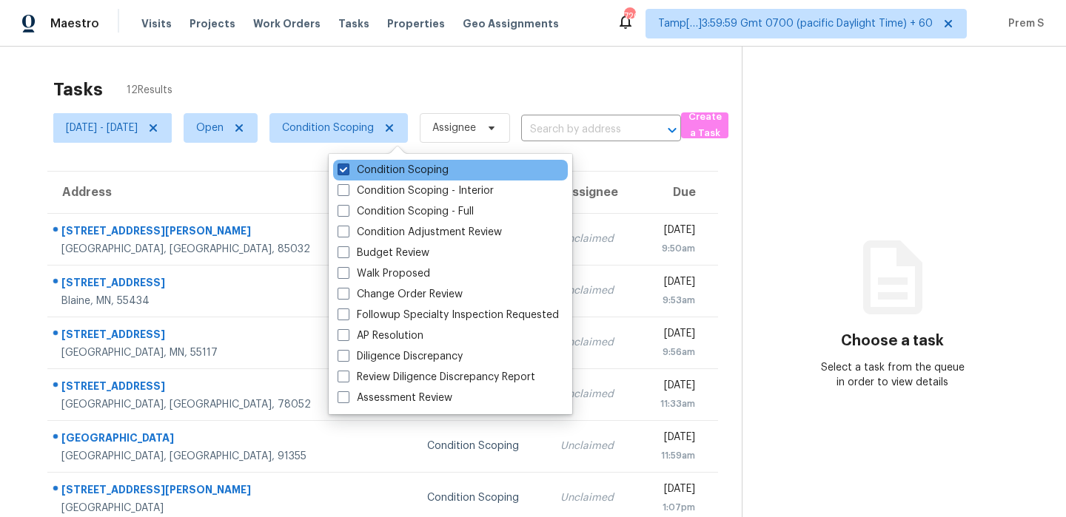
click at [431, 174] on label "Condition Scoping" at bounding box center [393, 170] width 111 height 15
click at [347, 172] on input "Condition Scoping" at bounding box center [343, 168] width 10 height 10
checkbox input "false"
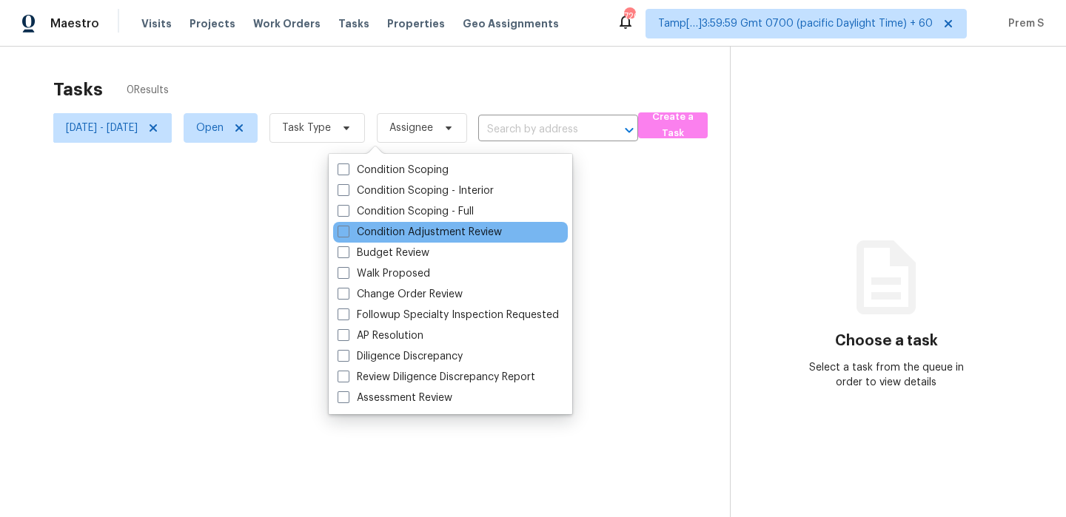
click at [418, 222] on div "Condition Adjustment Review" at bounding box center [450, 232] width 235 height 21
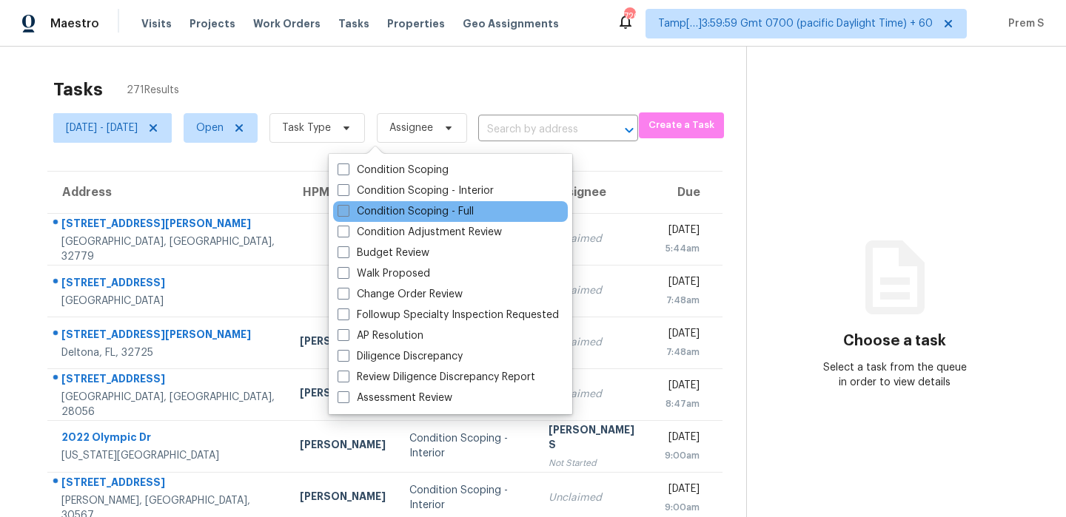
click at [429, 218] on label "Condition Scoping - Full" at bounding box center [406, 211] width 136 height 15
click at [347, 214] on input "Condition Scoping - Full" at bounding box center [343, 209] width 10 height 10
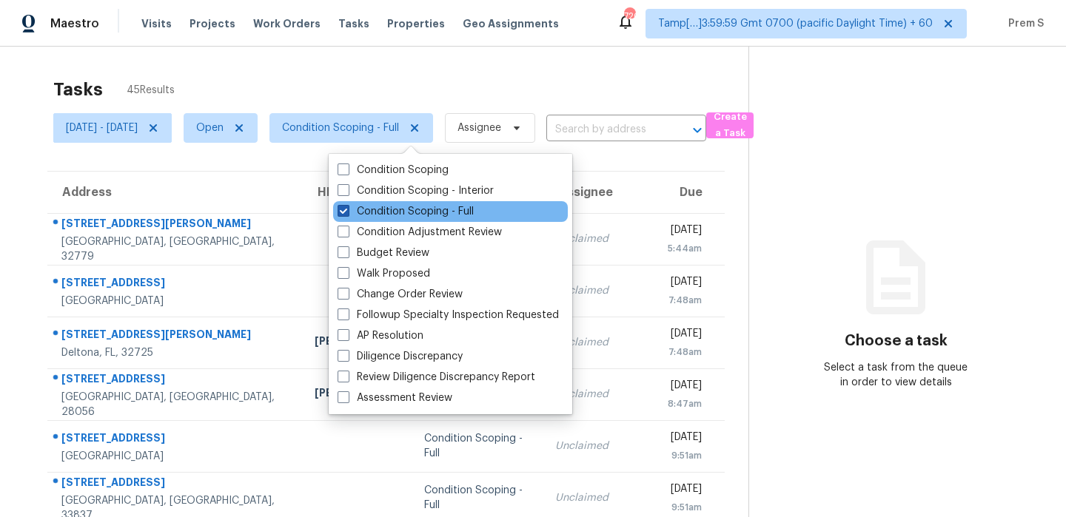
click at [435, 210] on label "Condition Scoping - Full" at bounding box center [406, 211] width 136 height 15
click at [347, 210] on input "Condition Scoping - Full" at bounding box center [343, 209] width 10 height 10
checkbox input "false"
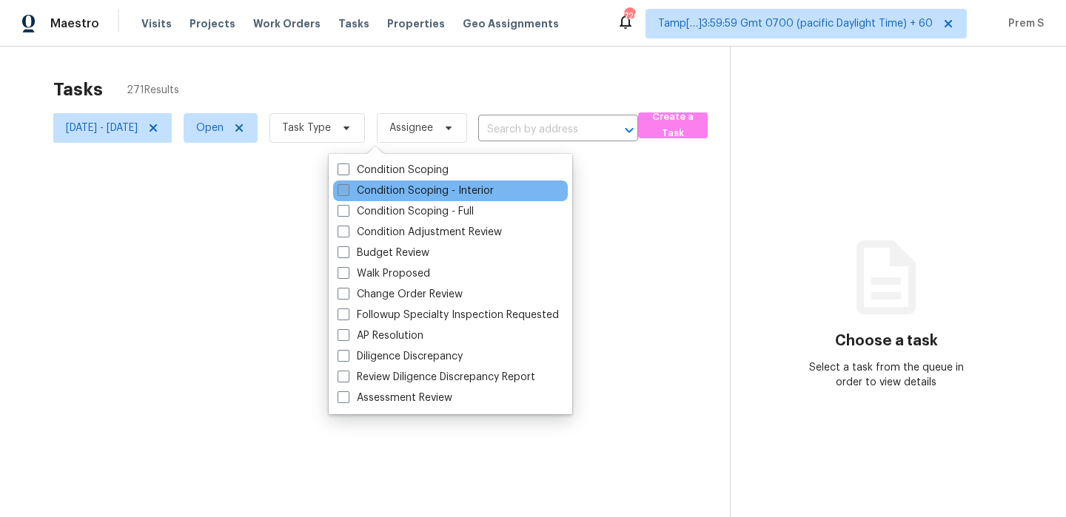
click at [448, 191] on label "Condition Scoping - Interior" at bounding box center [416, 191] width 156 height 15
click at [347, 191] on input "Condition Scoping - Interior" at bounding box center [343, 189] width 10 height 10
checkbox input "true"
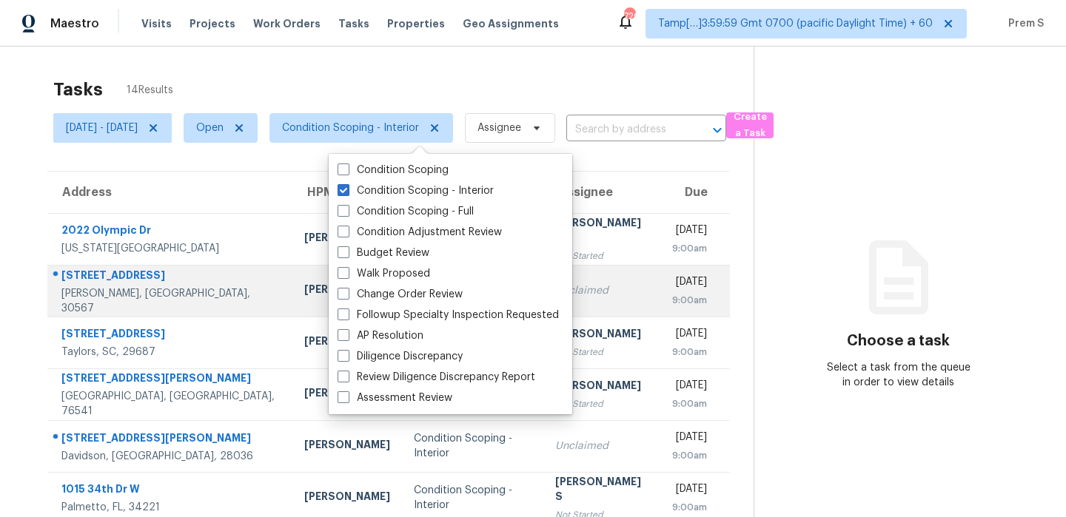
click at [660, 289] on td "[DATE] 9:00am" at bounding box center [695, 291] width 70 height 52
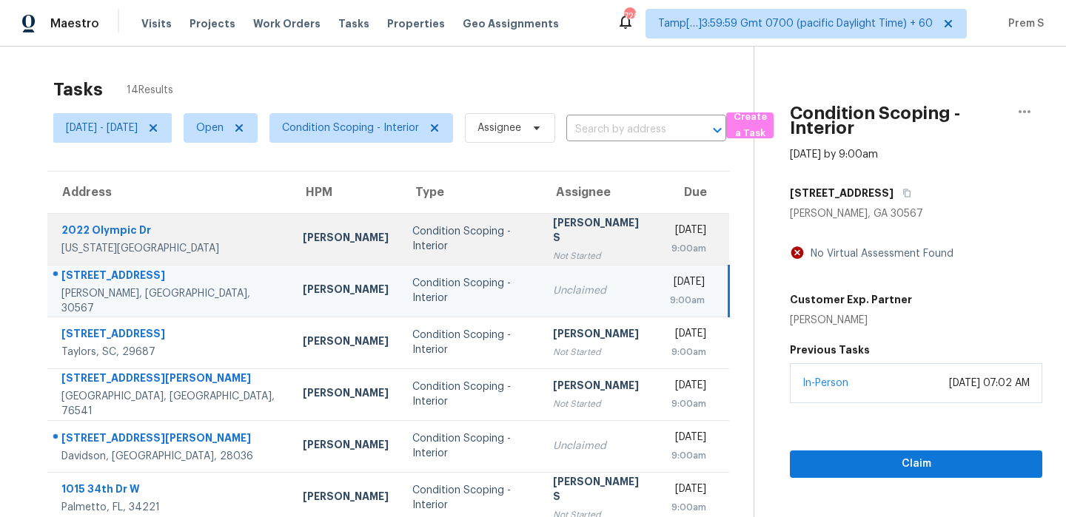
click at [658, 220] on td "[DATE] 9:00am" at bounding box center [693, 239] width 71 height 52
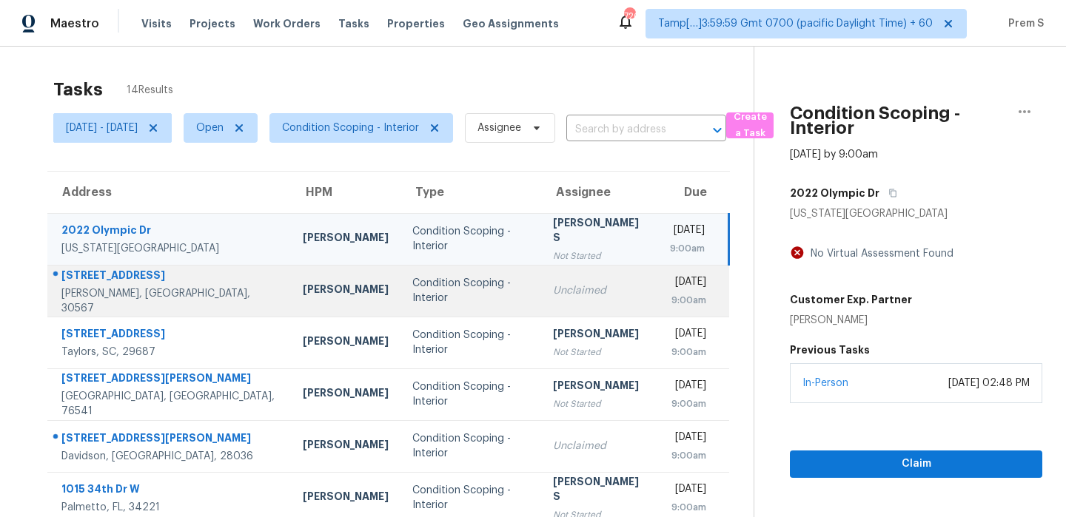
click at [658, 265] on td "[DATE] 9:00am" at bounding box center [693, 291] width 71 height 52
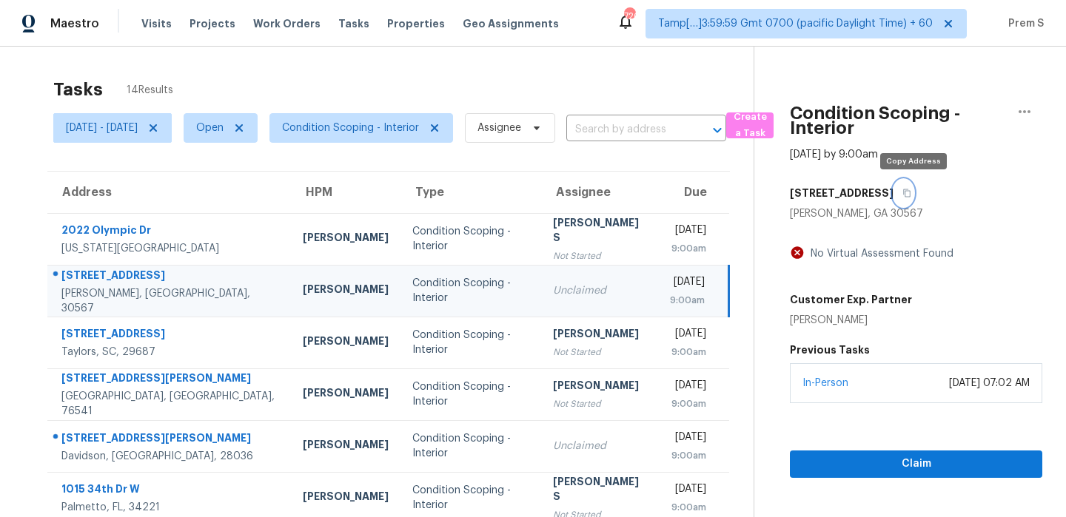
click at [911, 194] on icon "button" at bounding box center [906, 193] width 9 height 9
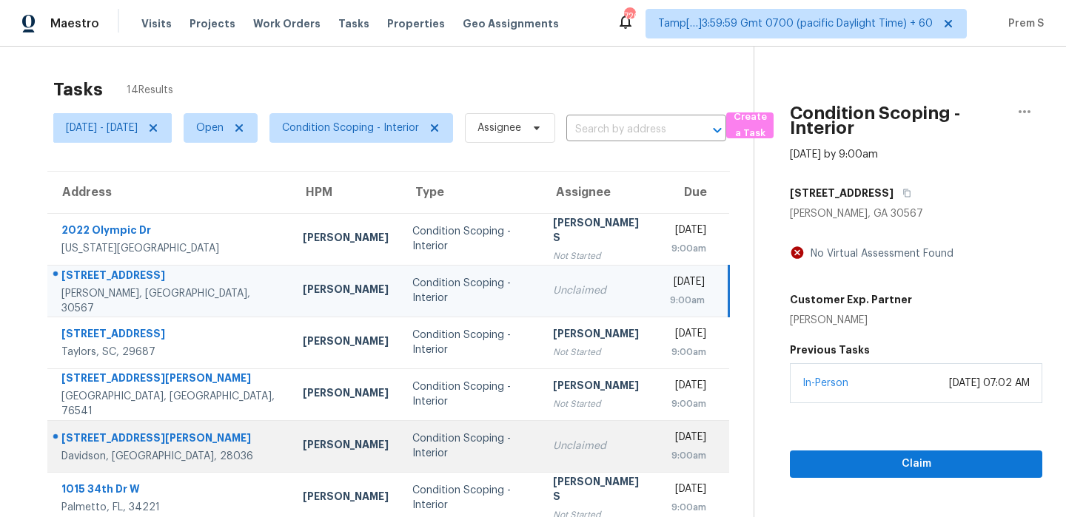
click at [555, 449] on div "Unclaimed" at bounding box center [599, 446] width 93 height 15
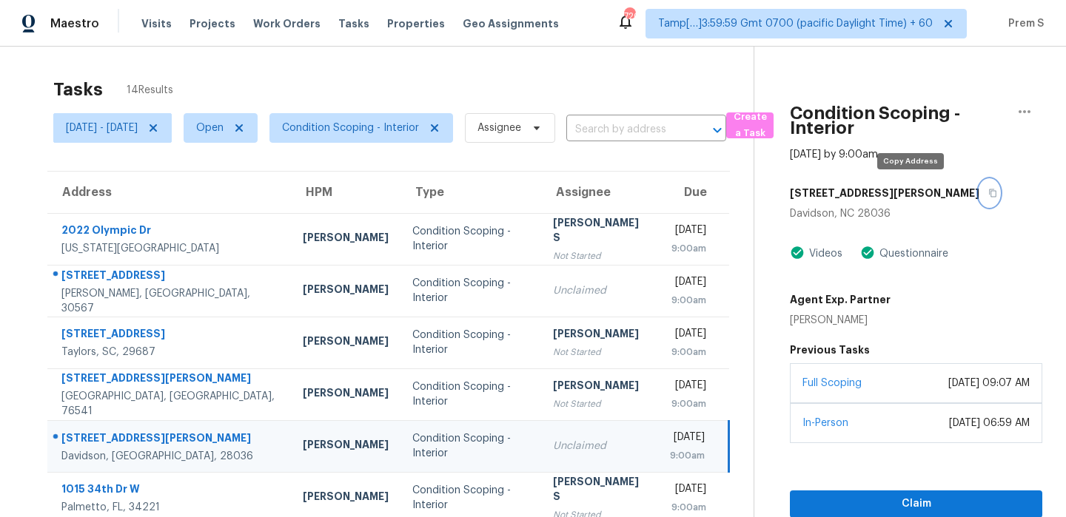
click at [988, 191] on icon "button" at bounding box center [992, 193] width 9 height 9
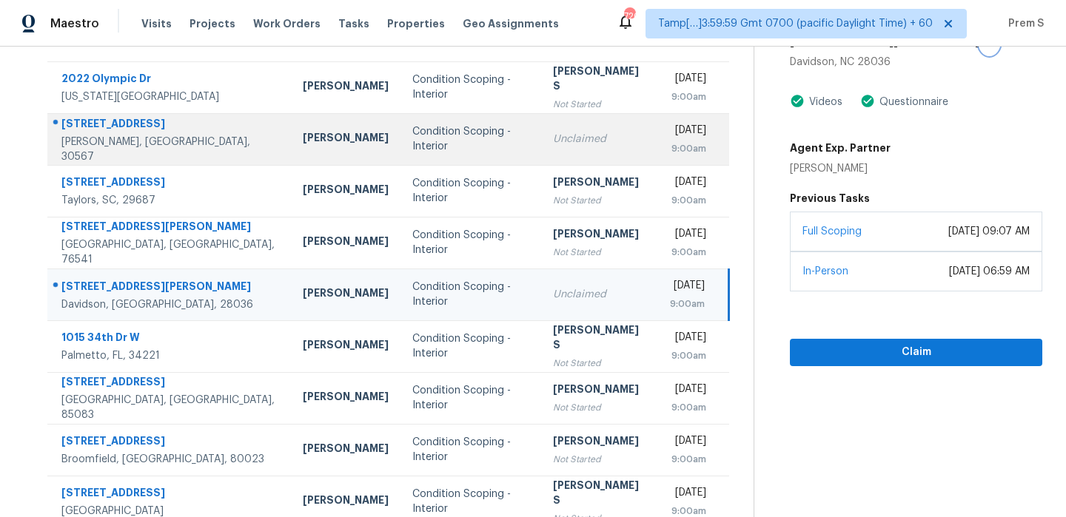
scroll to position [253, 0]
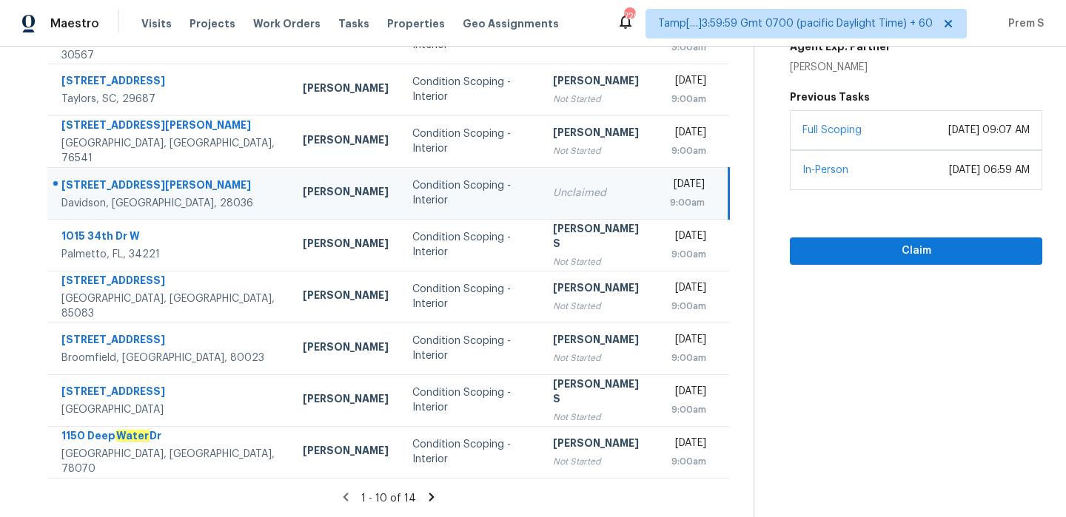
click at [433, 501] on icon at bounding box center [431, 497] width 13 height 13
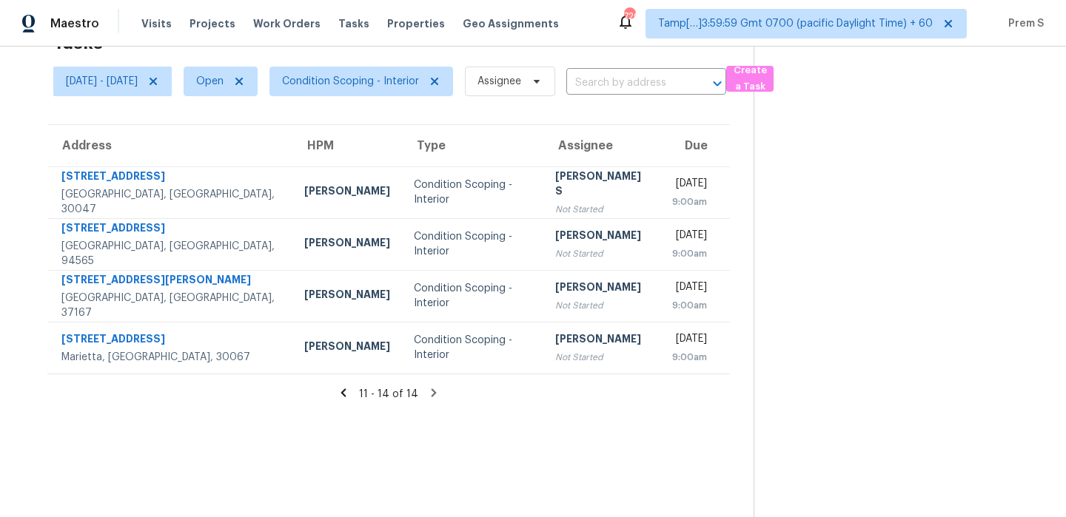
scroll to position [0, 0]
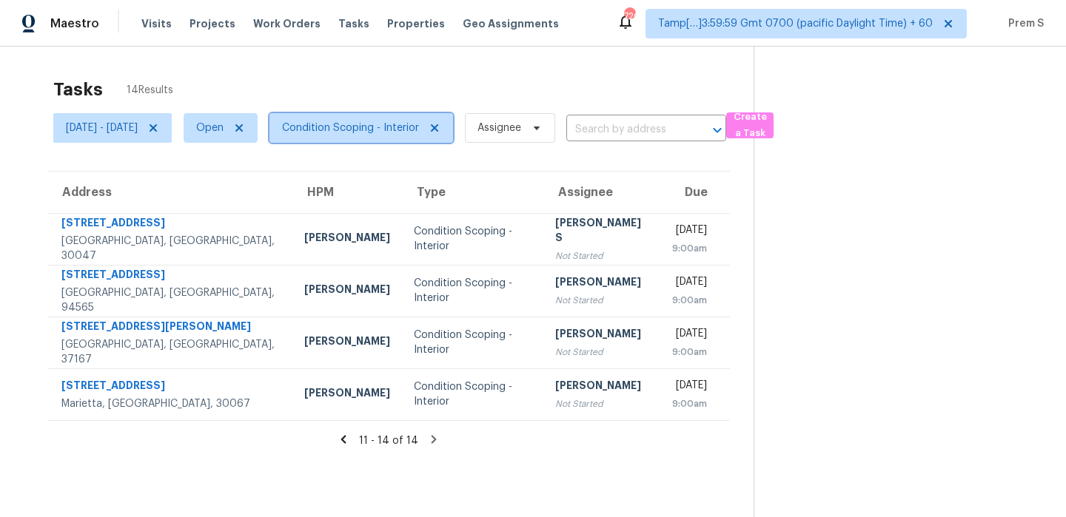
click at [407, 121] on span "Condition Scoping - Interior" at bounding box center [350, 128] width 137 height 15
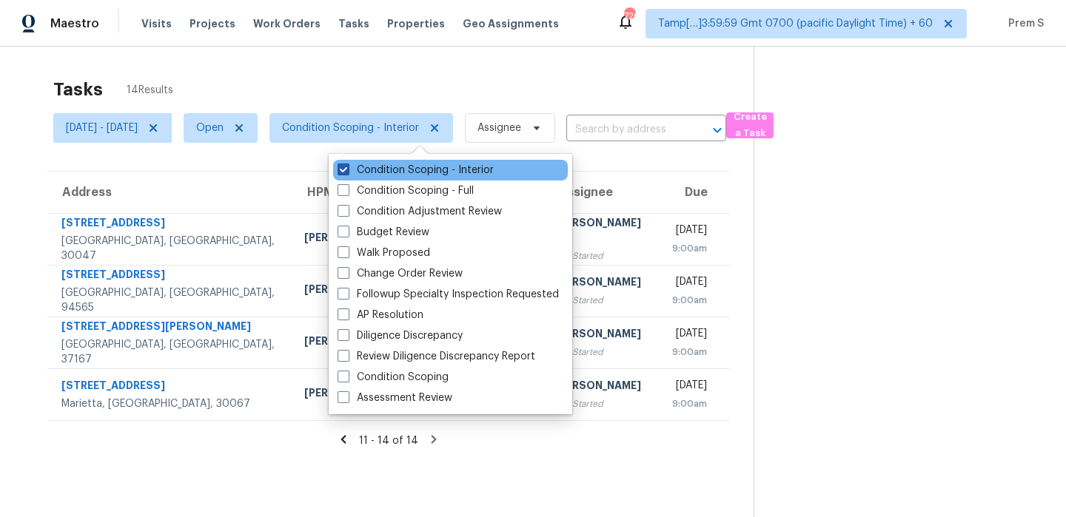
click at [410, 175] on label "Condition Scoping - Interior" at bounding box center [416, 170] width 156 height 15
click at [347, 172] on input "Condition Scoping - Interior" at bounding box center [343, 168] width 10 height 10
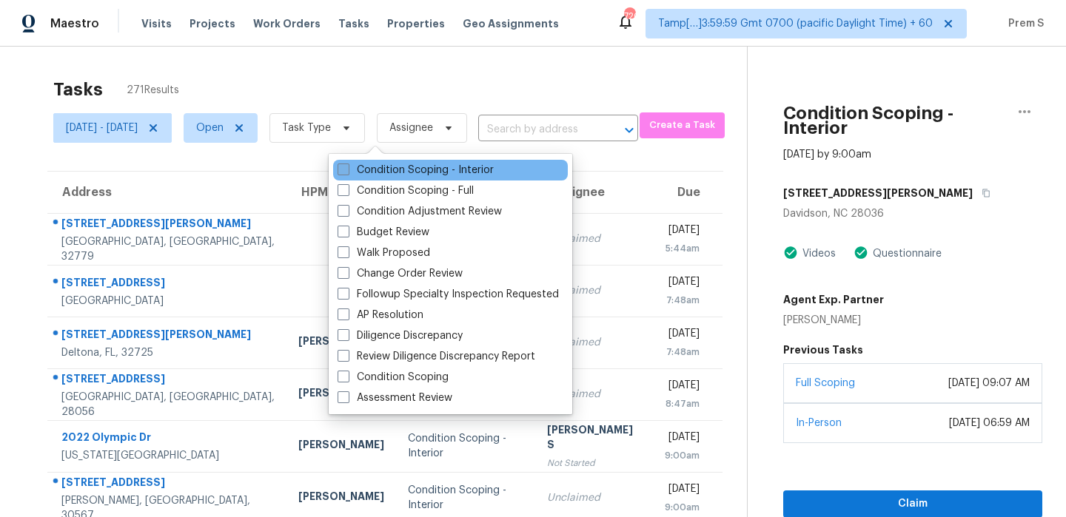
click at [410, 175] on label "Condition Scoping - Interior" at bounding box center [416, 170] width 156 height 15
click at [347, 172] on input "Condition Scoping - Interior" at bounding box center [343, 168] width 10 height 10
checkbox input "true"
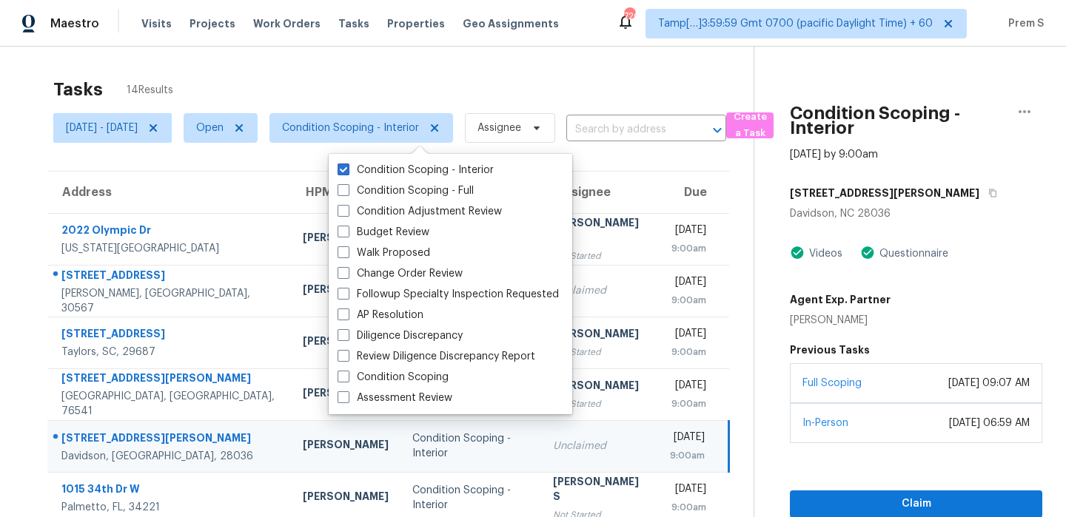
click at [671, 197] on th "Due" at bounding box center [693, 192] width 71 height 41
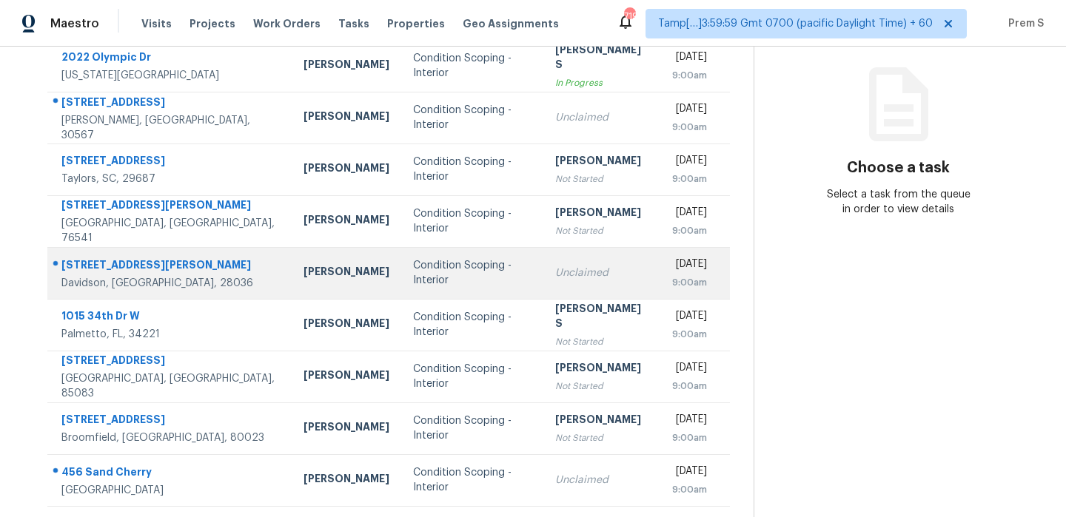
scroll to position [253, 0]
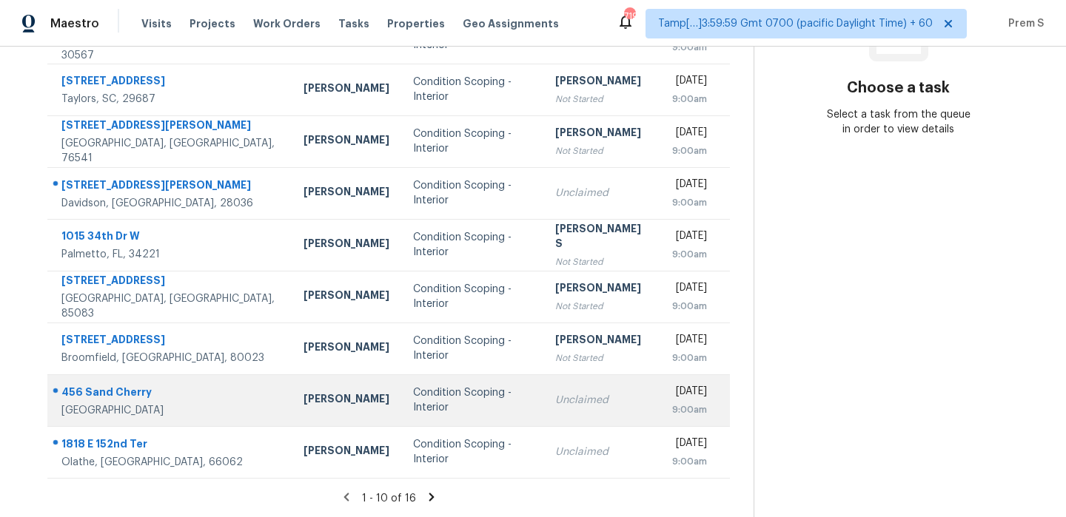
click at [574, 400] on div "Unclaimed" at bounding box center [601, 400] width 93 height 15
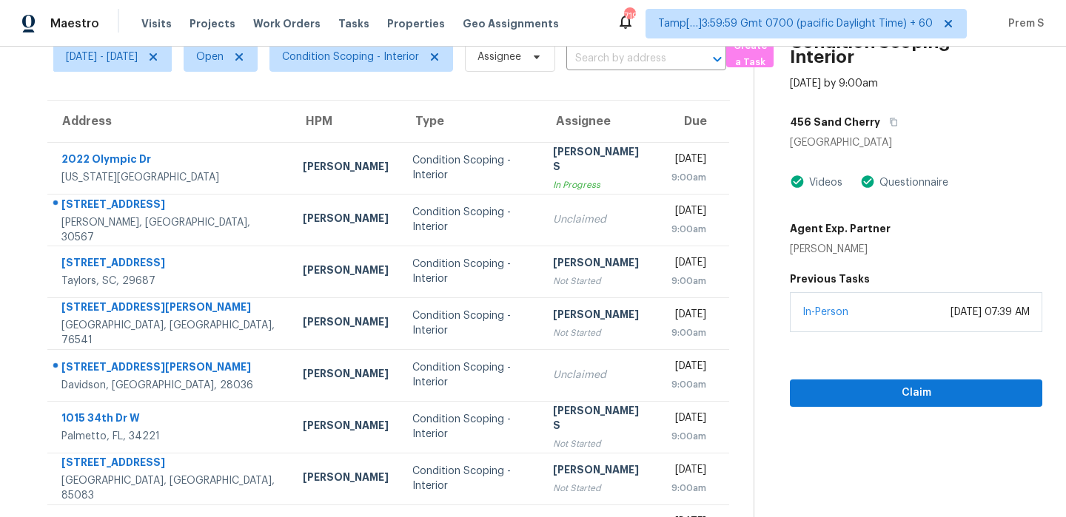
scroll to position [38, 0]
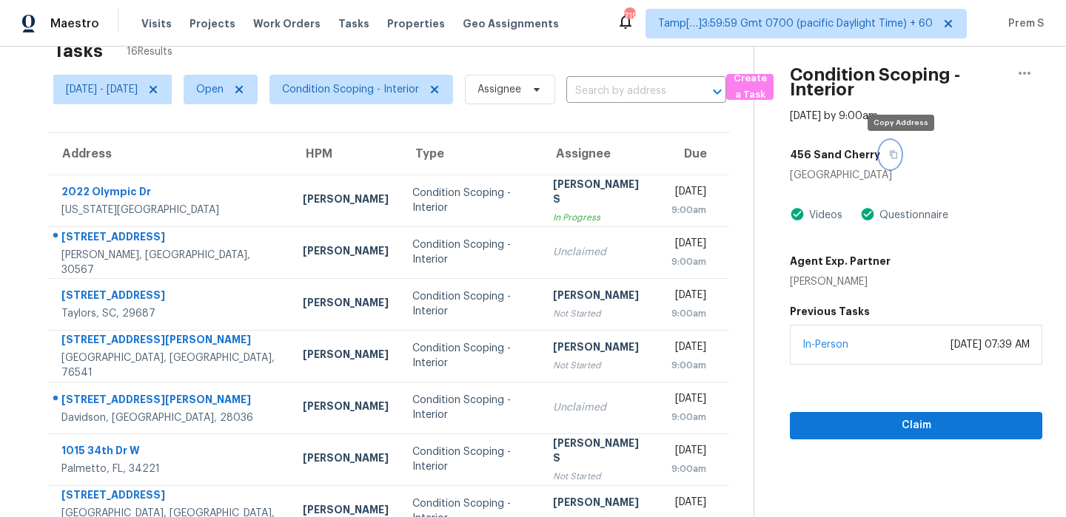
click at [898, 158] on icon "button" at bounding box center [893, 155] width 7 height 8
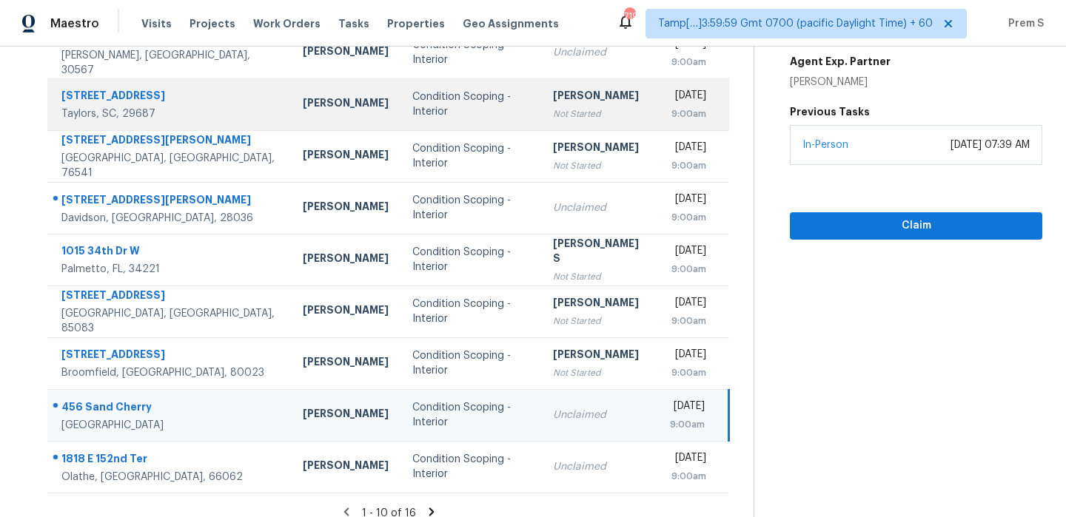
scroll to position [253, 0]
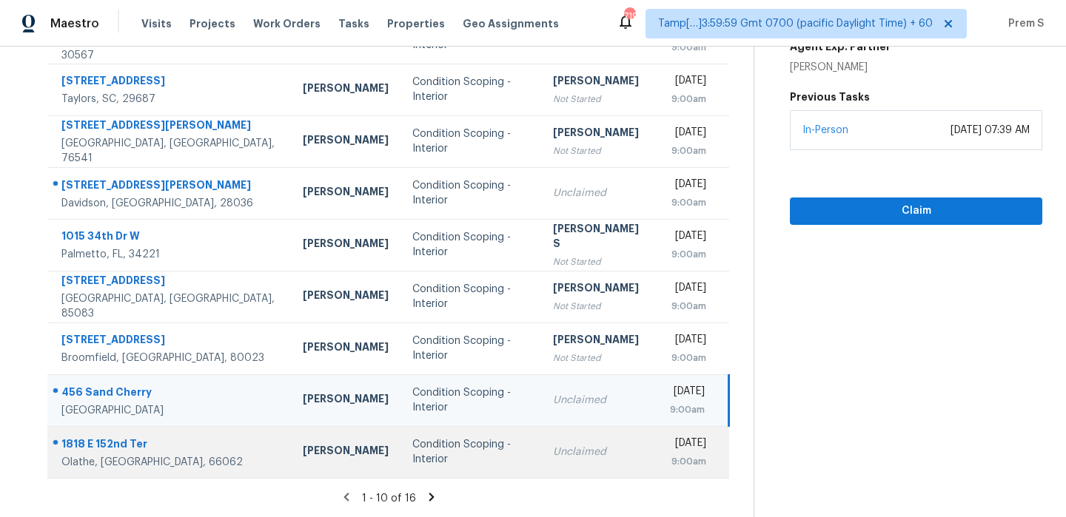
click at [553, 446] on div "Unclaimed" at bounding box center [599, 452] width 93 height 15
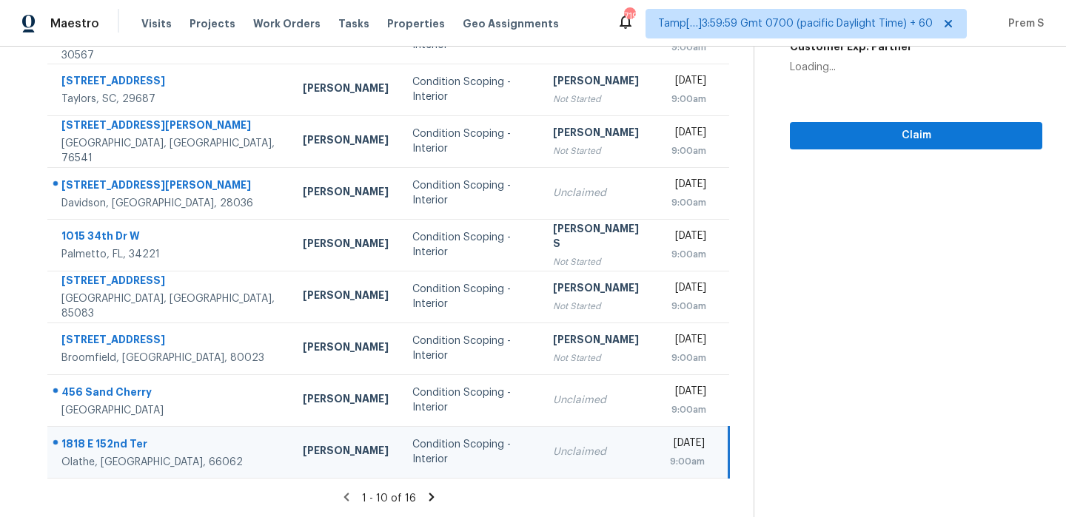
scroll to position [111, 0]
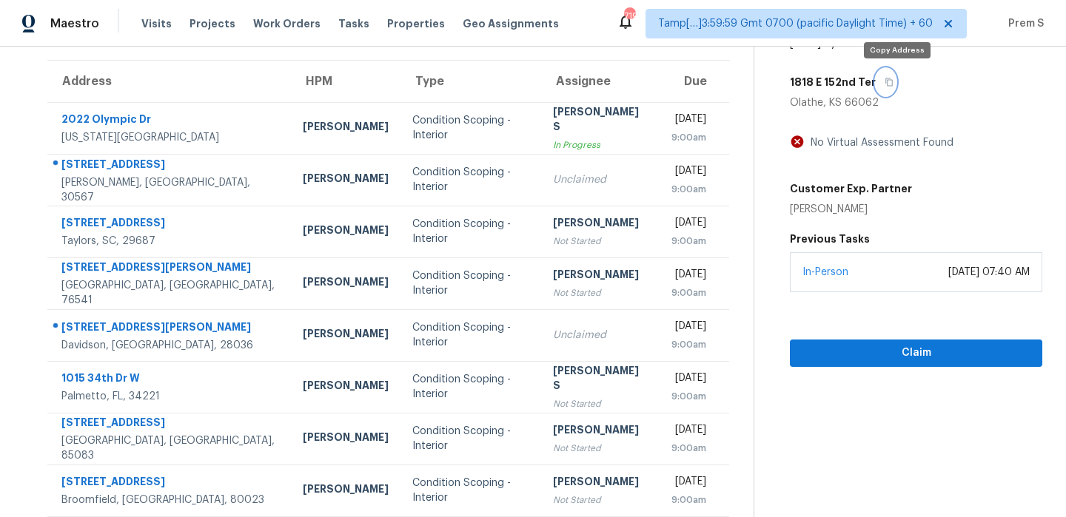
click at [893, 83] on icon "button" at bounding box center [889, 82] width 9 height 9
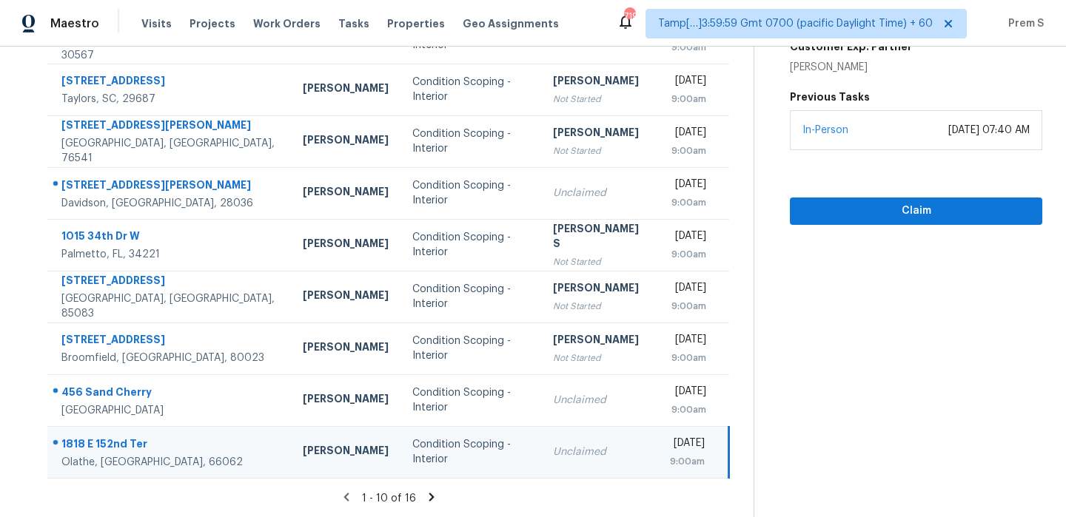
scroll to position [141, 0]
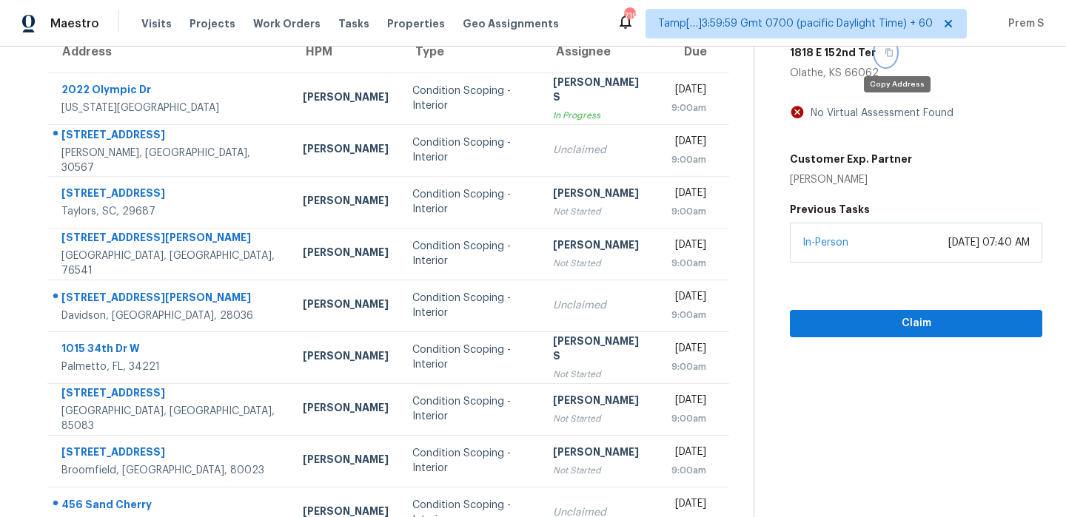
click at [893, 53] on icon "button" at bounding box center [889, 52] width 9 height 9
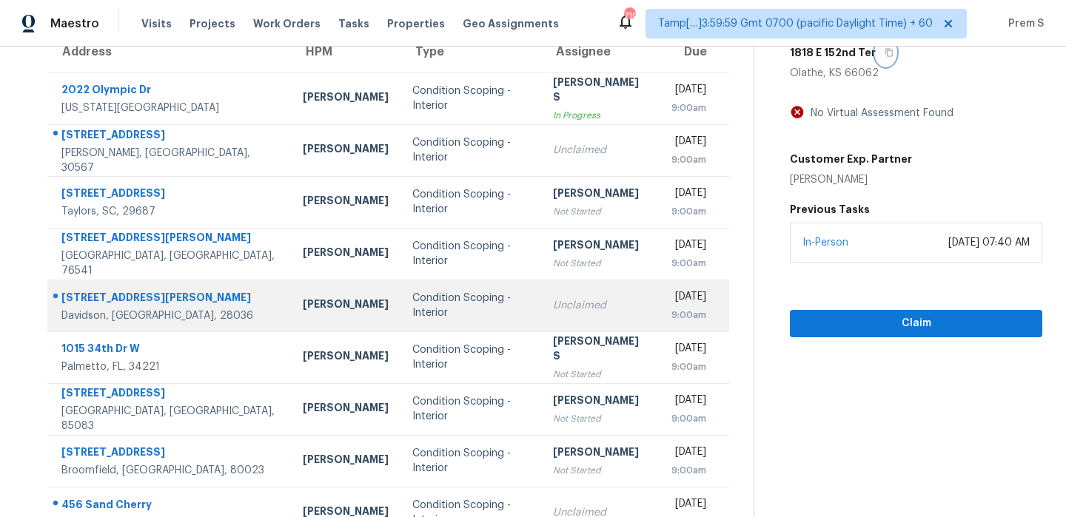
scroll to position [253, 0]
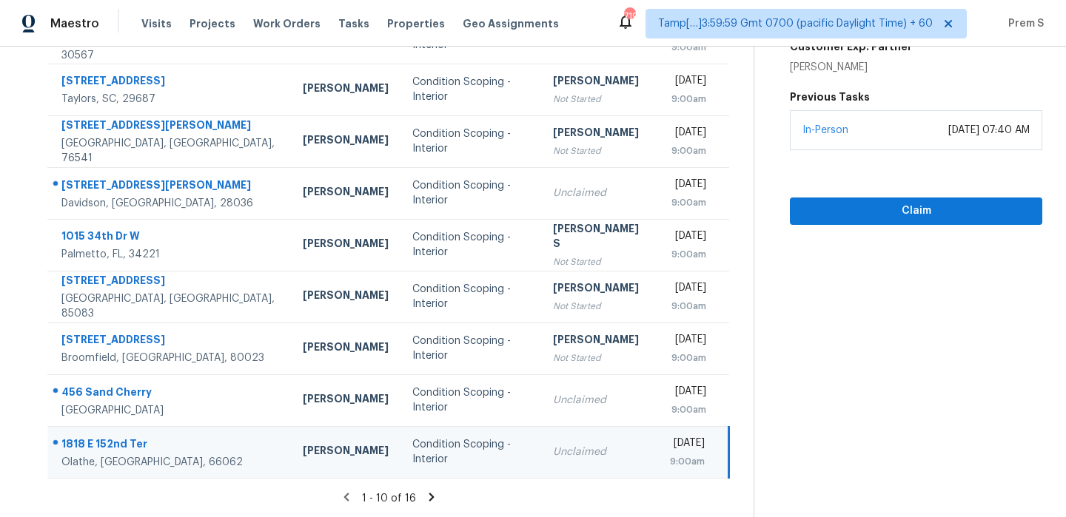
click at [432, 493] on icon at bounding box center [431, 497] width 13 height 13
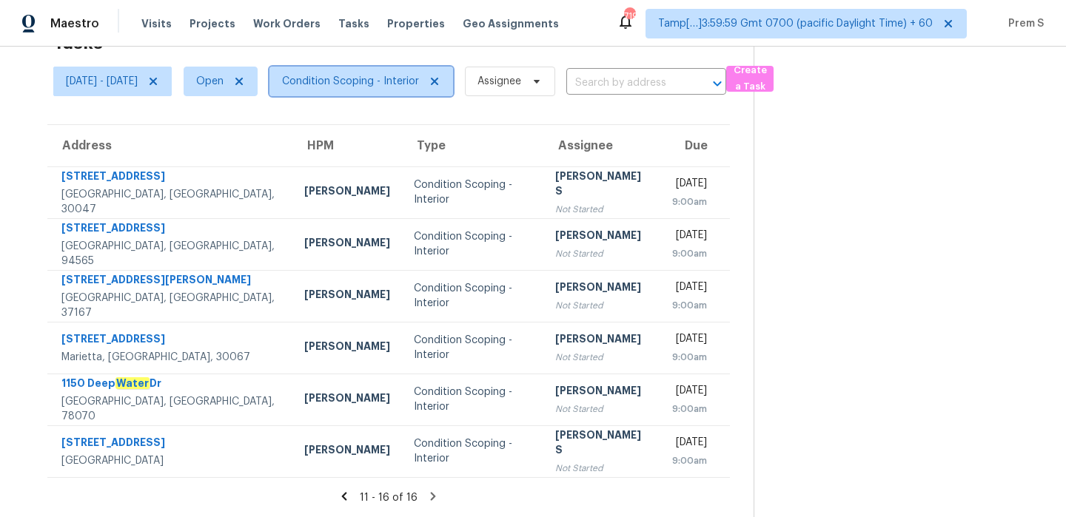
click at [449, 93] on span "Condition Scoping - Interior" at bounding box center [361, 82] width 184 height 30
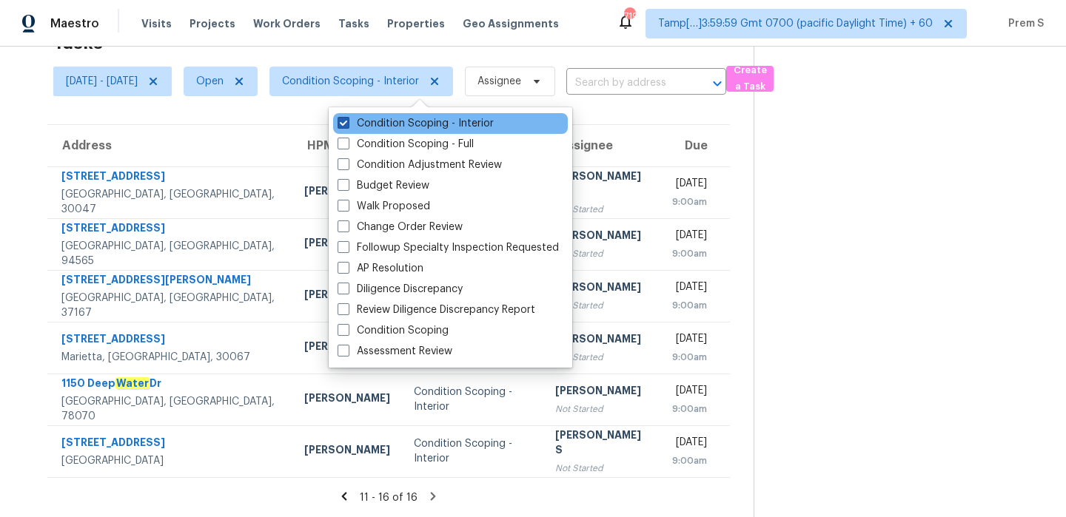
click at [427, 124] on label "Condition Scoping - Interior" at bounding box center [416, 123] width 156 height 15
click at [347, 124] on input "Condition Scoping - Interior" at bounding box center [343, 121] width 10 height 10
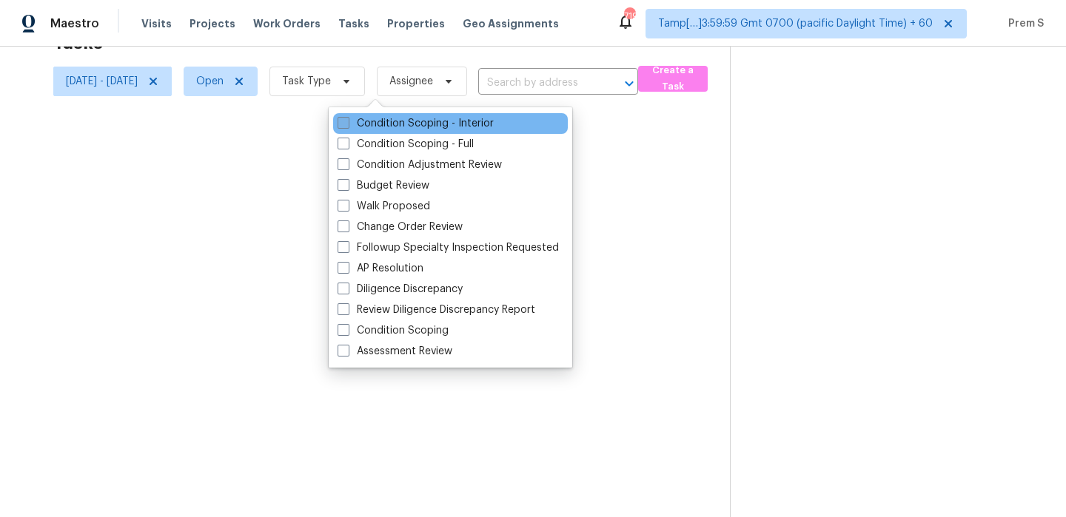
click at [427, 124] on label "Condition Scoping - Interior" at bounding box center [416, 123] width 156 height 15
click at [347, 124] on input "Condition Scoping - Interior" at bounding box center [343, 121] width 10 height 10
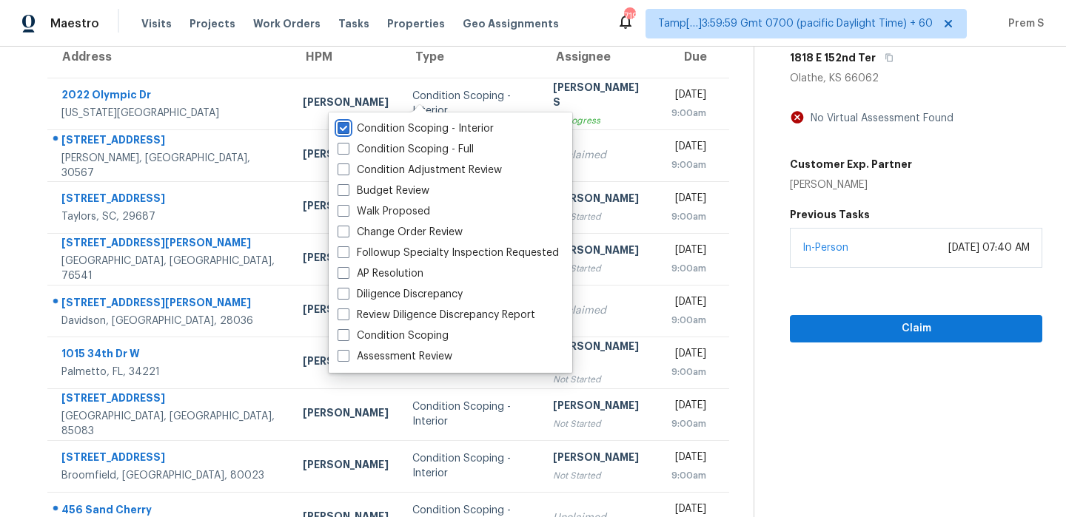
scroll to position [25, 0]
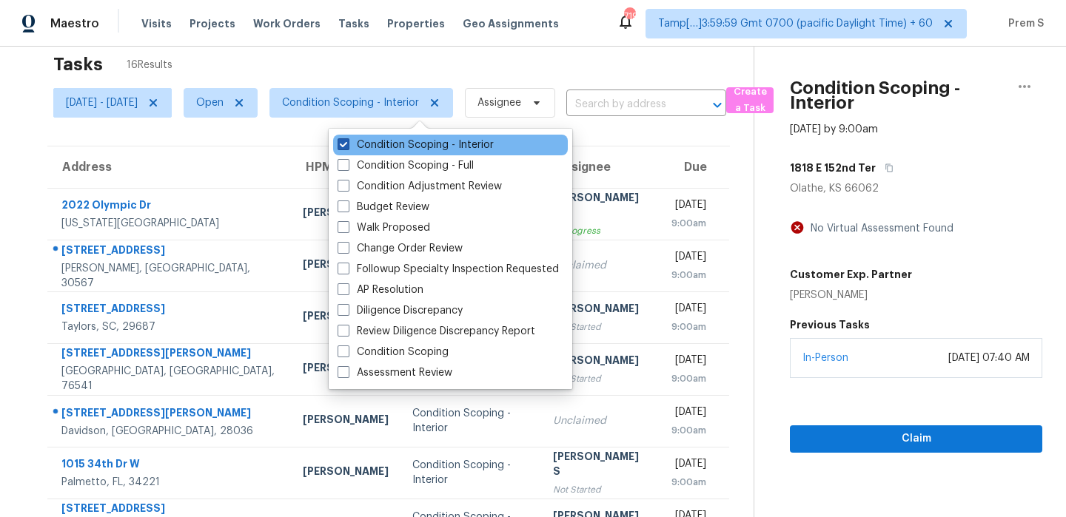
click at [369, 148] on label "Condition Scoping - Interior" at bounding box center [416, 145] width 156 height 15
click at [347, 147] on input "Condition Scoping - Interior" at bounding box center [343, 143] width 10 height 10
checkbox input "false"
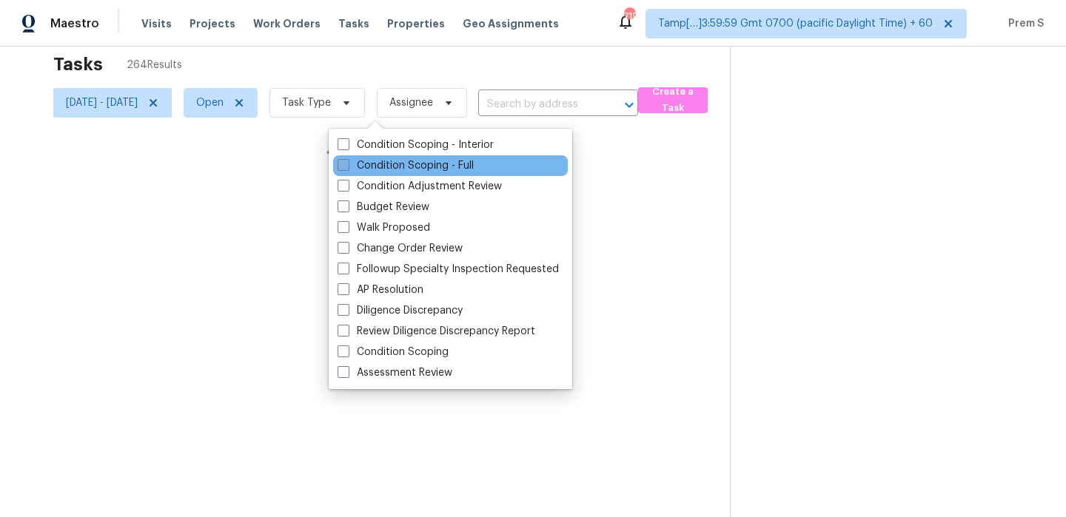
click at [360, 171] on label "Condition Scoping - Full" at bounding box center [406, 165] width 136 height 15
click at [347, 168] on input "Condition Scoping - Full" at bounding box center [343, 163] width 10 height 10
checkbox input "true"
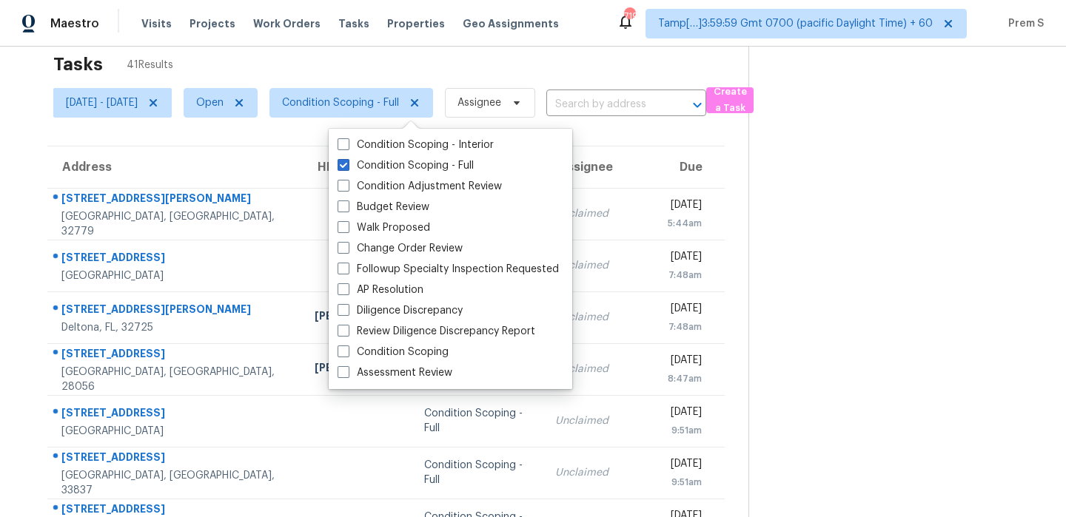
click at [653, 164] on th "Due" at bounding box center [689, 167] width 72 height 41
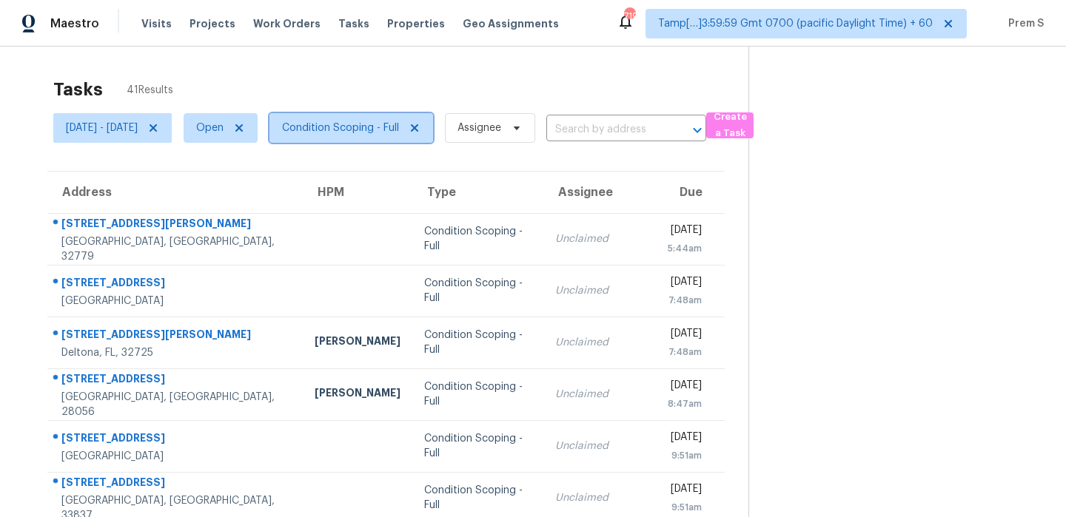
click at [431, 141] on span "Condition Scoping - Full" at bounding box center [351, 128] width 164 height 30
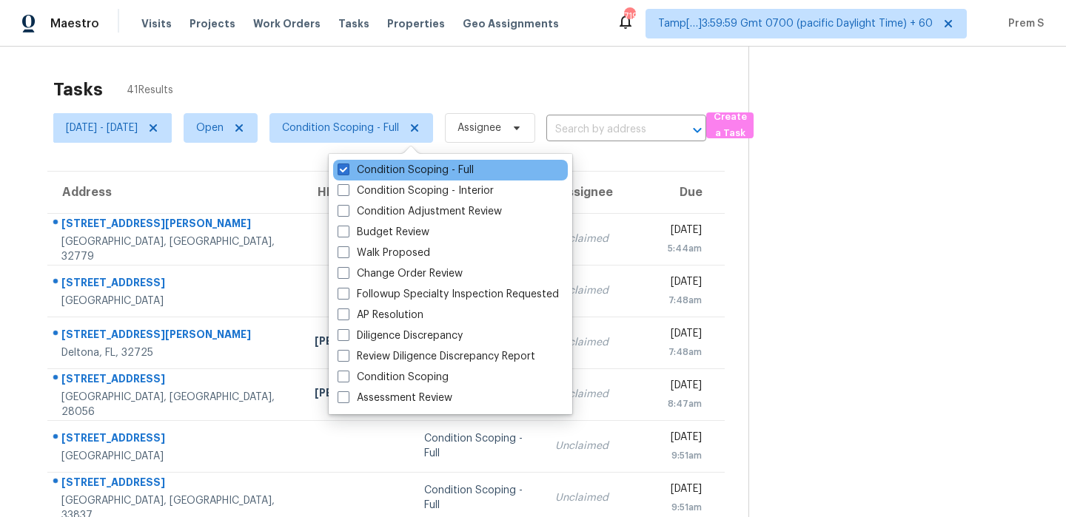
click at [435, 178] on div "Condition Scoping - Full" at bounding box center [450, 170] width 235 height 21
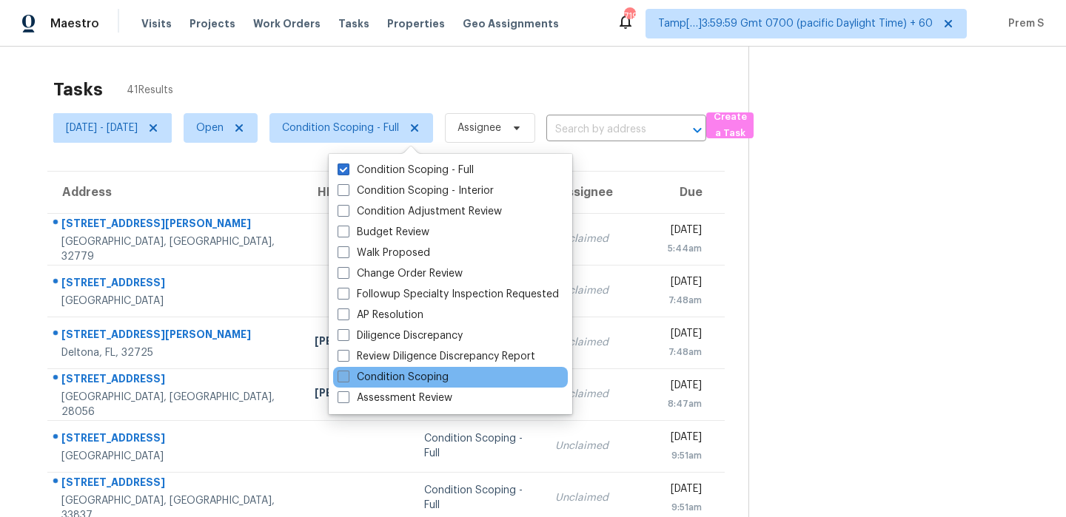
click at [408, 373] on label "Condition Scoping" at bounding box center [393, 377] width 111 height 15
click at [347, 373] on input "Condition Scoping" at bounding box center [343, 375] width 10 height 10
checkbox input "true"
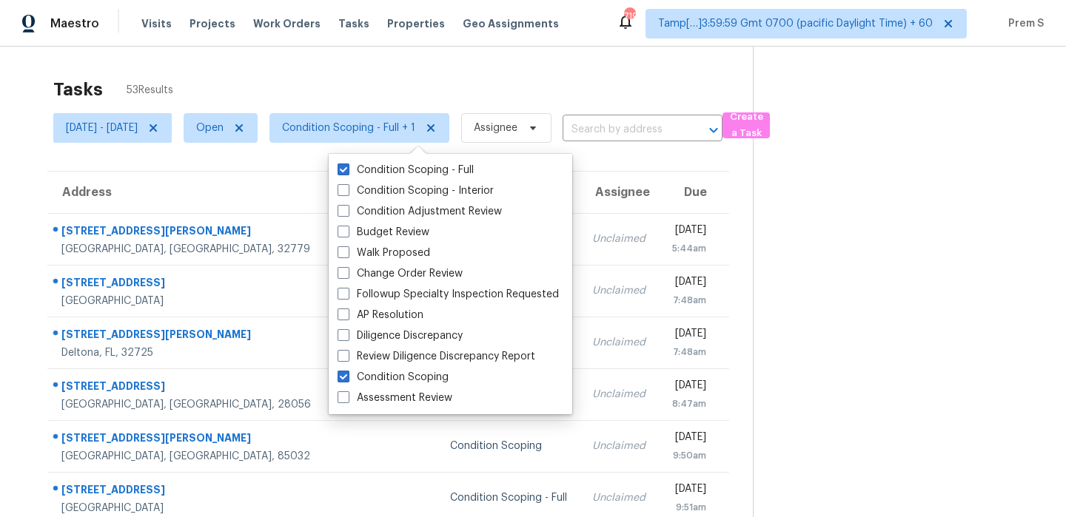
click at [543, 90] on div "Tasks 53 Results" at bounding box center [403, 89] width 700 height 38
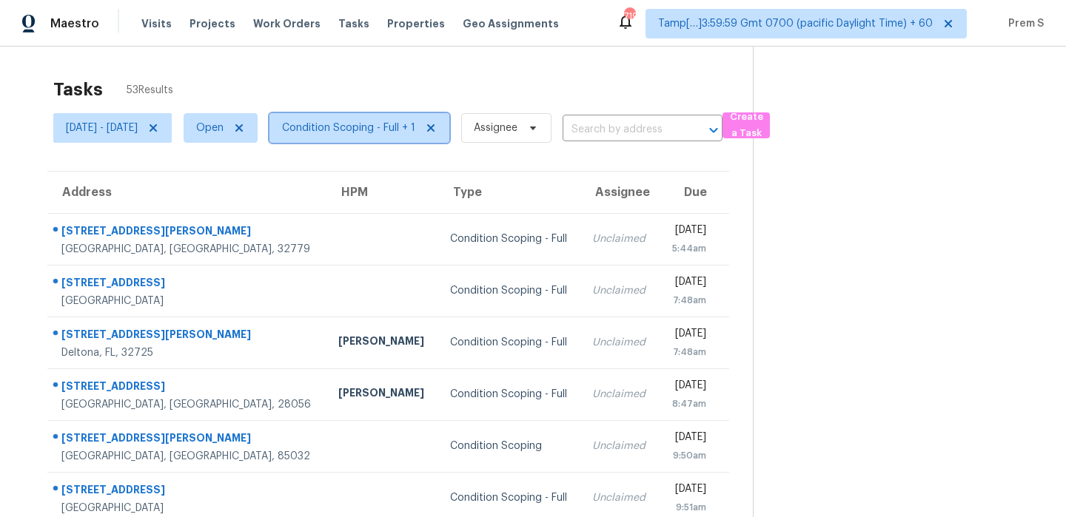
click at [415, 127] on span "Condition Scoping - Full + 1" at bounding box center [348, 128] width 133 height 15
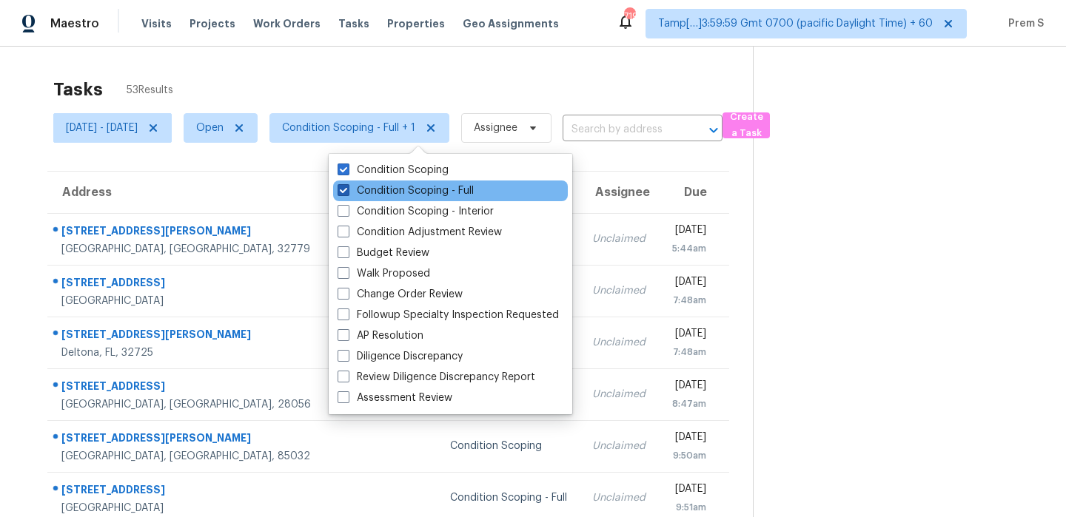
click at [429, 192] on label "Condition Scoping - Full" at bounding box center [406, 191] width 136 height 15
click at [347, 192] on input "Condition Scoping - Full" at bounding box center [343, 189] width 10 height 10
checkbox input "false"
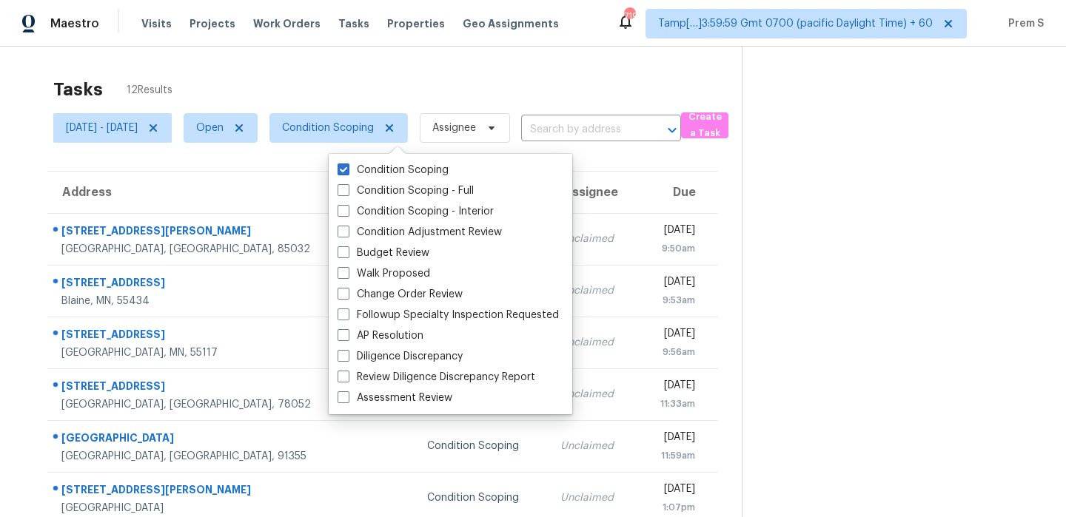
click at [466, 91] on div "Tasks 12 Results" at bounding box center [397, 89] width 688 height 38
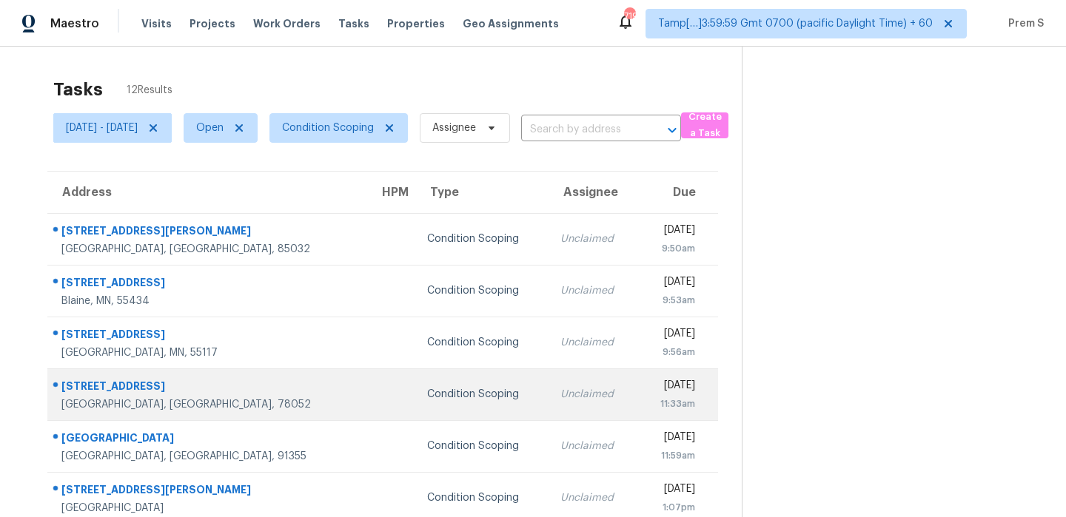
scroll to position [253, 0]
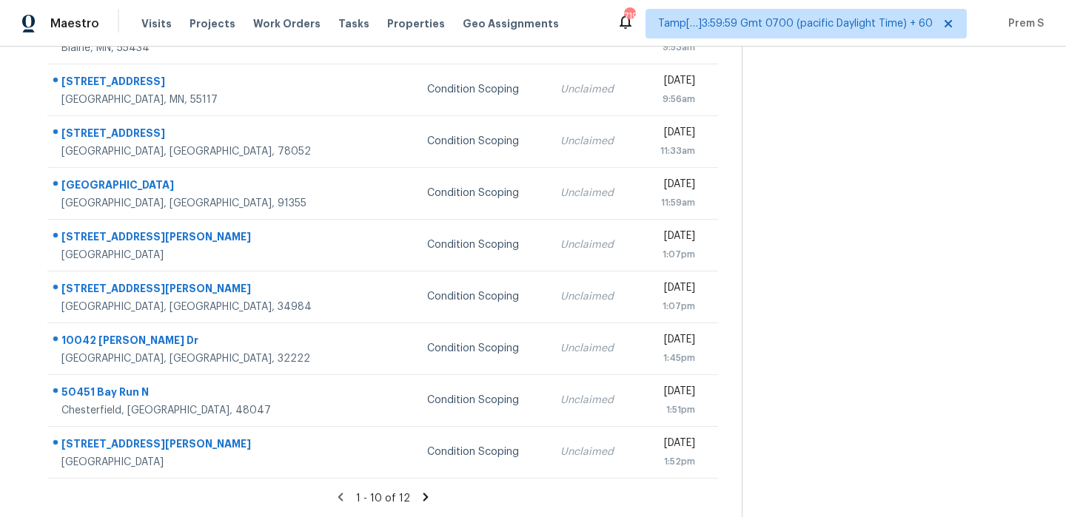
click at [432, 494] on icon at bounding box center [425, 497] width 13 height 13
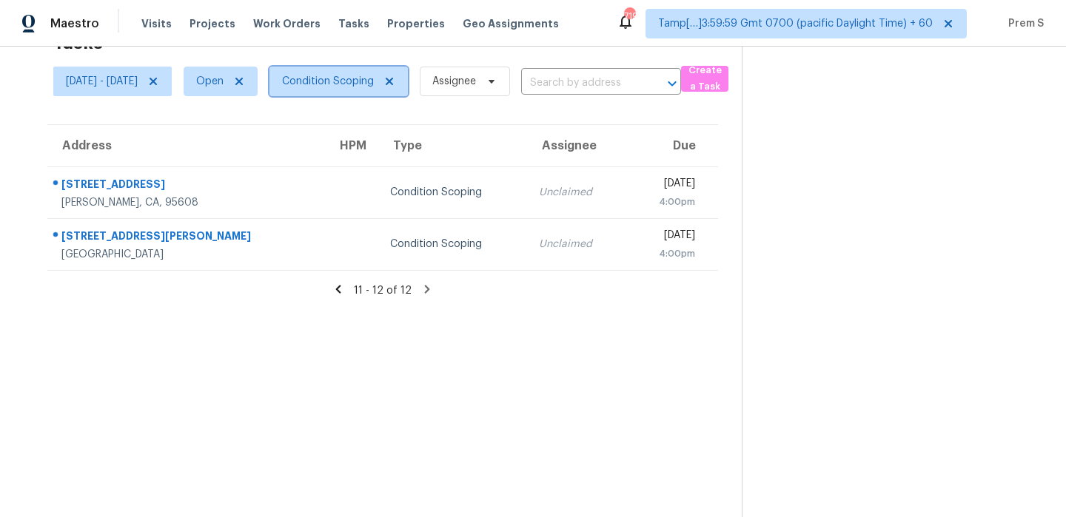
click at [374, 83] on span "Condition Scoping" at bounding box center [328, 81] width 92 height 15
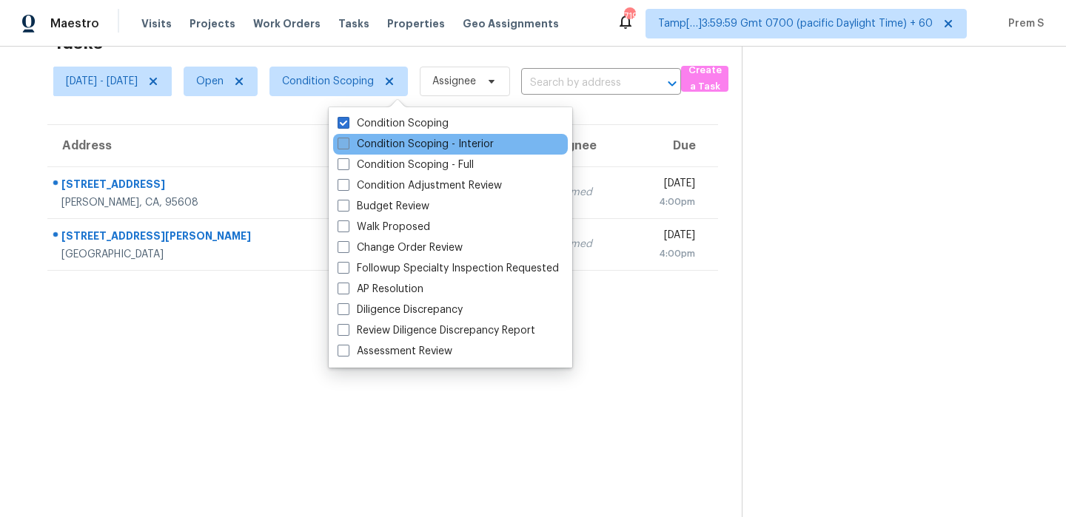
click at [391, 145] on label "Condition Scoping - Interior" at bounding box center [416, 144] width 156 height 15
click at [347, 145] on input "Condition Scoping - Interior" at bounding box center [343, 142] width 10 height 10
checkbox input "true"
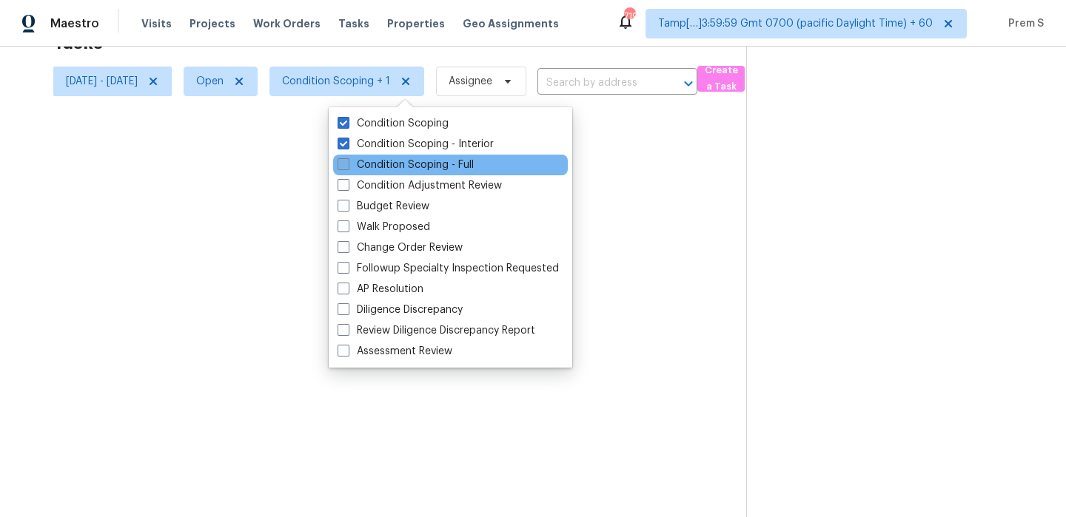
click at [383, 170] on label "Condition Scoping - Full" at bounding box center [406, 165] width 136 height 15
click at [347, 167] on input "Condition Scoping - Full" at bounding box center [343, 163] width 10 height 10
checkbox input "true"
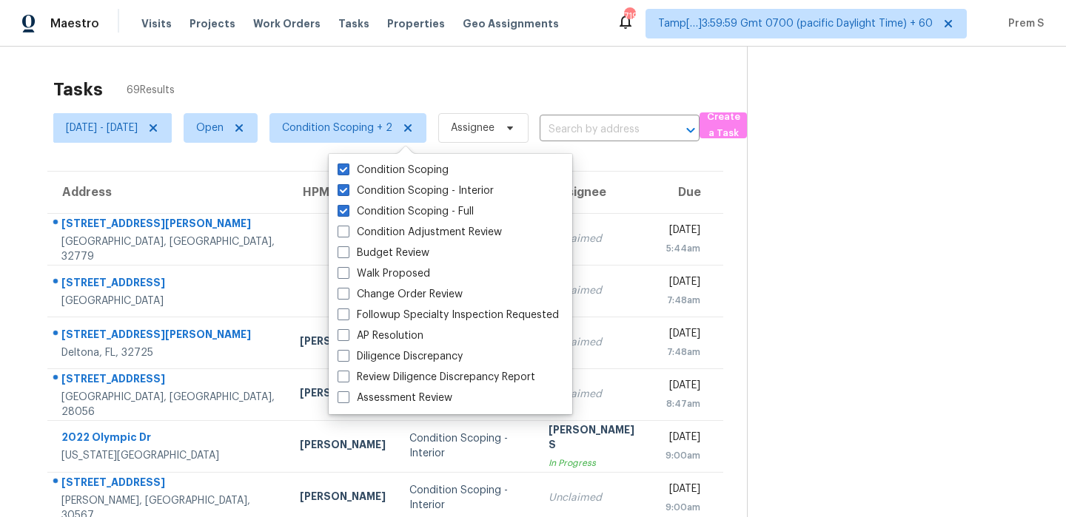
click at [399, 85] on div "Tasks 69 Results" at bounding box center [400, 89] width 694 height 38
